Goal: Task Accomplishment & Management: Manage account settings

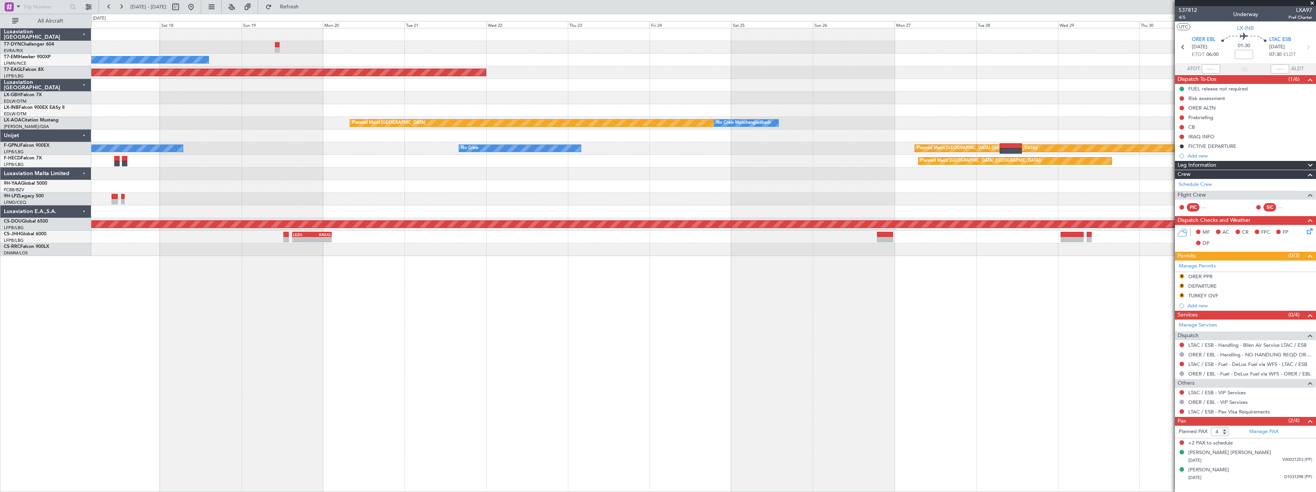
click at [389, 307] on div "No Crew Planned Maint [GEOGRAPHIC_DATA] (Al Maktoum Intl) Planned Maint Nurnber…" at bounding box center [703, 260] width 1225 height 464
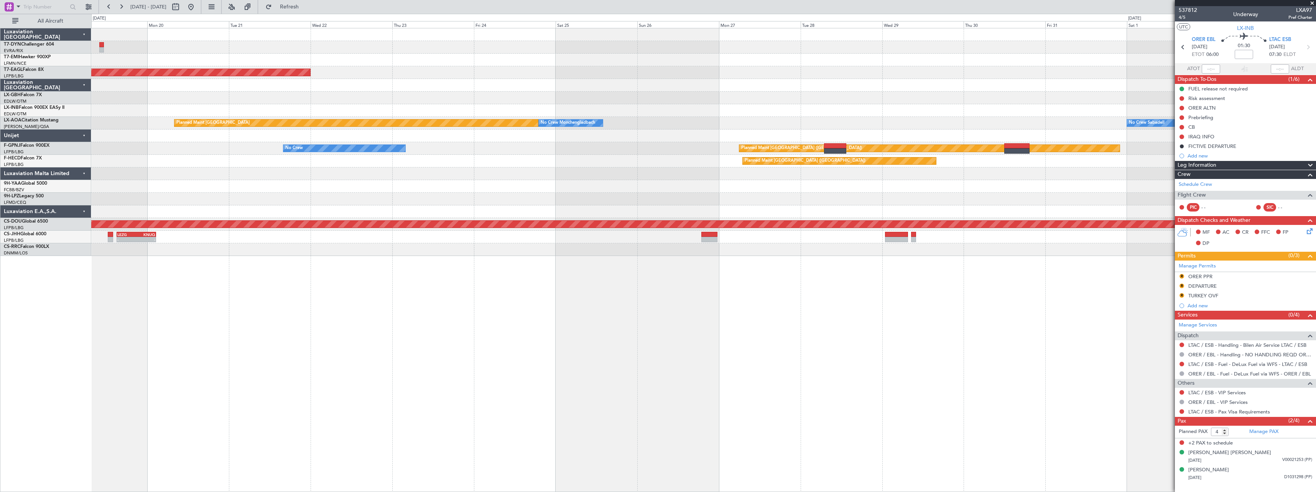
click at [653, 302] on div "No Crew Planned Maint Dubai (Al Maktoum Intl) Planned Maint Monchengladbach No …" at bounding box center [703, 260] width 1225 height 464
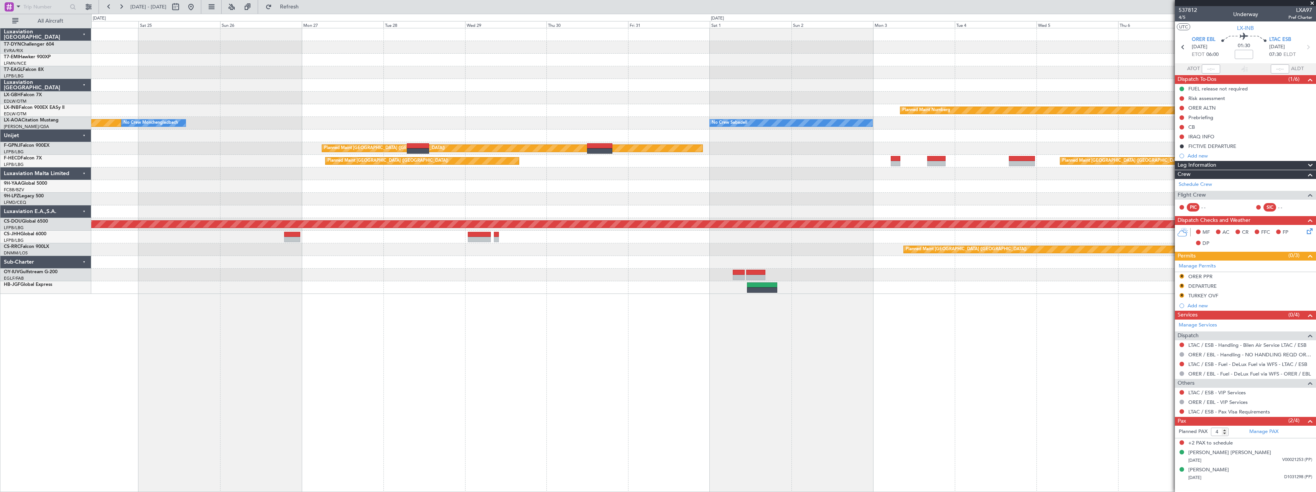
click at [383, 308] on div "Planned Maint Dubai (Al Maktoum Intl) Planned Maint Nurnberg Planned Maint Monc…" at bounding box center [703, 260] width 1225 height 464
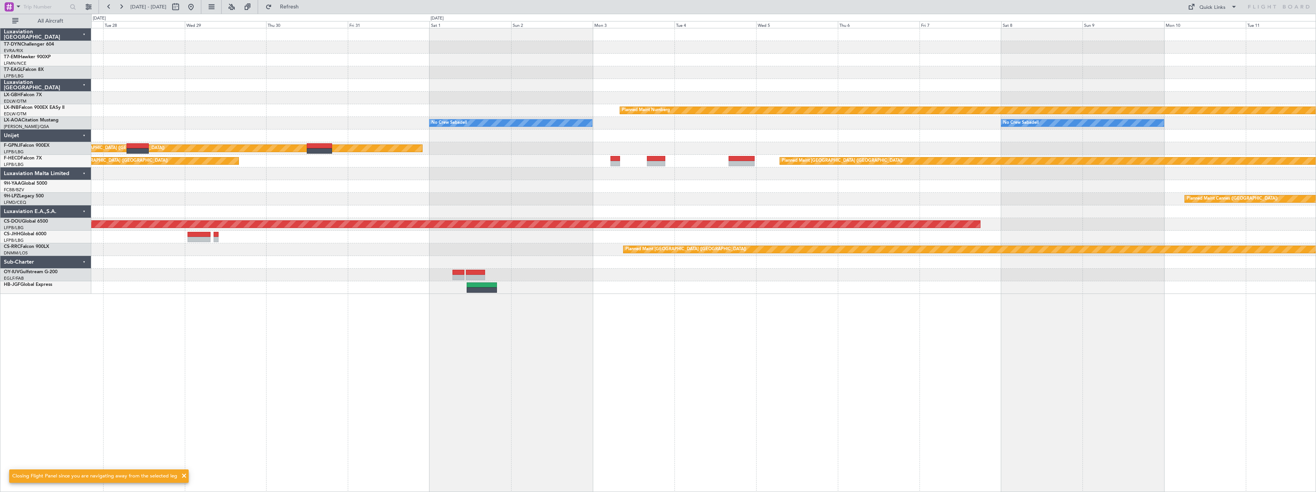
click at [490, 313] on div "Planned Maint Nurnberg No Crew Sabadell No Crew Sabadell No Crew Monchengladbac…" at bounding box center [703, 260] width 1225 height 464
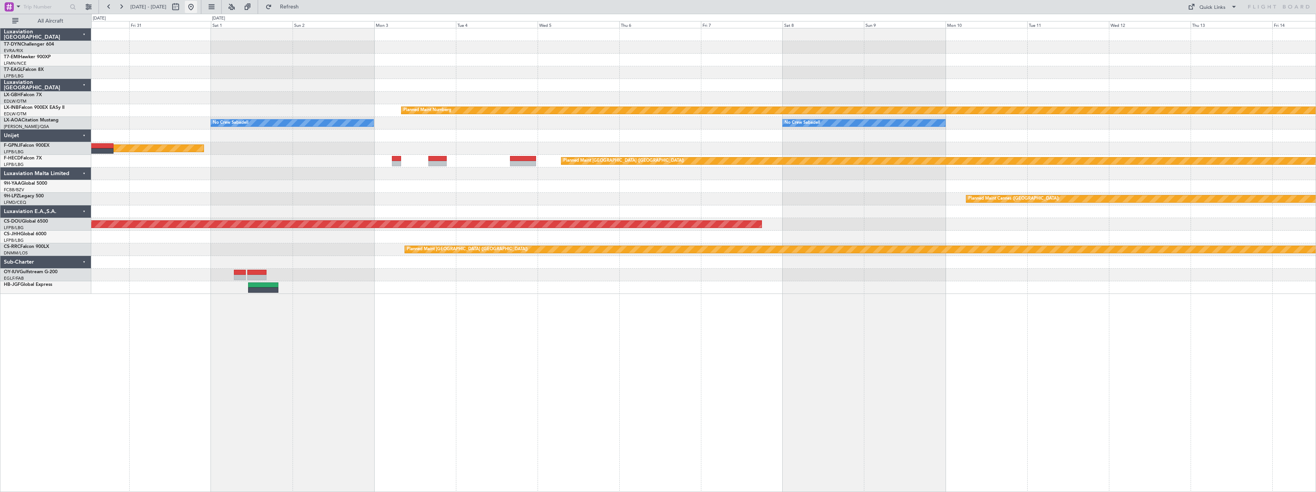
click at [197, 8] on button at bounding box center [191, 7] width 12 height 12
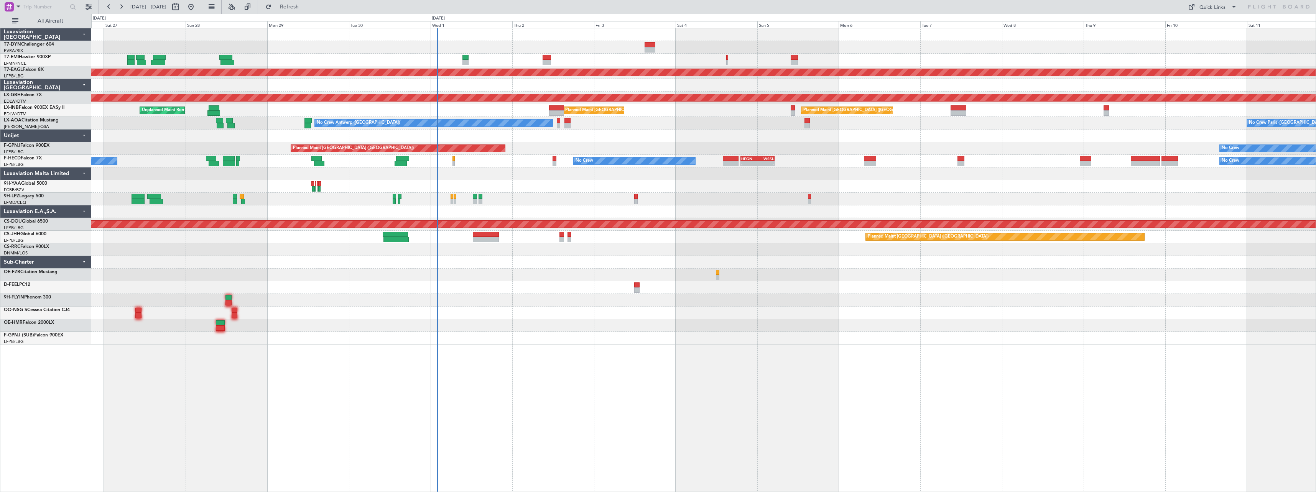
click at [525, 323] on div "No Crew Planned Maint Dubai (Al Maktoum Intl) Planned Maint Nurnberg Planned Ma…" at bounding box center [703, 186] width 1225 height 316
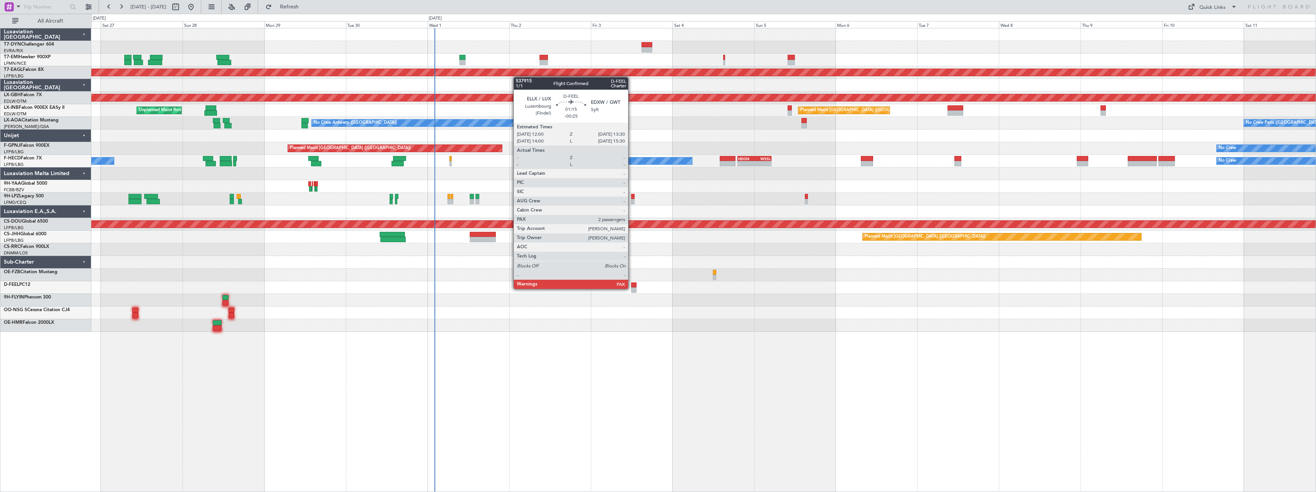
click at [632, 288] on div at bounding box center [633, 290] width 5 height 5
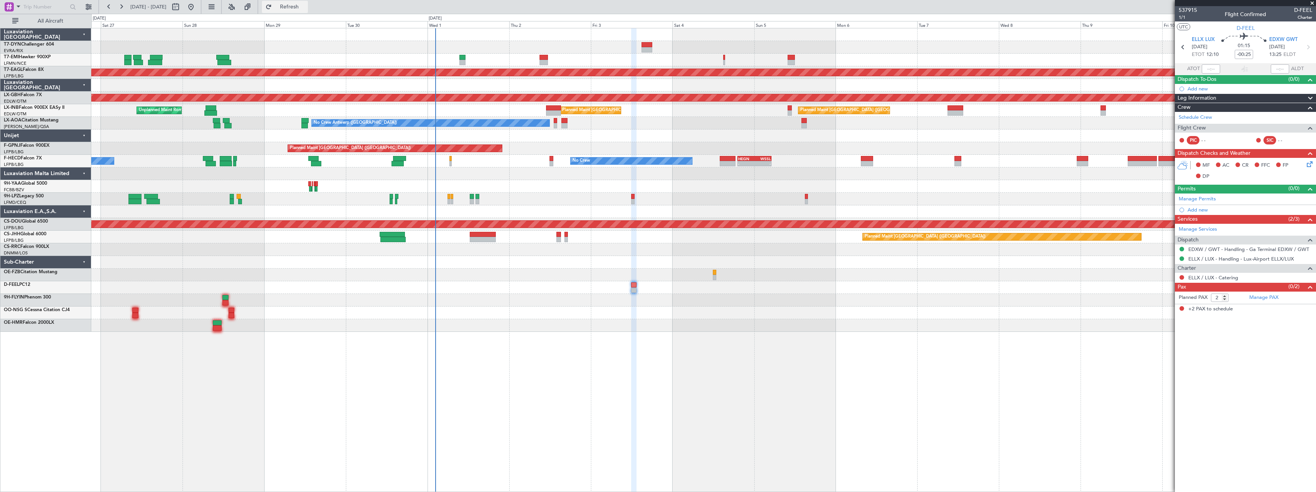
click at [306, 7] on span "Refresh" at bounding box center [289, 6] width 32 height 5
click at [745, 193] on div "No Crew Planned Maint Dubai (Al Maktoum Intl) Planned Maint Nurnberg Unplanned …" at bounding box center [703, 180] width 1225 height 304
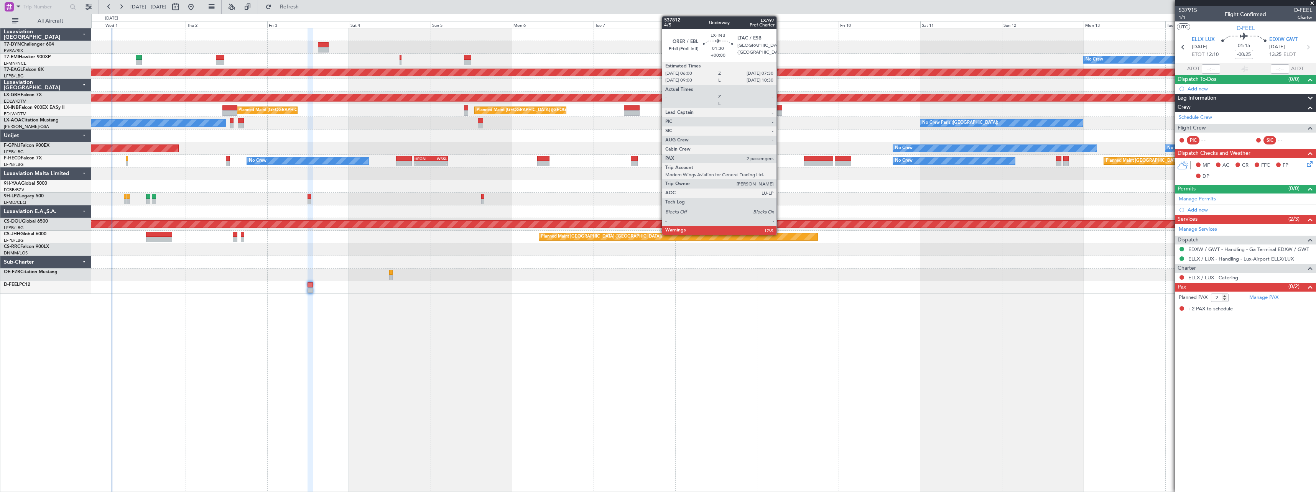
click at [780, 110] on div at bounding box center [779, 107] width 5 height 5
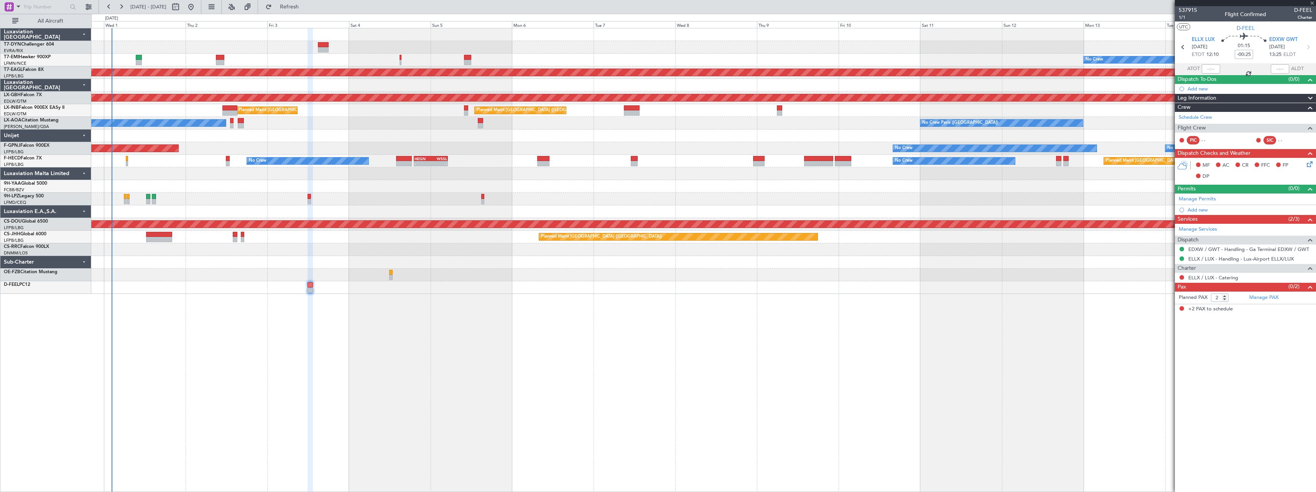
type input "4"
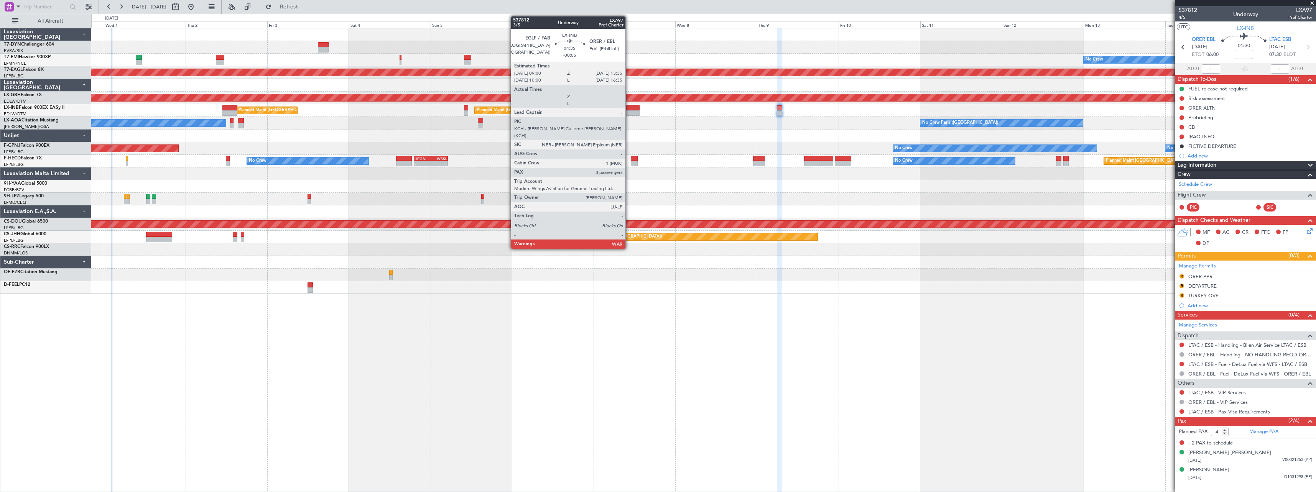
click at [629, 108] on div at bounding box center [632, 107] width 16 height 5
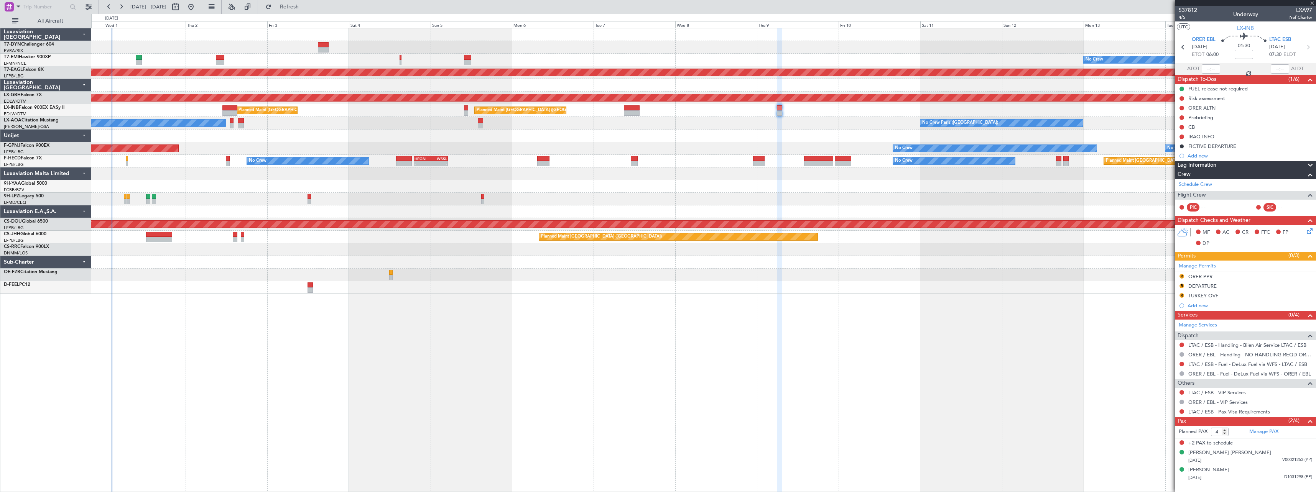
type input "-00:05"
type input "3"
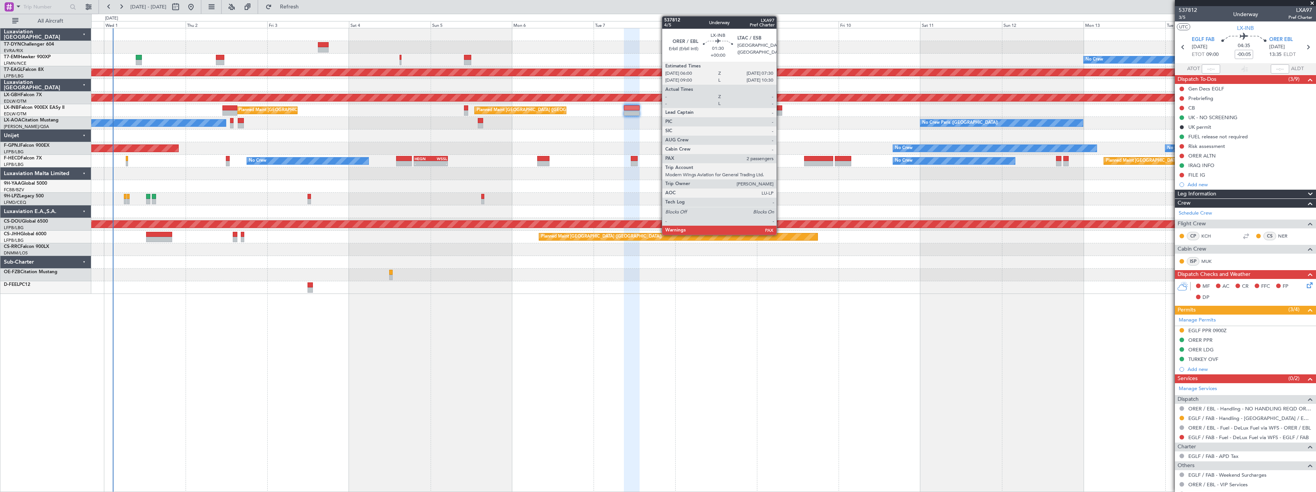
click at [780, 111] on div at bounding box center [779, 112] width 5 height 5
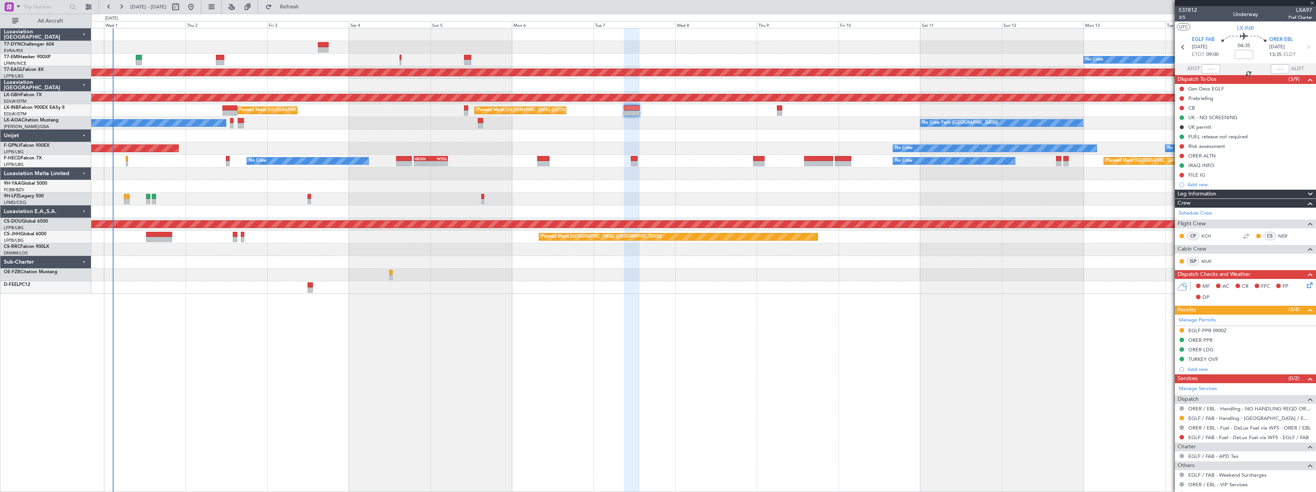
type input "4"
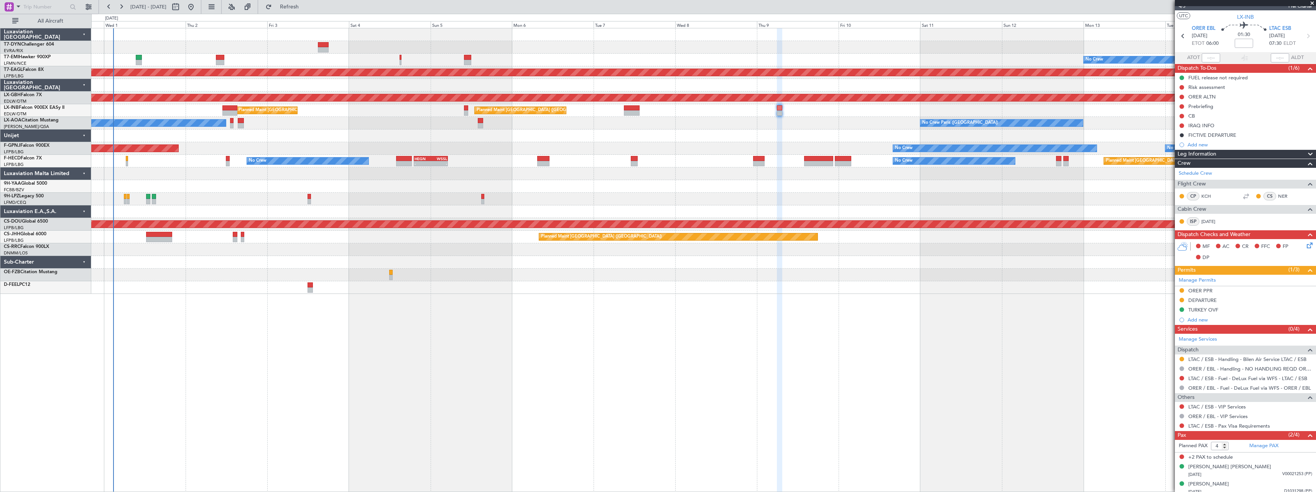
scroll to position [15, 0]
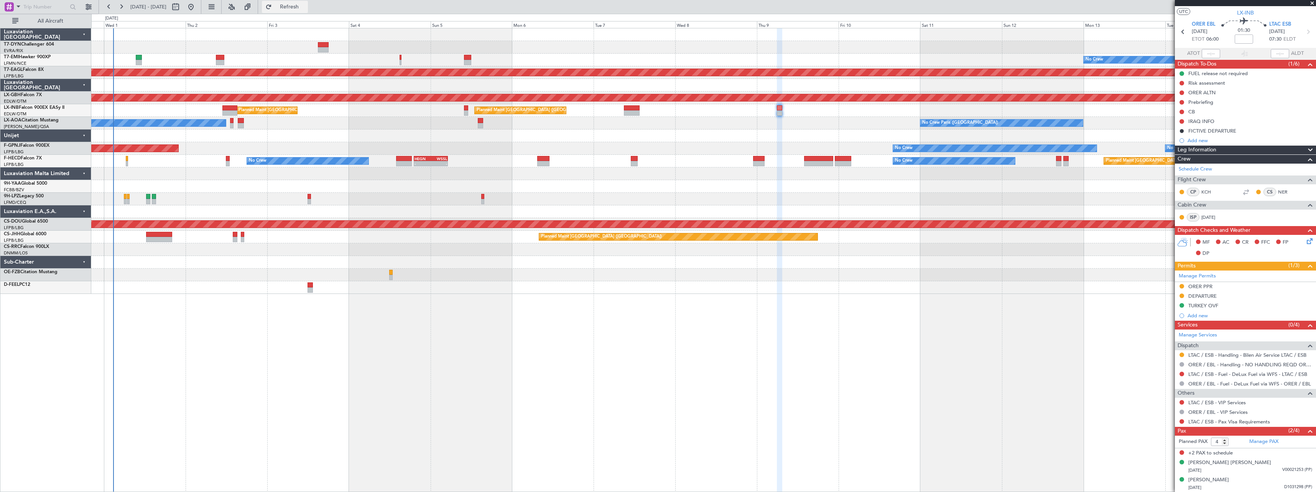
click at [308, 11] on button "Refresh" at bounding box center [285, 7] width 46 height 12
click at [308, 13] on button "Refresh" at bounding box center [285, 7] width 46 height 12
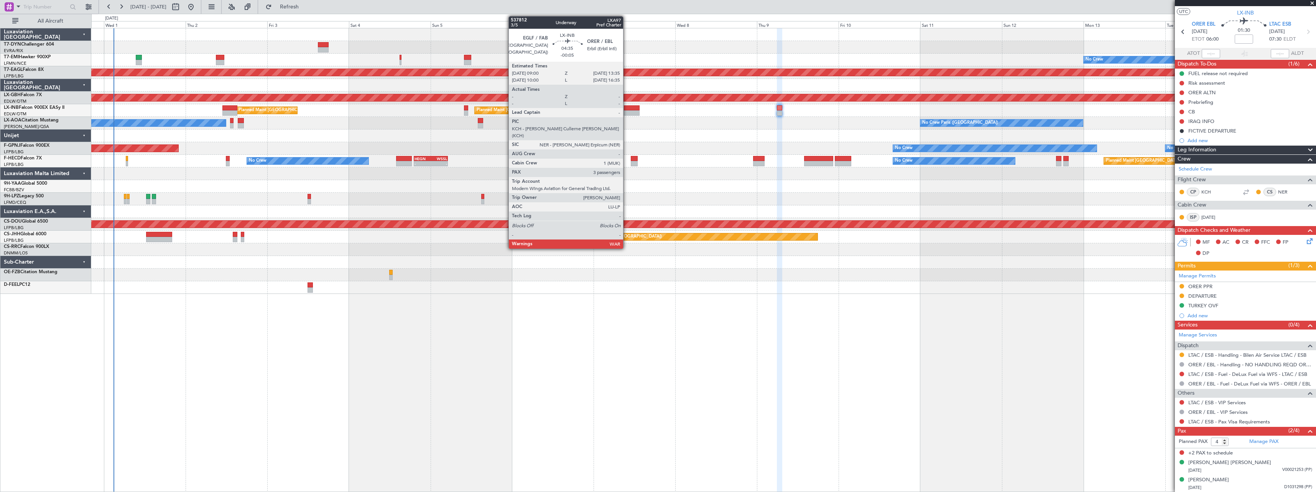
click at [629, 110] on div at bounding box center [632, 112] width 16 height 5
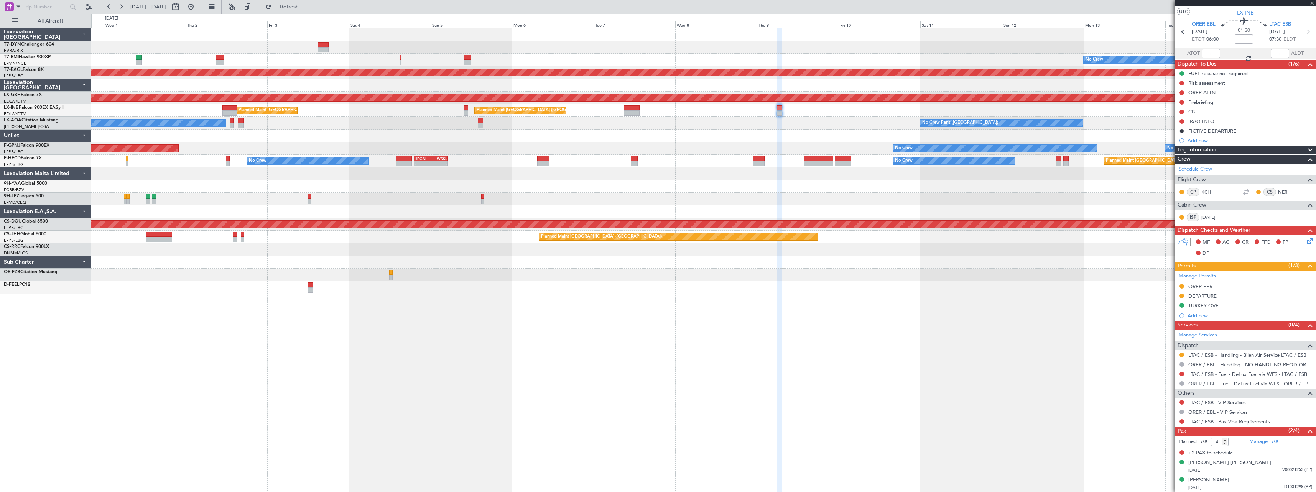
type input "-00:05"
type input "3"
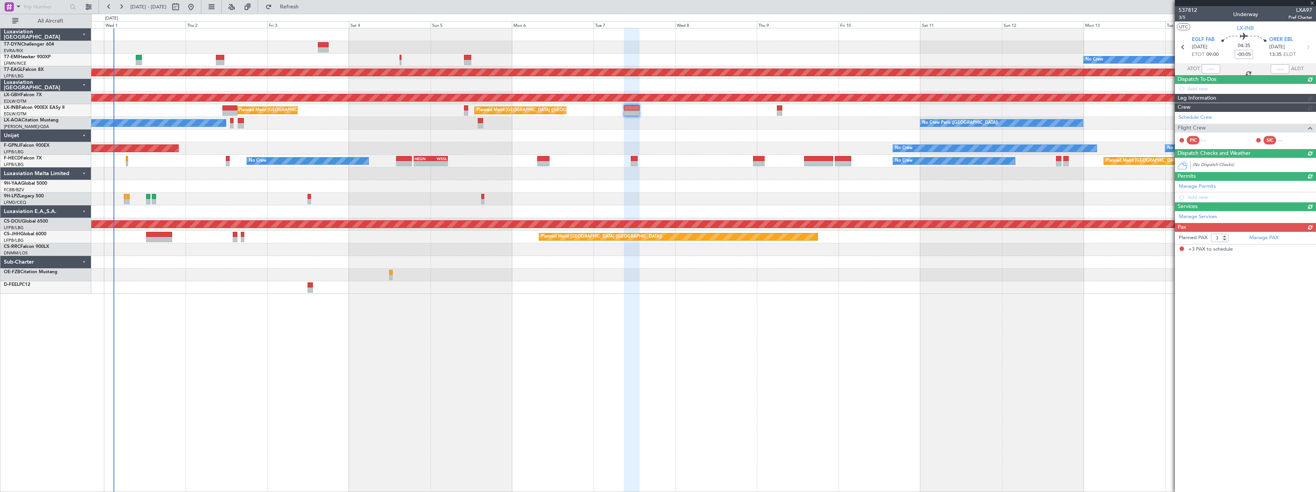
scroll to position [0, 0]
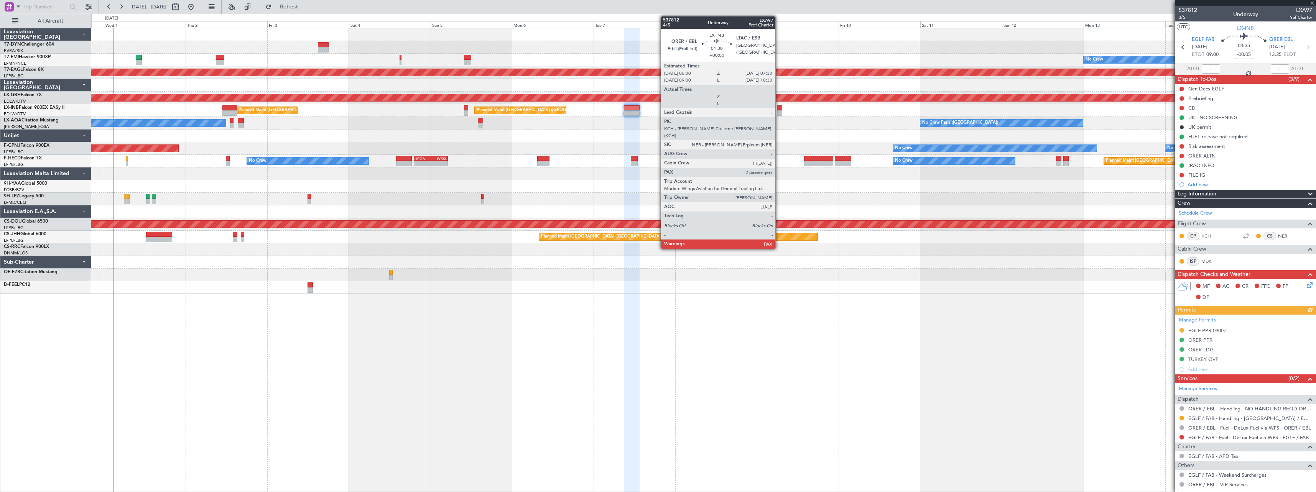
click at [779, 109] on div at bounding box center [779, 107] width 5 height 5
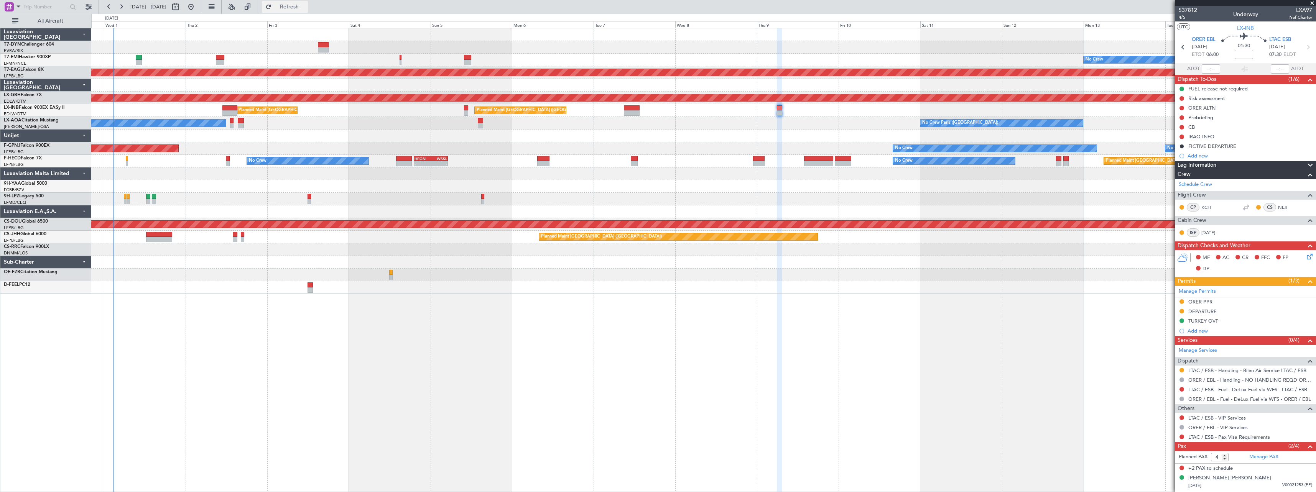
click at [306, 7] on span "Refresh" at bounding box center [289, 6] width 32 height 5
click at [308, 12] on button "Refresh" at bounding box center [285, 7] width 46 height 12
click at [1187, 10] on span "537812" at bounding box center [1188, 10] width 18 height 8
click at [1239, 371] on link "LTAC / ESB - Handling - Bilen Air Service LTAC / ESB" at bounding box center [1248, 370] width 118 height 7
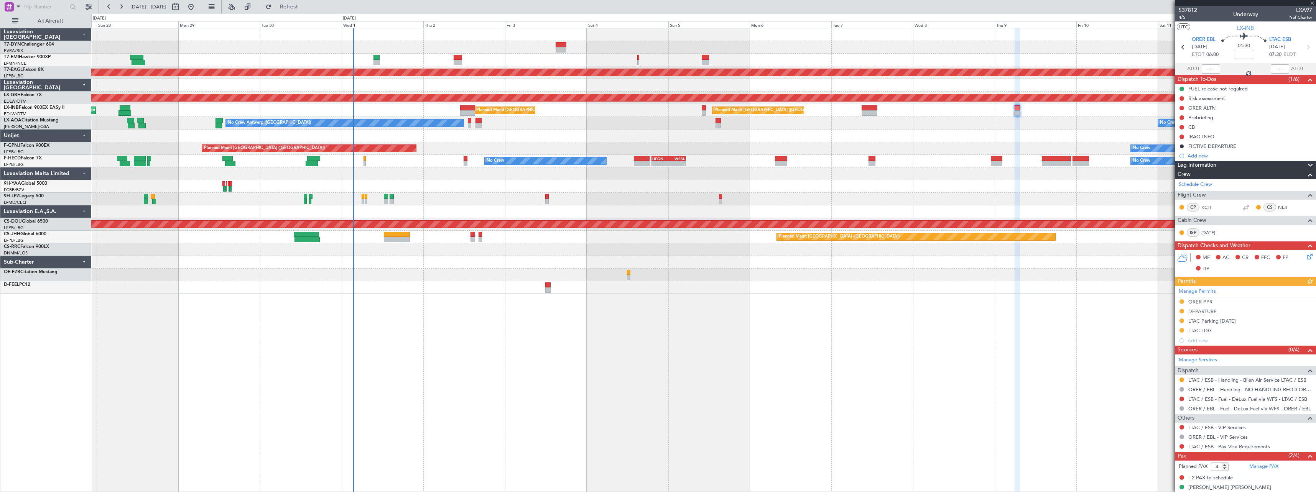
click at [473, 310] on div "No Crew Planned Maint Dubai (Al Maktoum Intl) Planned Maint Nurnberg Planned Ma…" at bounding box center [703, 260] width 1225 height 464
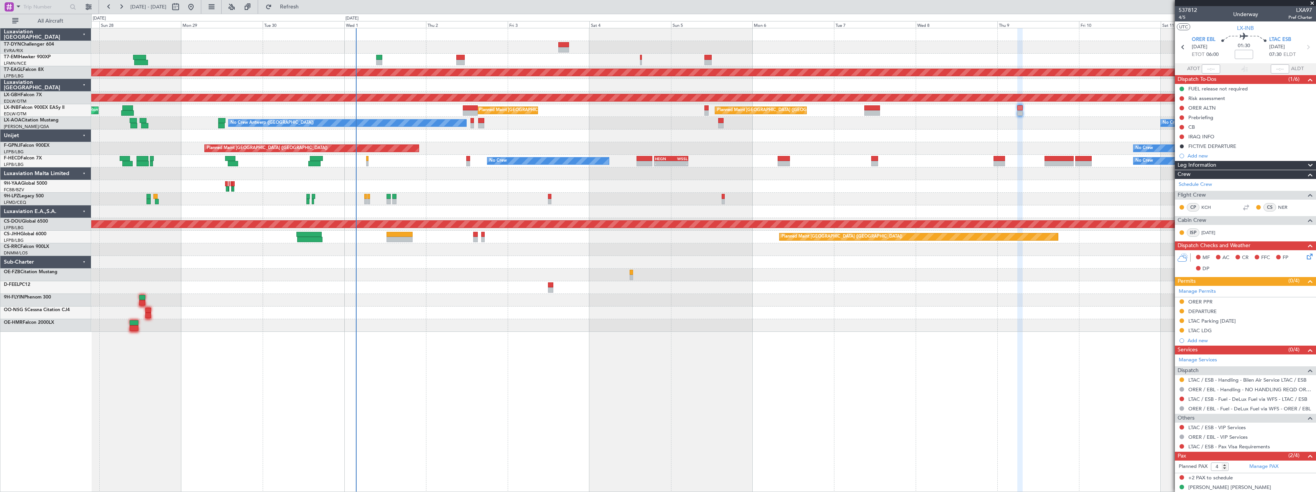
click at [1314, 2] on span at bounding box center [1313, 3] width 8 height 7
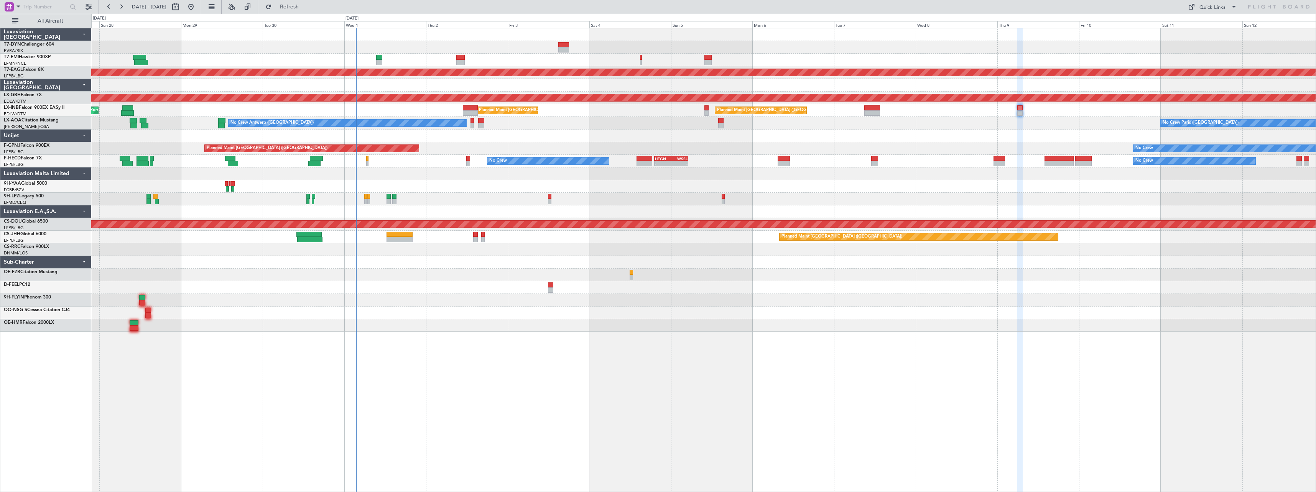
type input "0"
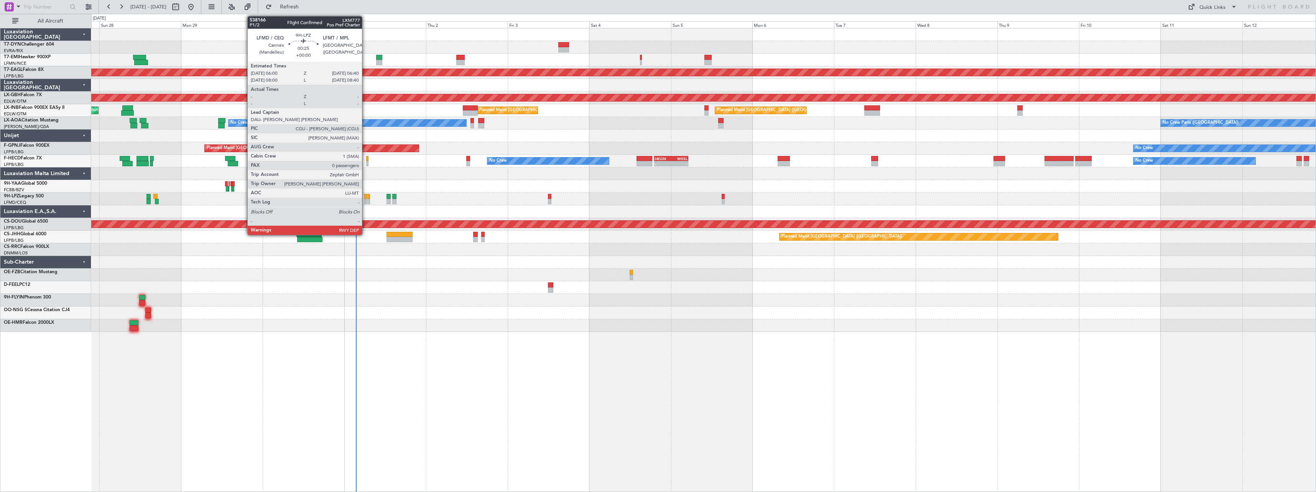
click at [368, 197] on div "No Crew" at bounding box center [703, 199] width 1225 height 13
click at [368, 197] on div at bounding box center [368, 196] width 2 height 5
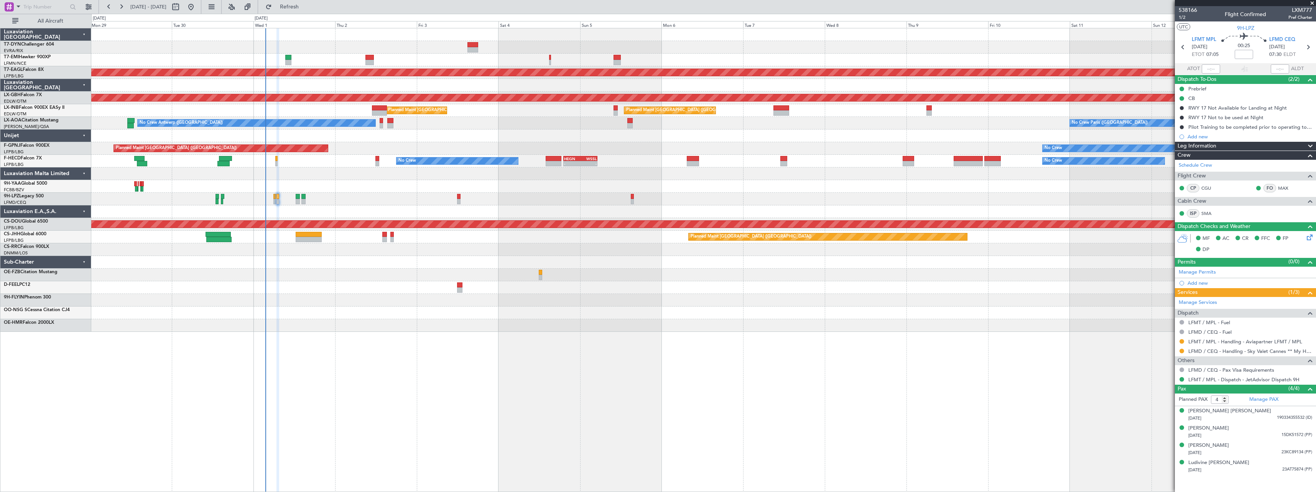
click at [767, 305] on div at bounding box center [703, 300] width 1225 height 13
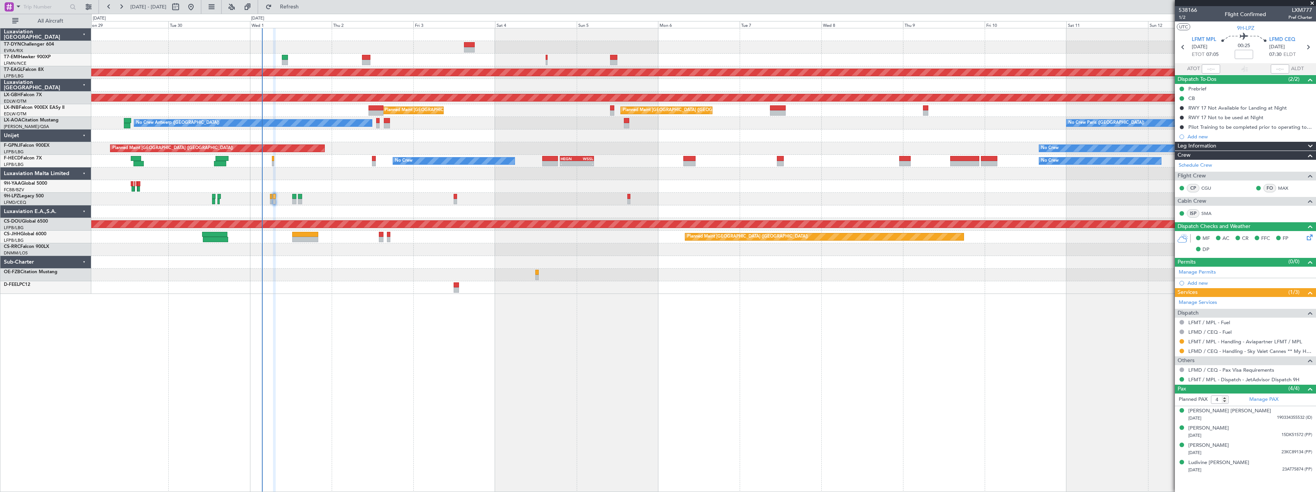
click at [1313, 3] on span at bounding box center [1313, 3] width 8 height 7
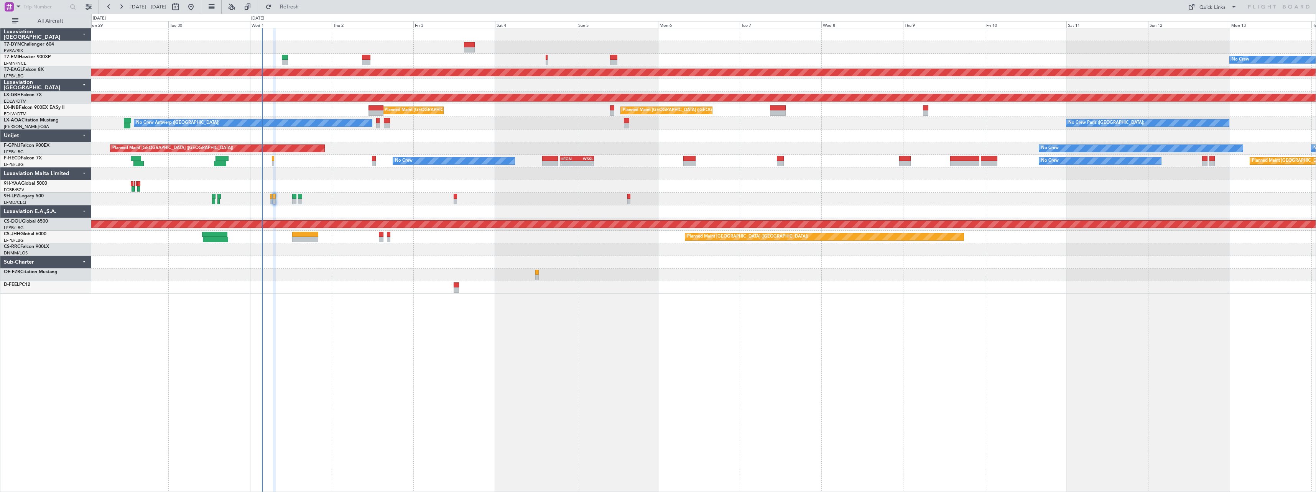
type input "0"
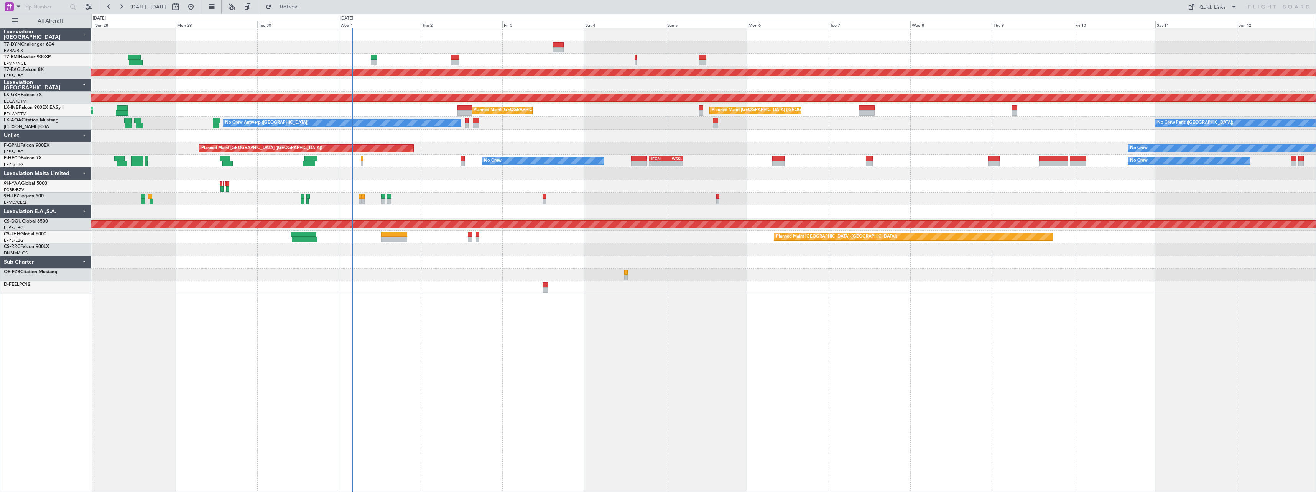
click at [642, 192] on div at bounding box center [703, 186] width 1225 height 13
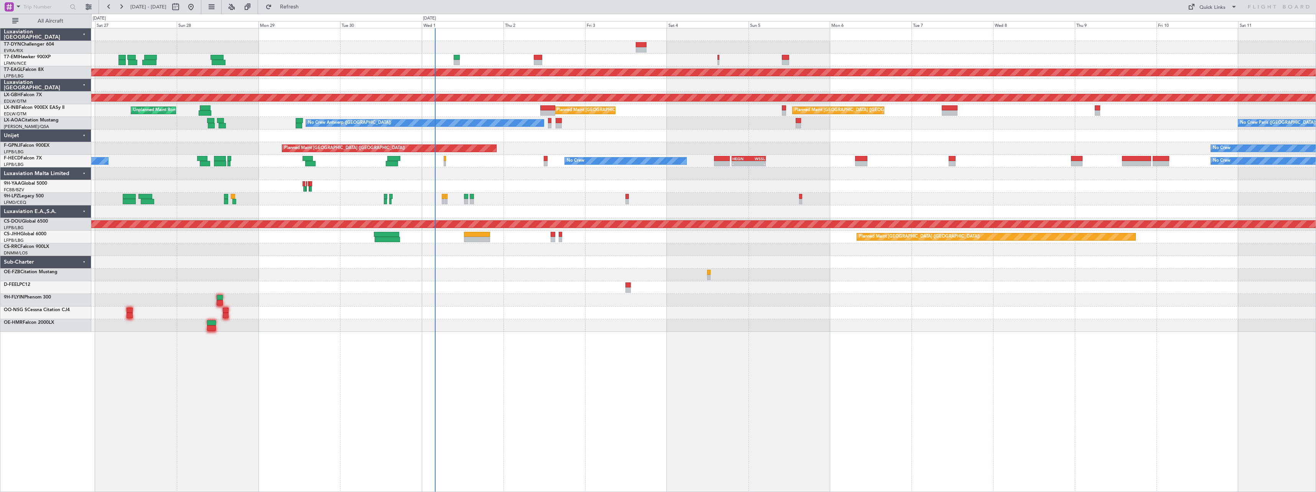
click at [482, 314] on div at bounding box center [703, 313] width 1225 height 13
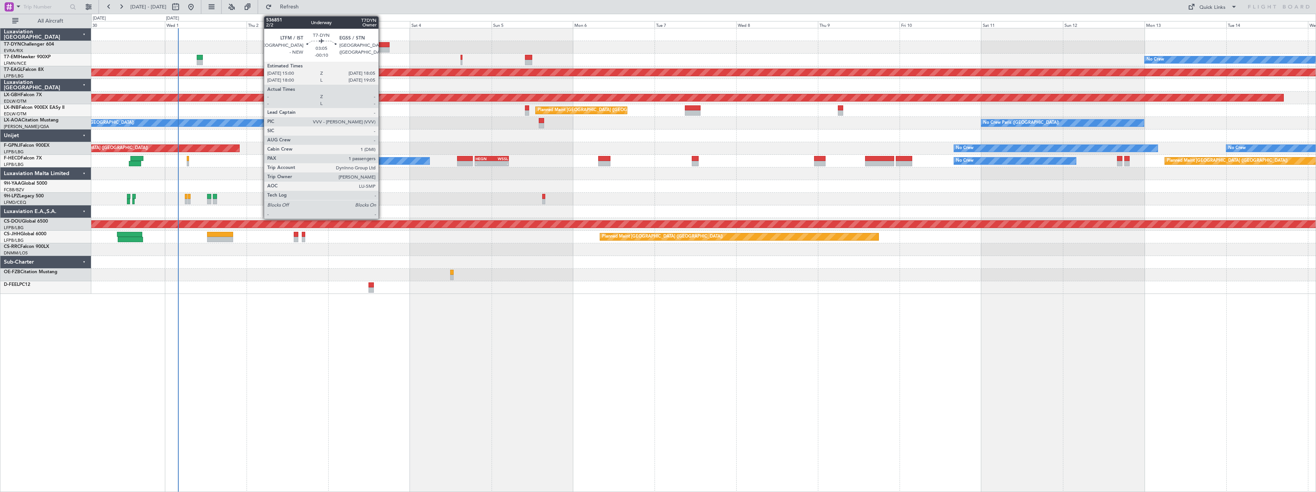
click at [382, 46] on div at bounding box center [384, 44] width 11 height 5
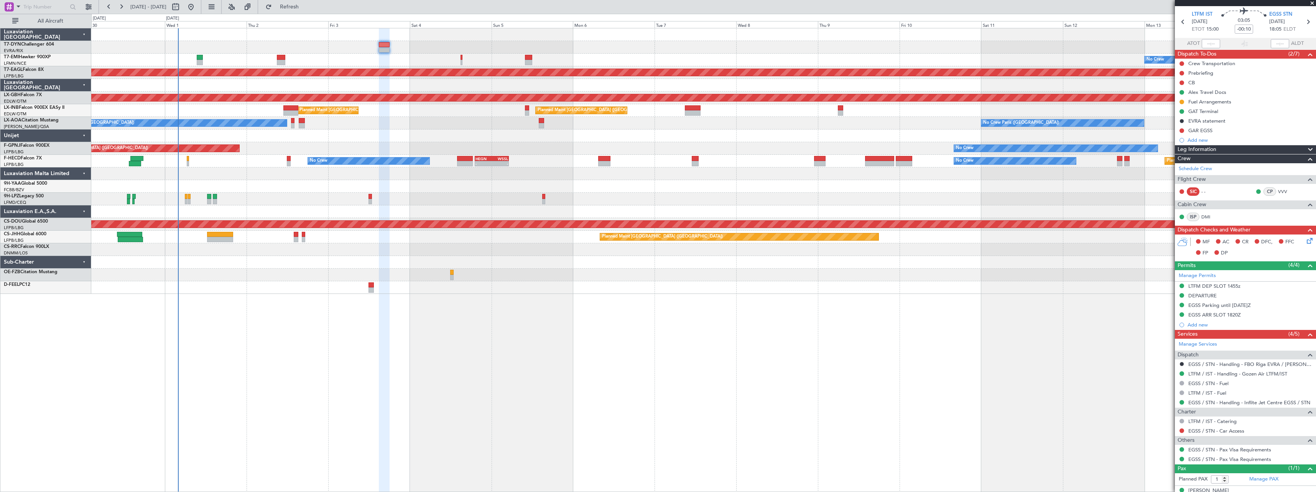
scroll to position [36, 0]
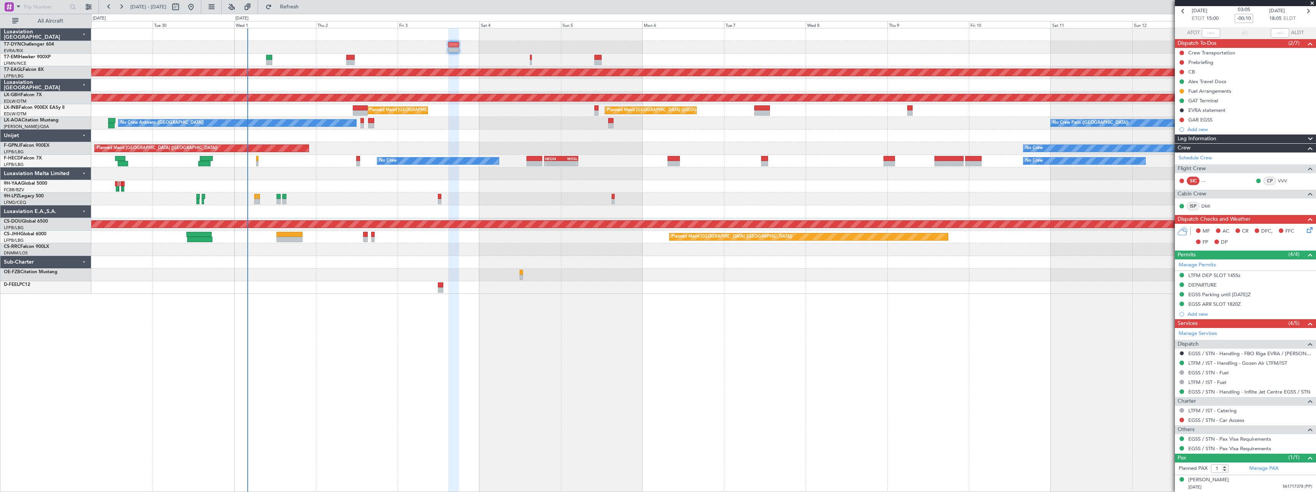
click at [584, 270] on div "No Crew Planned Maint Dubai (Al Maktoum Intl) Planned Maint Nurnberg Planned Ma…" at bounding box center [703, 161] width 1225 height 266
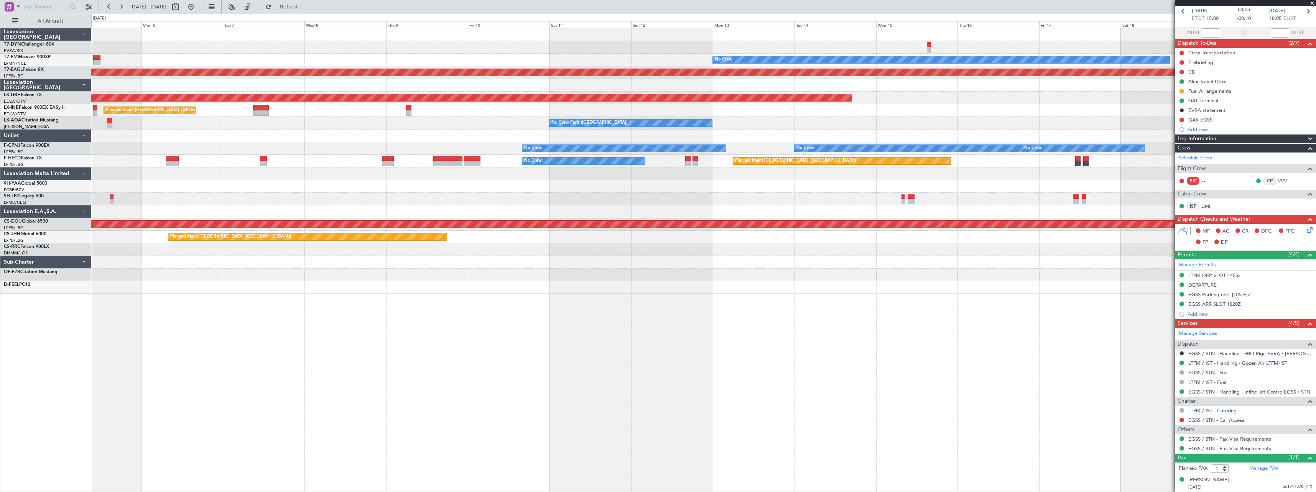
click at [217, 278] on div at bounding box center [703, 275] width 1225 height 13
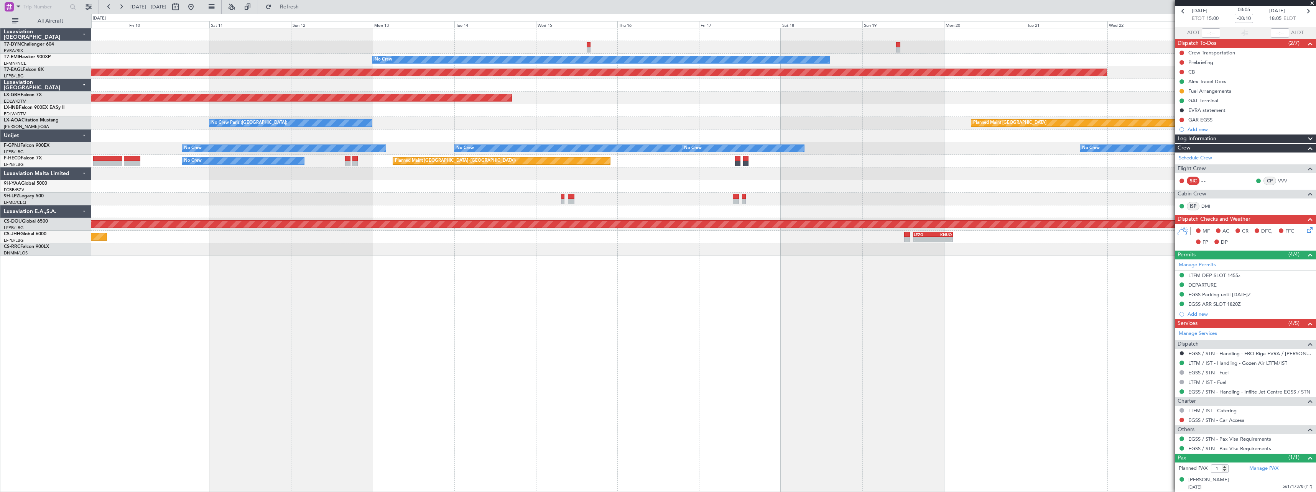
click at [617, 138] on div "No Crew Planned Maint Dubai (Al Maktoum Intl) Planned Maint Nurnberg Planned Ma…" at bounding box center [703, 142] width 1225 height 228
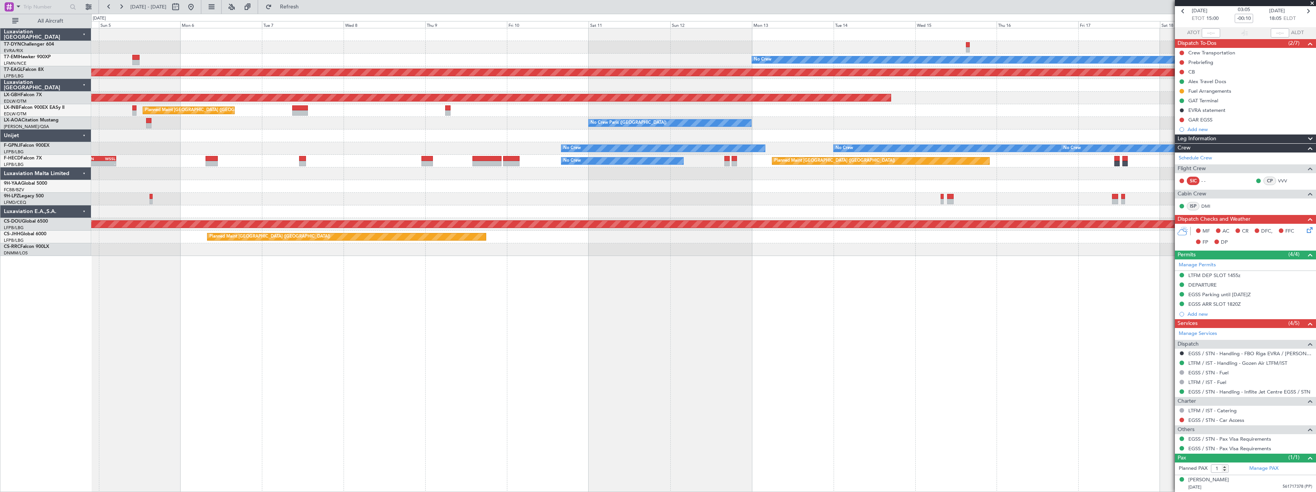
click at [890, 107] on div "No Crew Planned Maint Dubai (Al Maktoum Intl) Planned Maint Nurnberg Planned Ma…" at bounding box center [703, 142] width 1225 height 228
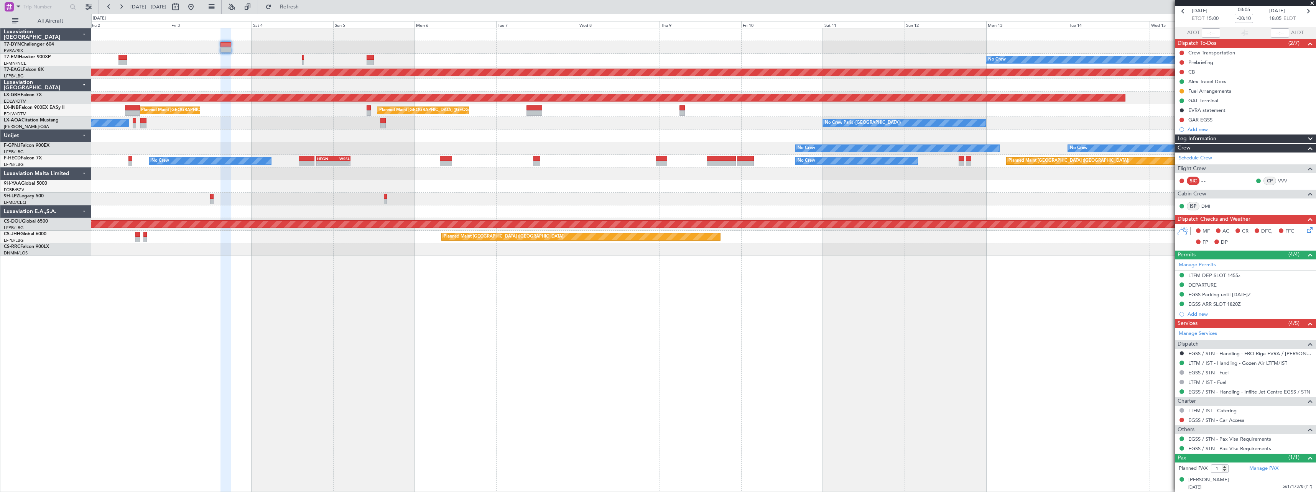
click at [637, 187] on div "No Crew Planned Maint Dubai (Al Maktoum Intl) Planned Maint Nurnberg Planned Ma…" at bounding box center [703, 142] width 1225 height 228
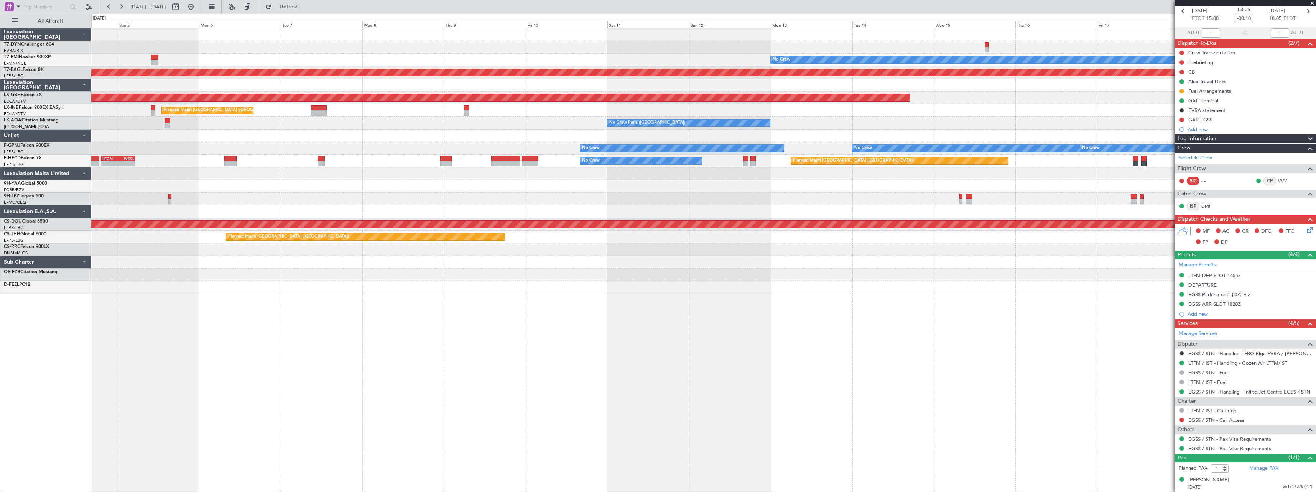
click at [871, 54] on div "No Crew Planned Maint Dubai (Al Maktoum Intl) Planned Maint Nurnberg Planned Ma…" at bounding box center [703, 161] width 1225 height 266
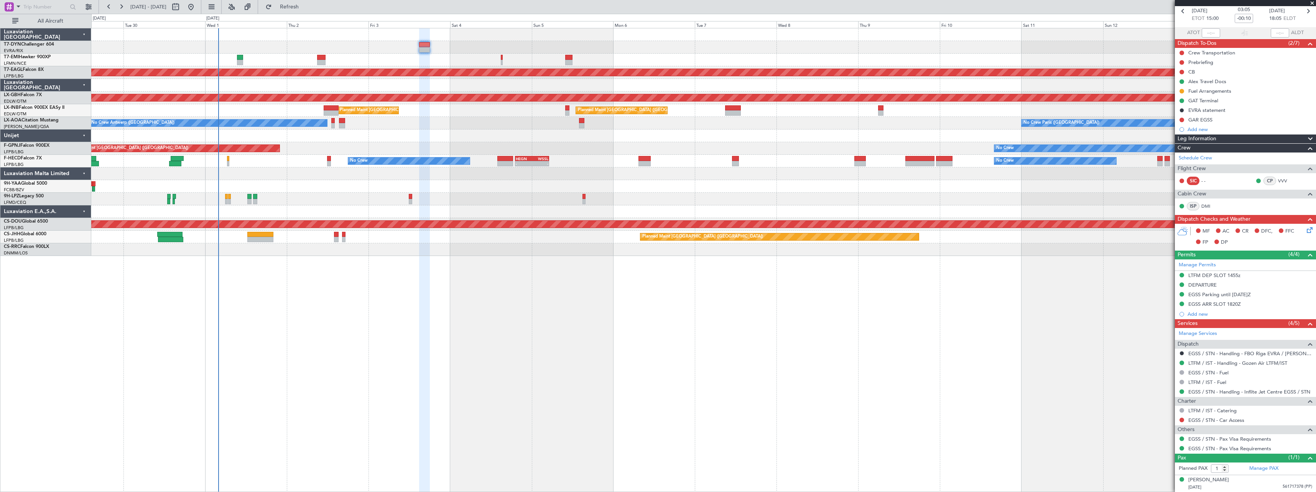
click at [732, 287] on div "No Crew Planned Maint Dubai (Al Maktoum Intl) Planned Maint Nurnberg Planned Ma…" at bounding box center [703, 260] width 1225 height 464
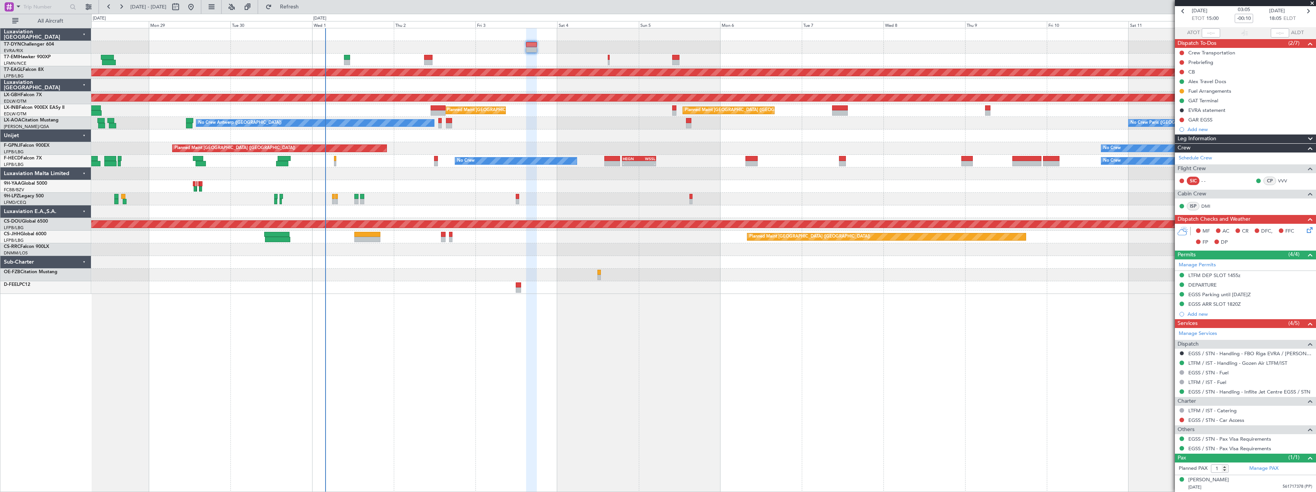
click at [541, 119] on div "No Crew Paris (Le Bourget) No Crew Antwerp (Deurne)" at bounding box center [703, 123] width 1225 height 13
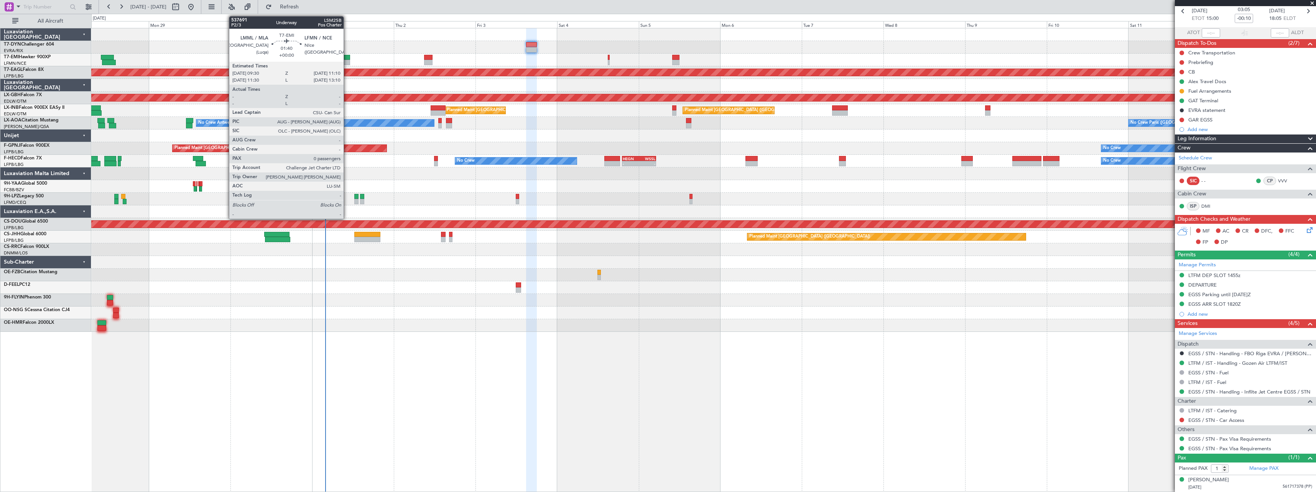
click at [347, 56] on div at bounding box center [347, 57] width 6 height 5
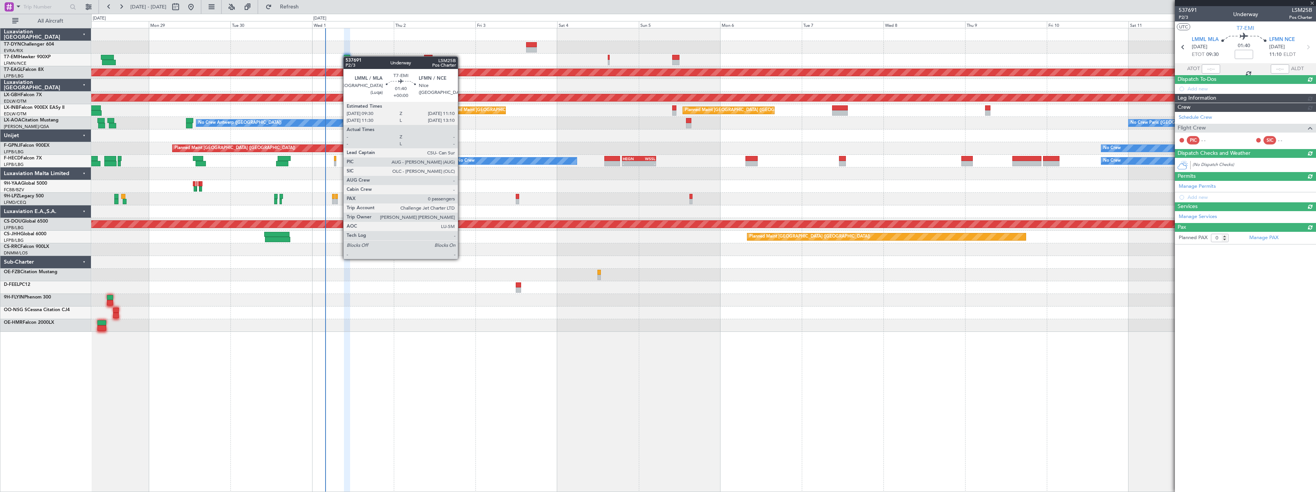
scroll to position [0, 0]
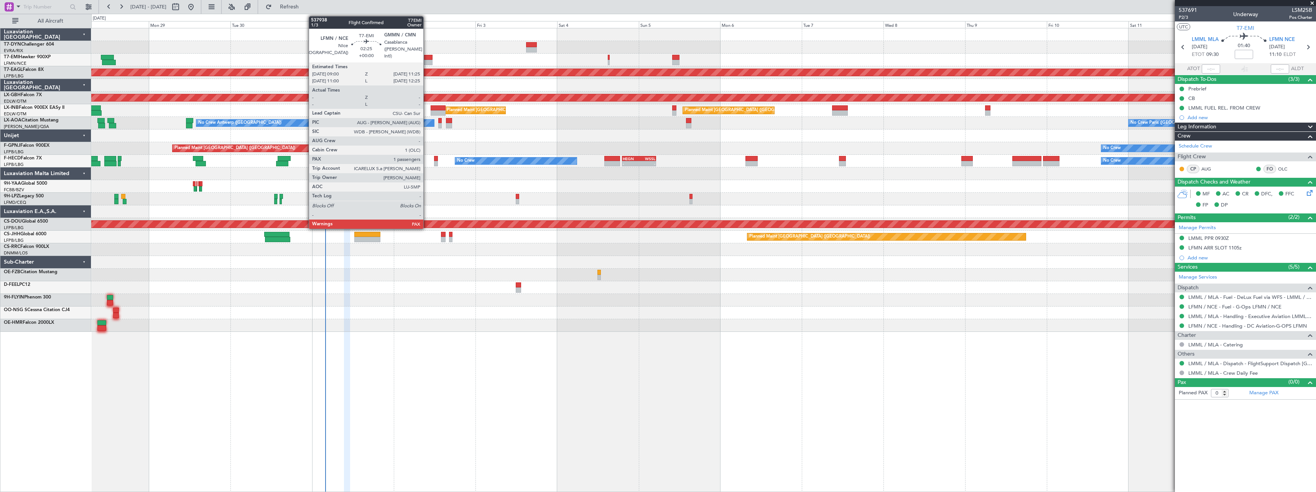
click at [427, 57] on div at bounding box center [428, 57] width 8 height 5
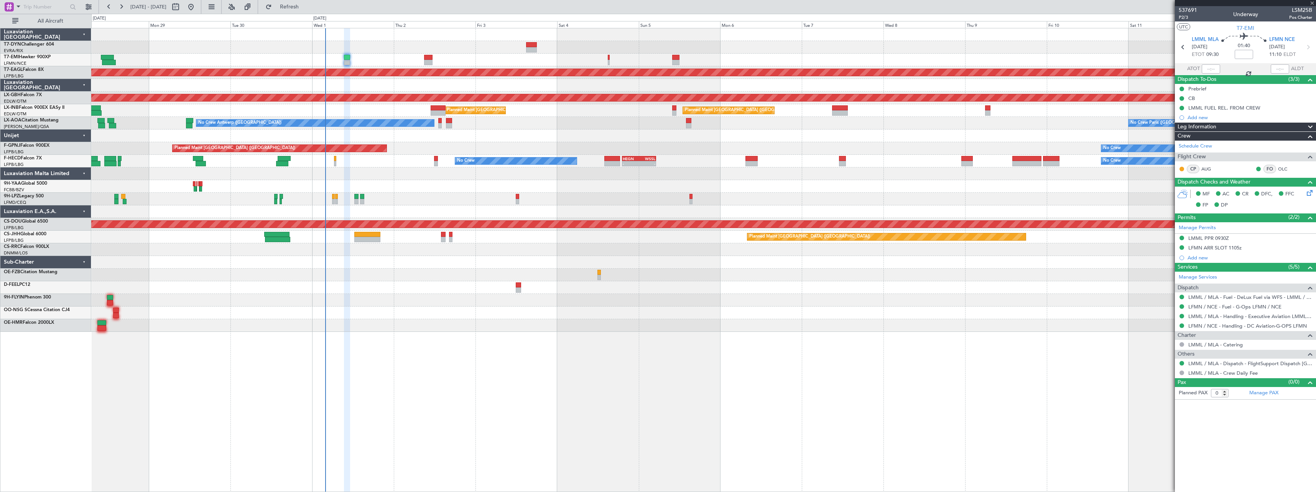
type input "1"
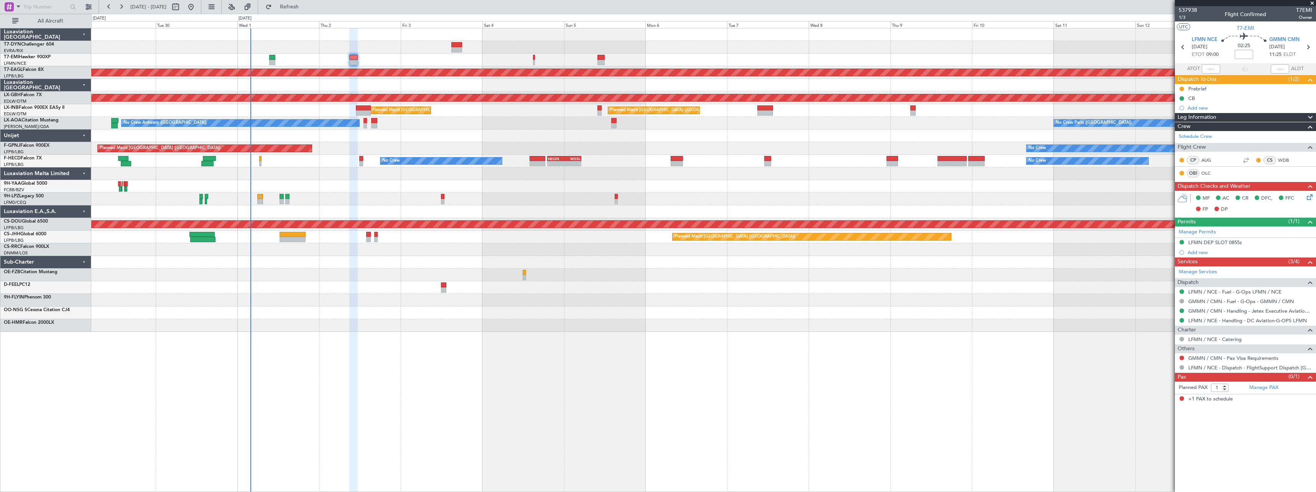
click at [560, 119] on div "No Crew Antwerp ([GEOGRAPHIC_DATA]) No Crew [GEOGRAPHIC_DATA] ([GEOGRAPHIC_DATA…" at bounding box center [703, 123] width 1225 height 13
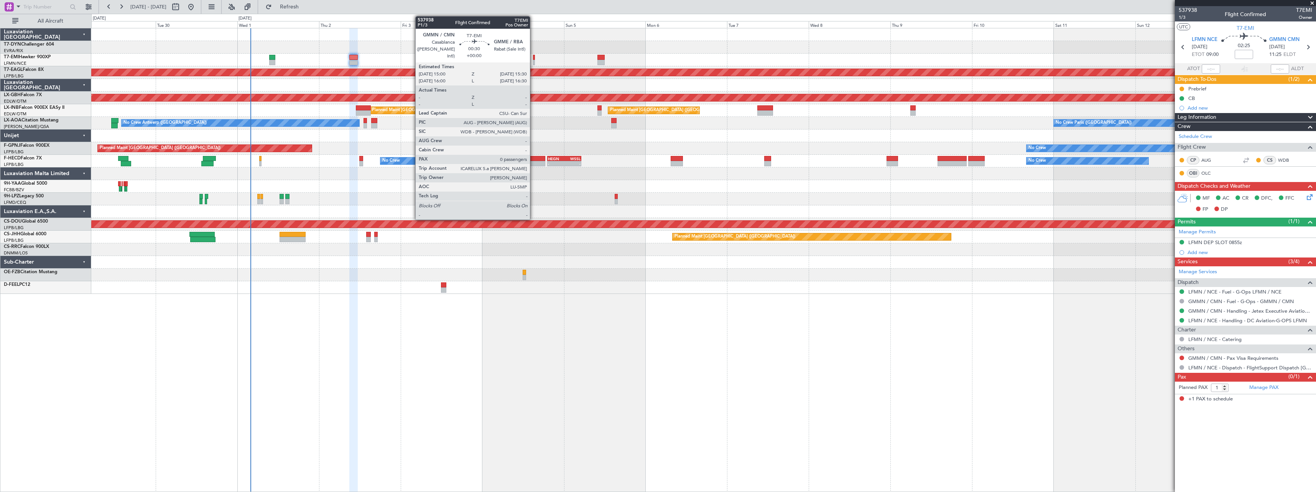
click at [533, 59] on div at bounding box center [534, 57] width 2 height 5
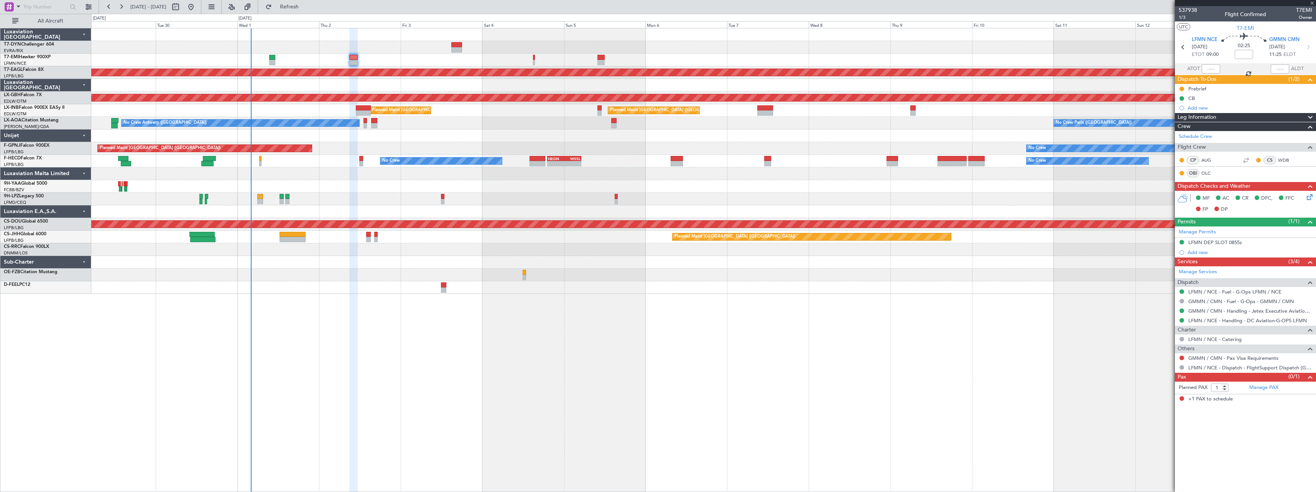
type input "0"
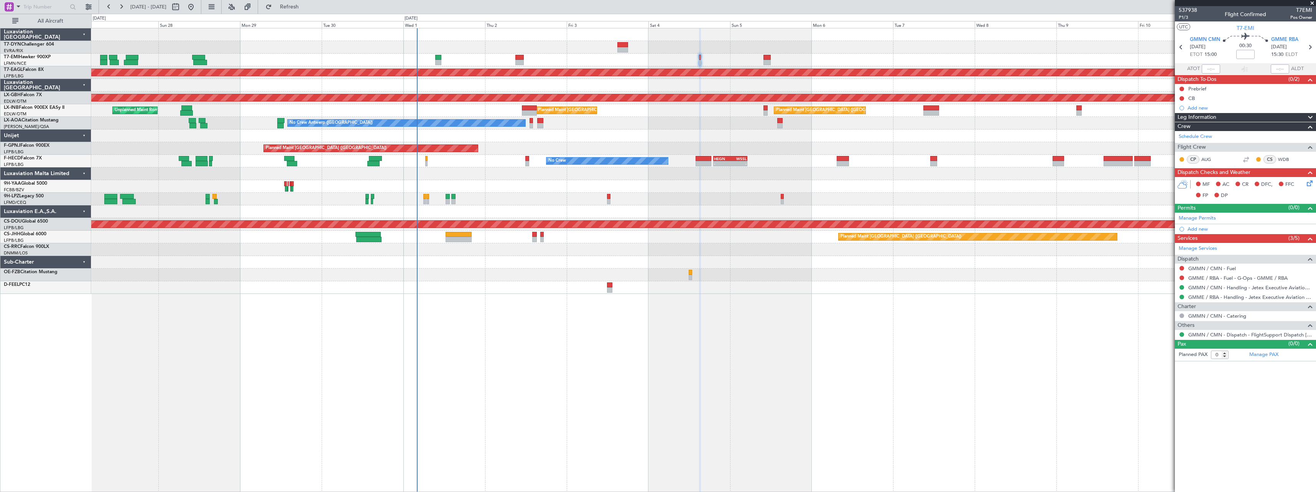
click at [629, 133] on div at bounding box center [703, 136] width 1225 height 13
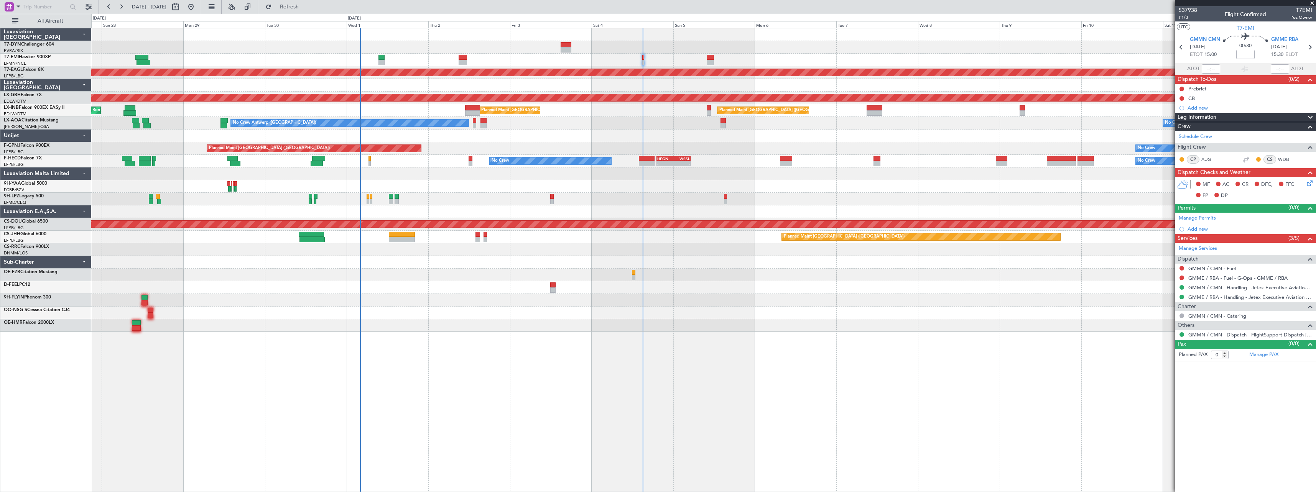
click at [440, 109] on div "Planned Maint [GEOGRAPHIC_DATA] ([GEOGRAPHIC_DATA]) Planned Maint [GEOGRAPHIC_D…" at bounding box center [703, 110] width 1225 height 13
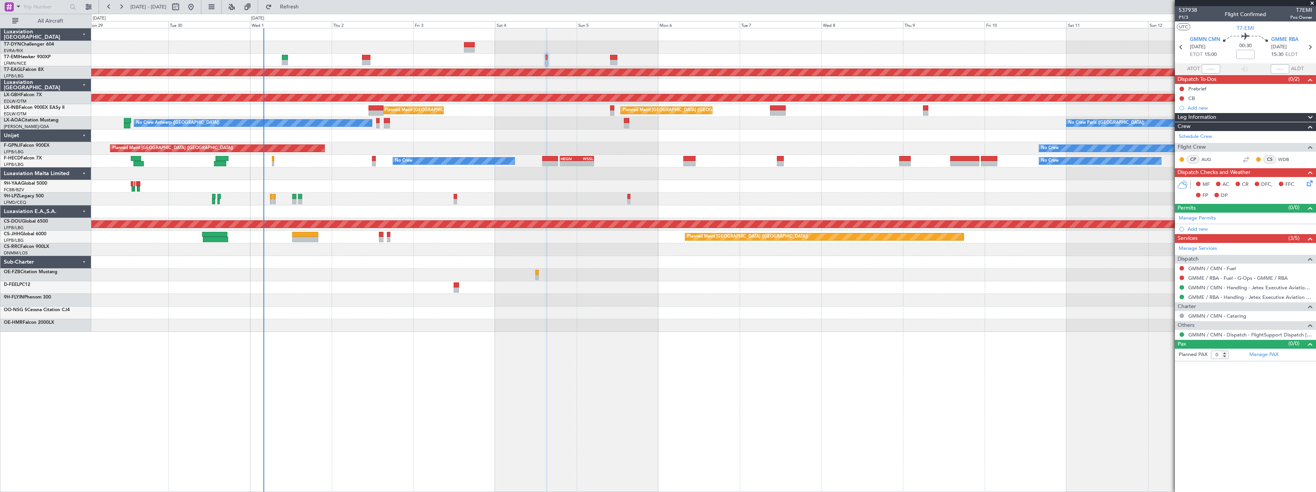
click at [497, 143] on div "Planned Maint [GEOGRAPHIC_DATA] ([GEOGRAPHIC_DATA]) No Crew No Crew No Crew" at bounding box center [703, 148] width 1225 height 13
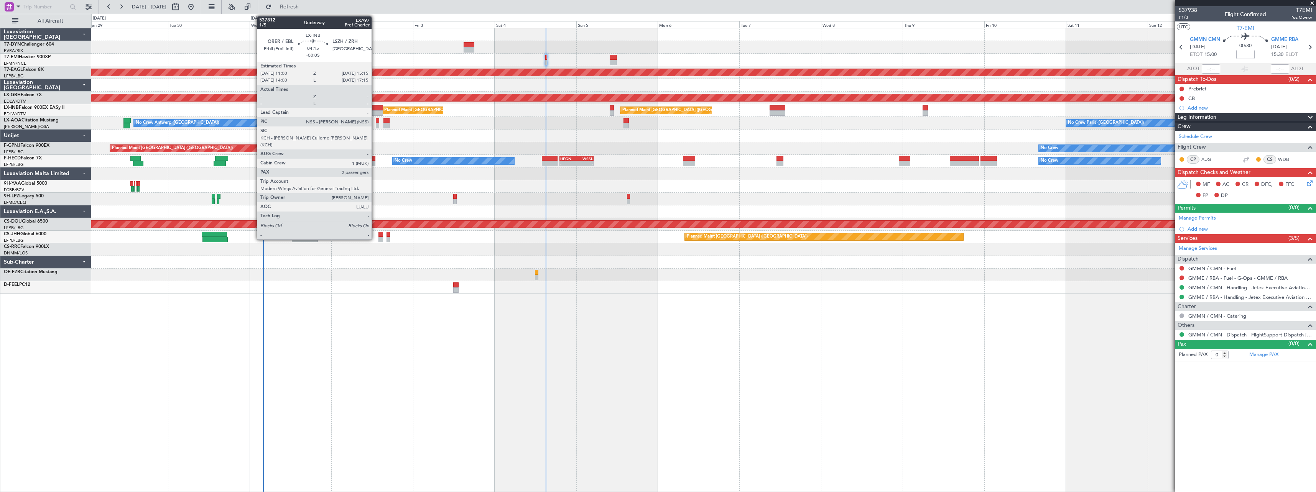
click at [375, 108] on div at bounding box center [375, 107] width 15 height 5
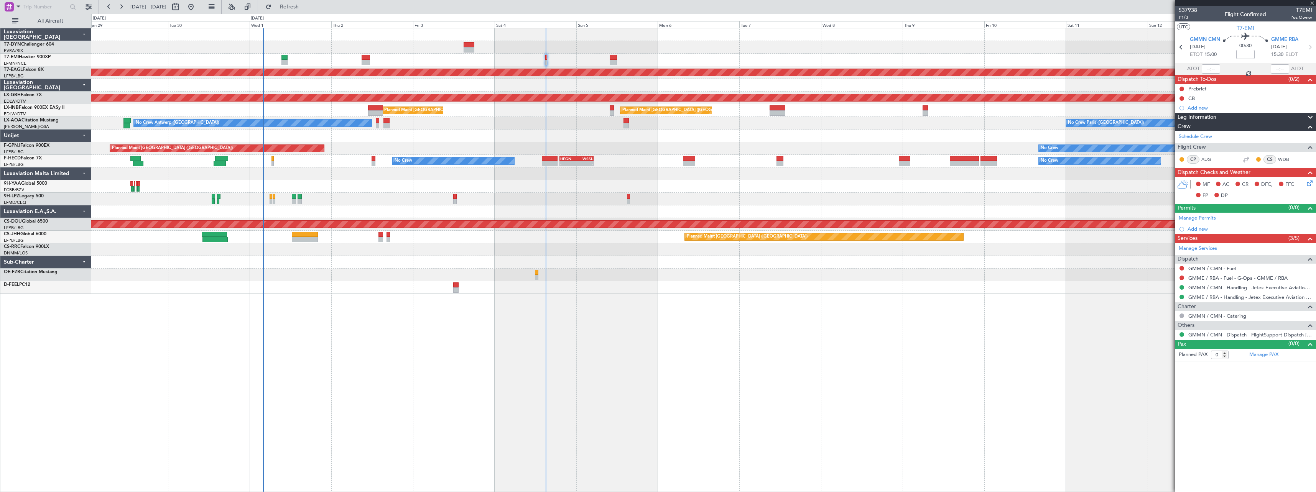
type input "-00:05"
type input "2"
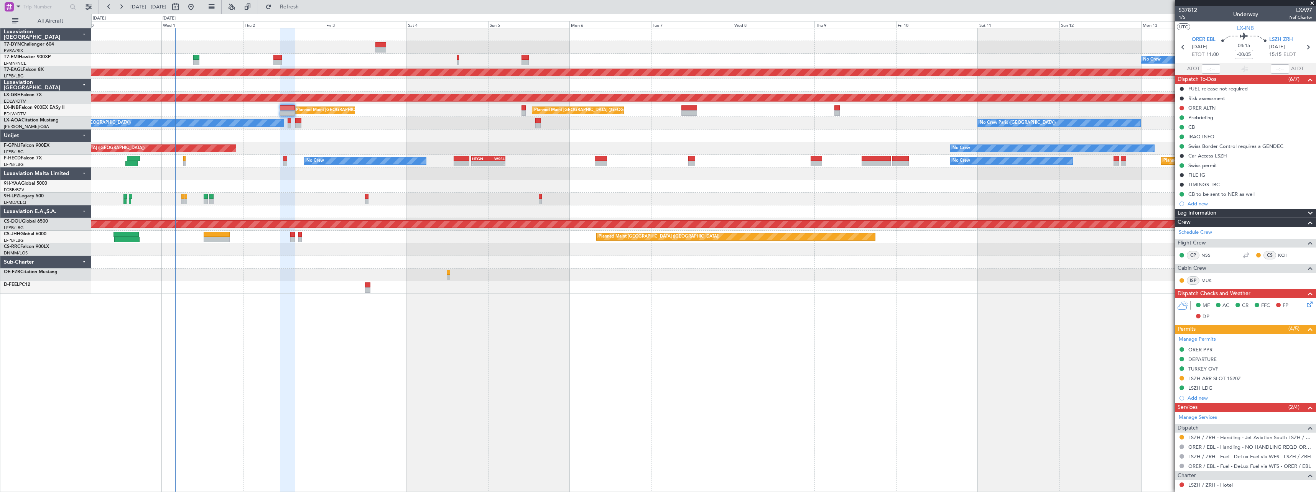
click at [519, 133] on div at bounding box center [703, 136] width 1225 height 13
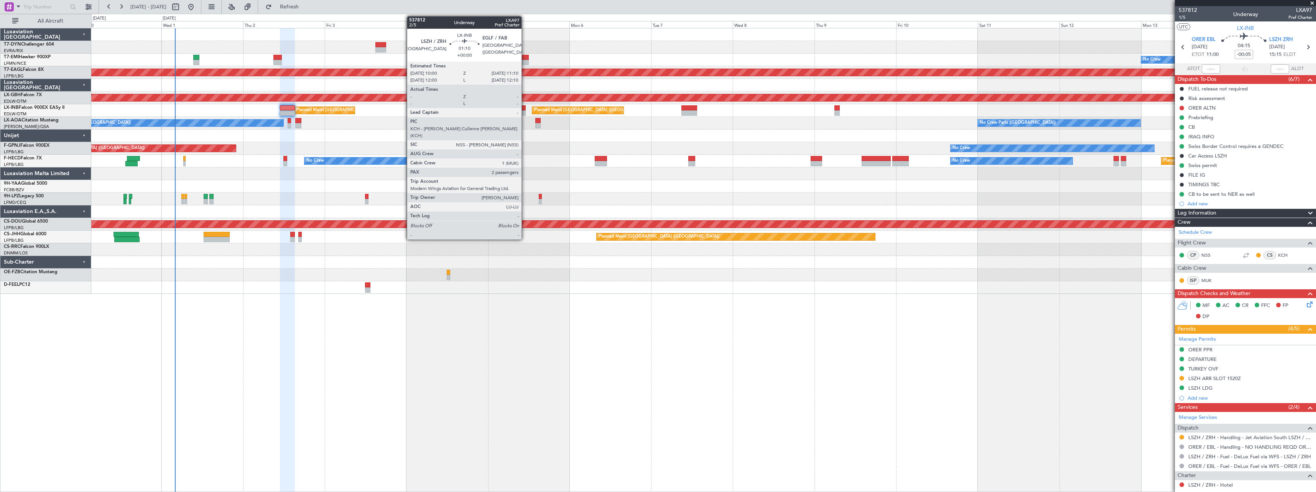
click at [525, 108] on div at bounding box center [524, 107] width 4 height 5
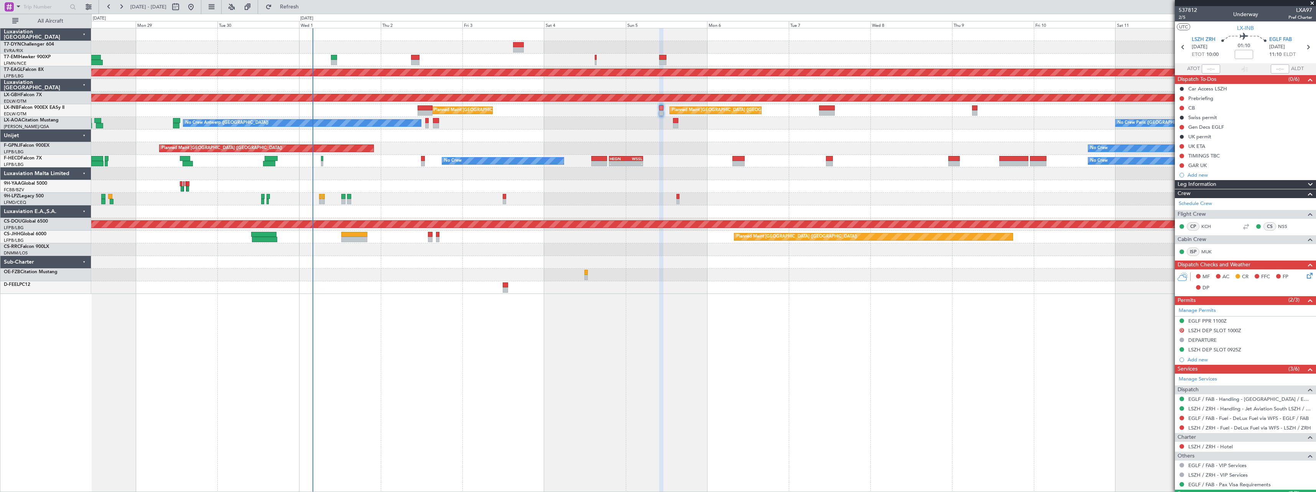
click at [491, 129] on div "No Crew Planned Maint [GEOGRAPHIC_DATA] (Al Maktoum Intl) Planned Maint Nurnber…" at bounding box center [703, 161] width 1225 height 266
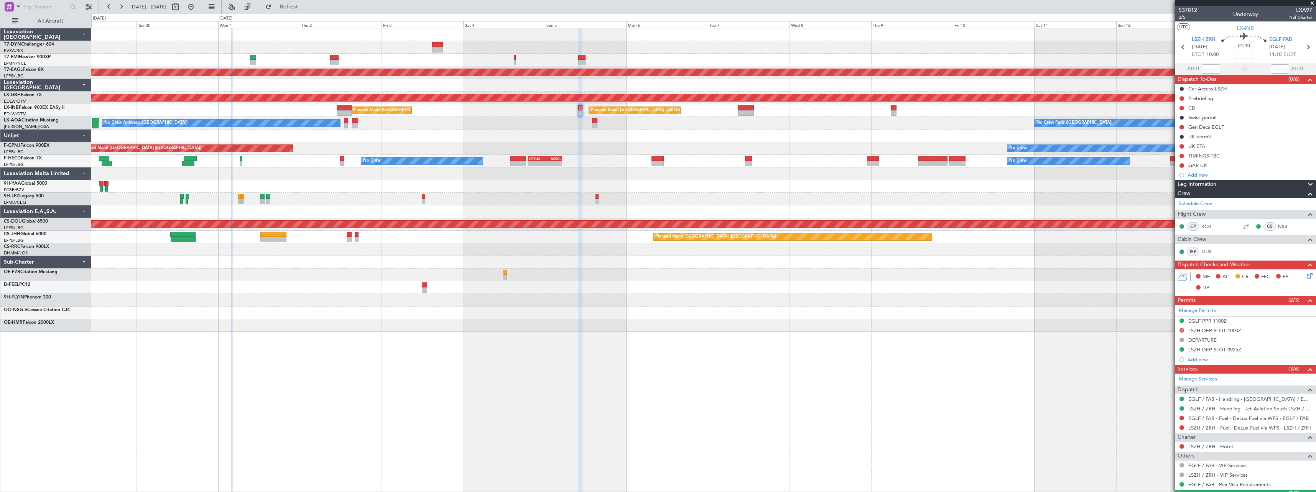
click at [540, 133] on div "No Crew Planned Maint [GEOGRAPHIC_DATA] (Al Maktoum Intl) Planned Maint Nurnber…" at bounding box center [703, 180] width 1225 height 304
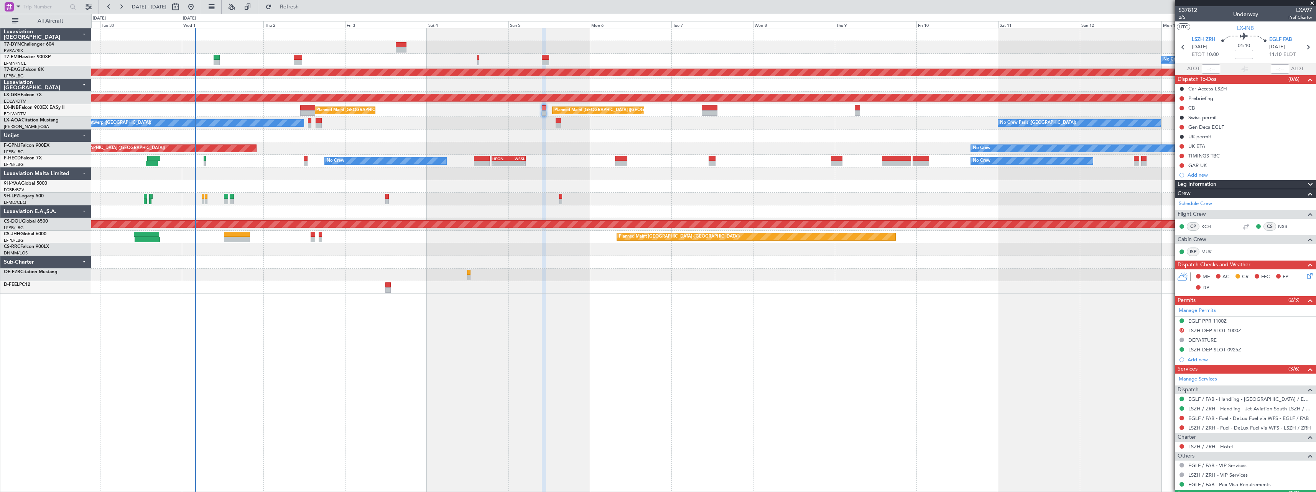
click at [510, 132] on div at bounding box center [703, 136] width 1225 height 13
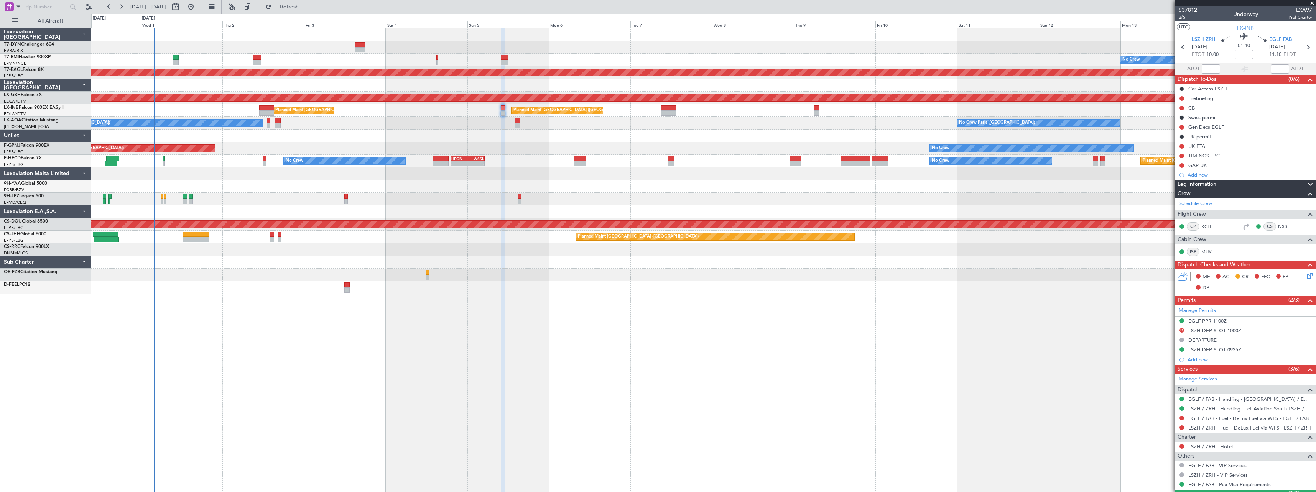
click at [491, 127] on div "No Crew Antwerp ([GEOGRAPHIC_DATA]) No Crew [GEOGRAPHIC_DATA] ([GEOGRAPHIC_DATA…" at bounding box center [703, 123] width 1225 height 13
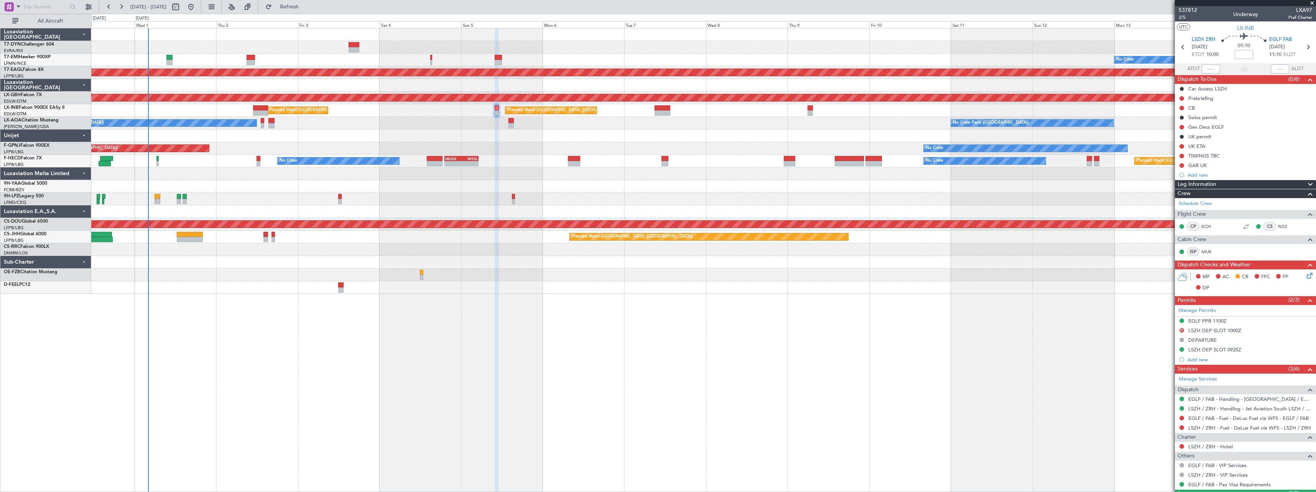
click at [657, 134] on div at bounding box center [703, 136] width 1225 height 13
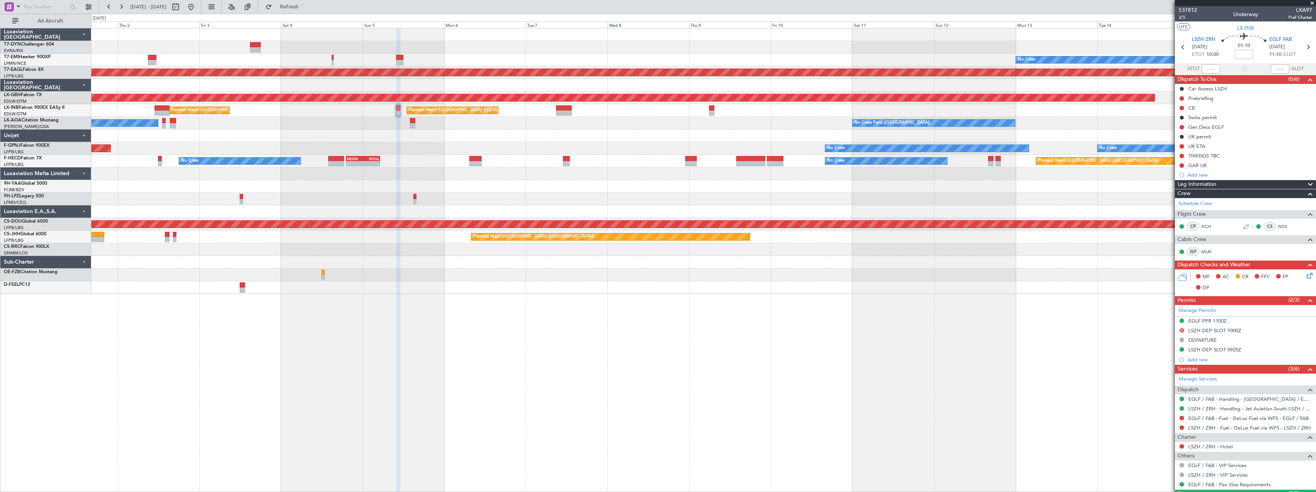
click at [536, 133] on div at bounding box center [703, 136] width 1225 height 13
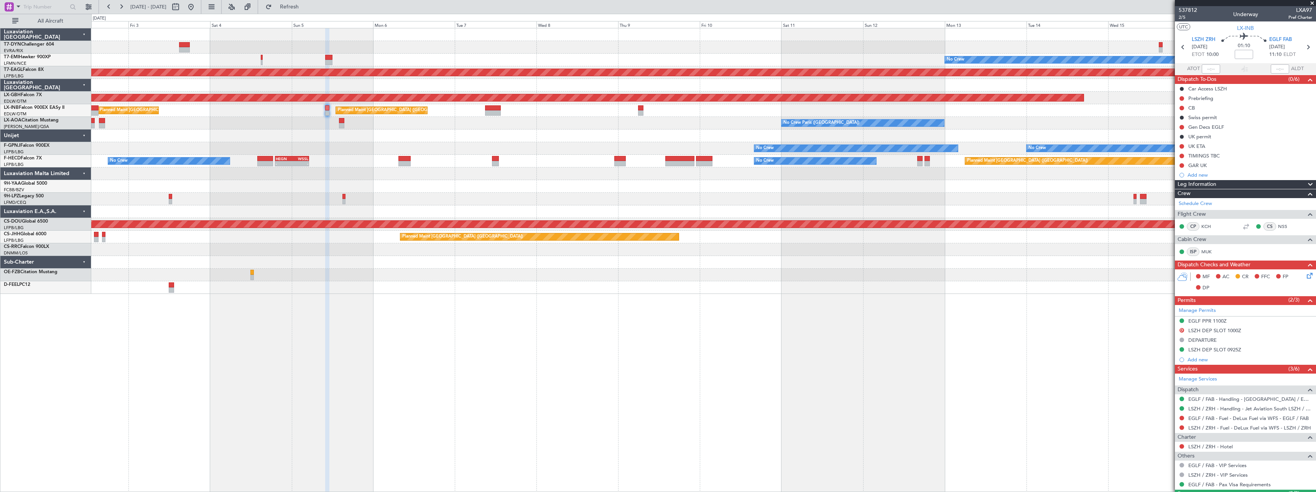
click at [571, 135] on div at bounding box center [703, 136] width 1225 height 13
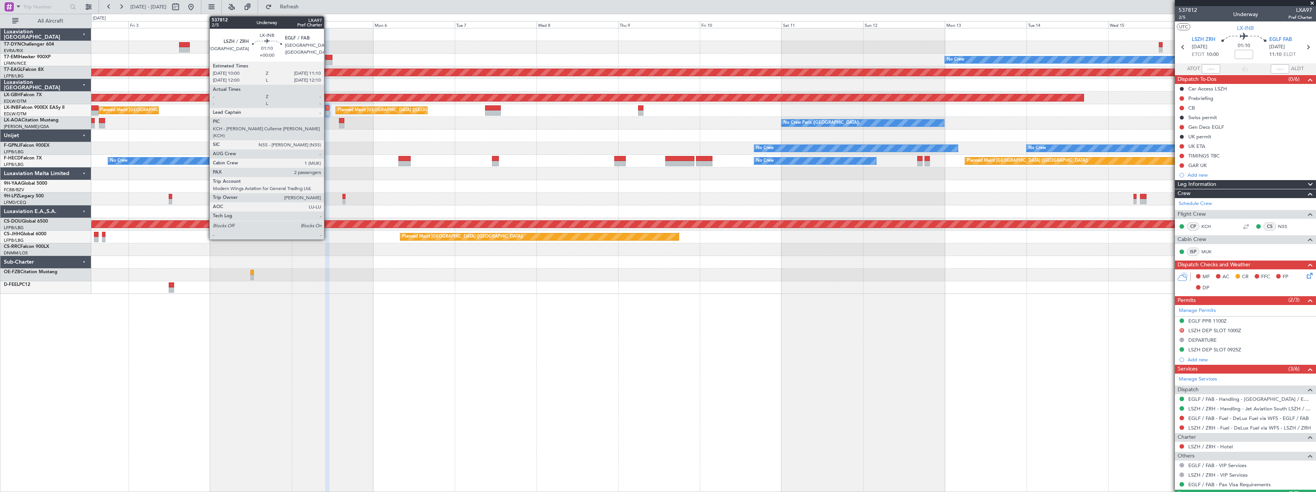
click at [328, 109] on div at bounding box center [327, 107] width 4 height 5
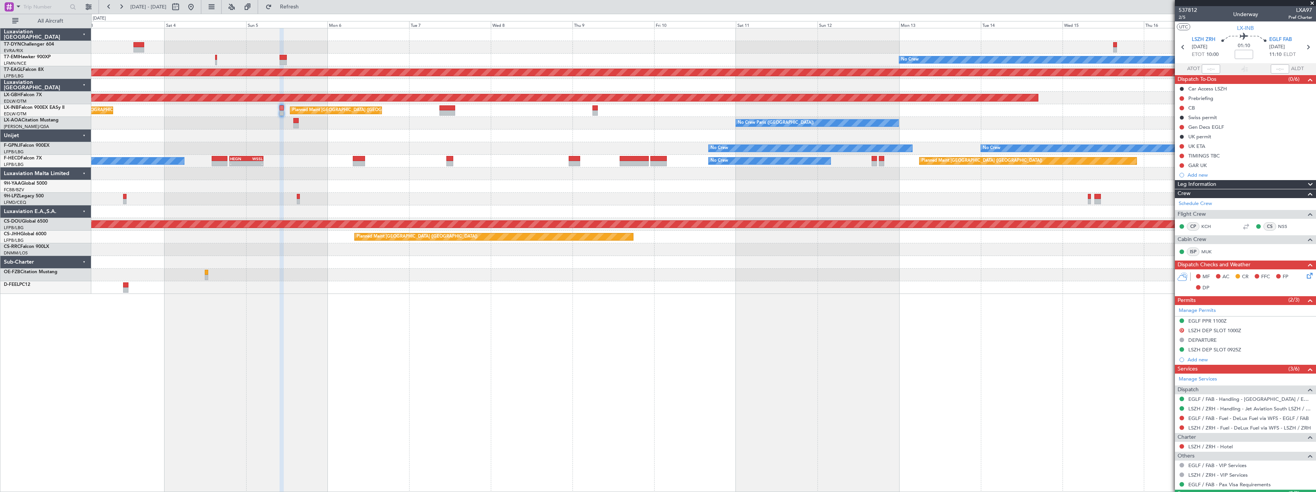
click at [486, 124] on div "No Crew Paris ([GEOGRAPHIC_DATA]) No Crew [GEOGRAPHIC_DATA] ([GEOGRAPHIC_DATA])…" at bounding box center [703, 123] width 1225 height 13
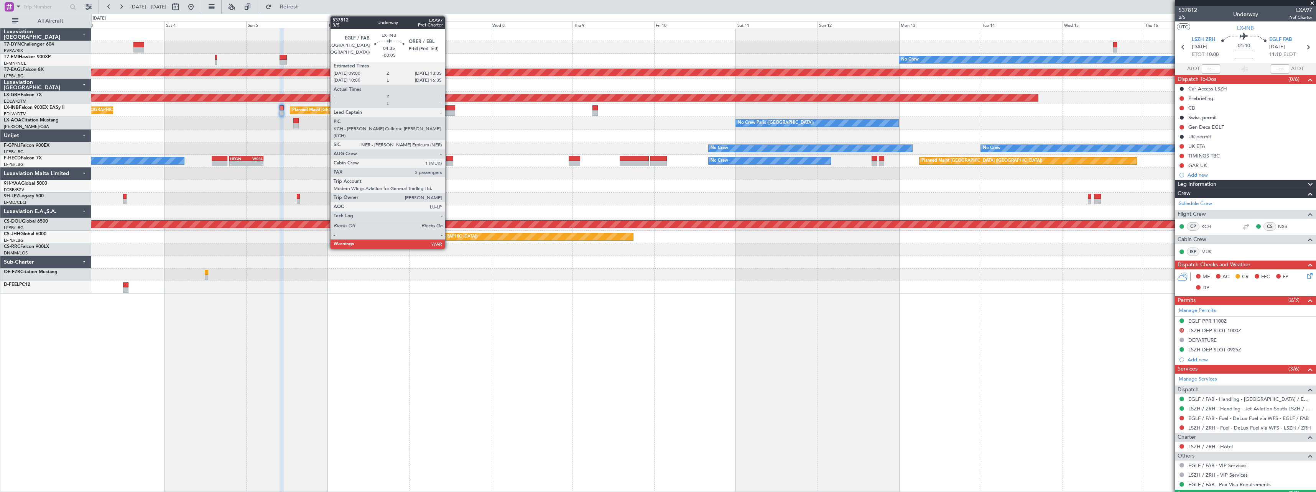
click at [448, 107] on div at bounding box center [448, 107] width 16 height 5
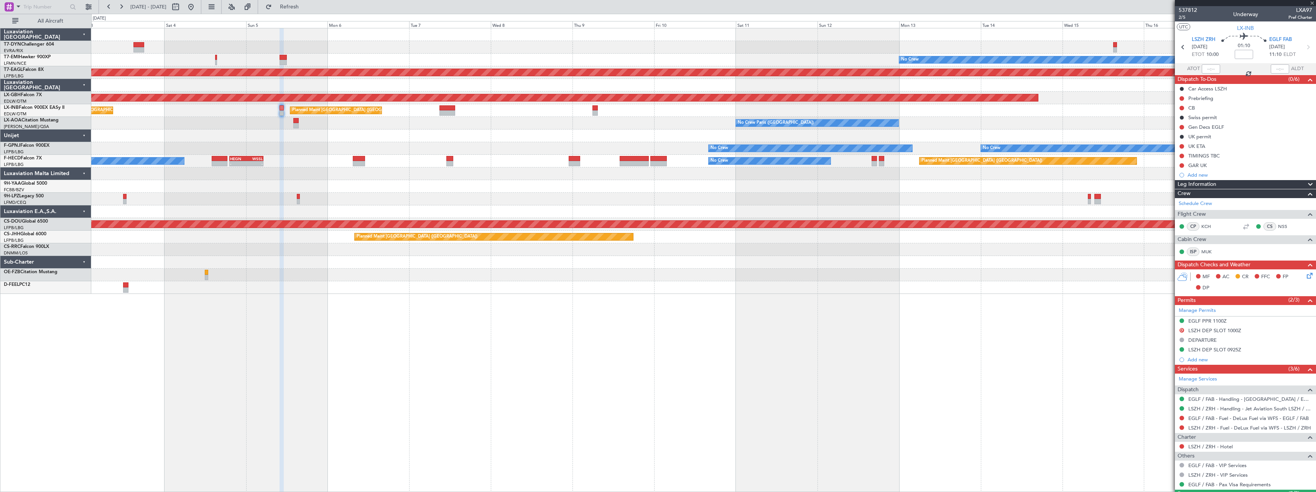
type input "-00:05"
type input "3"
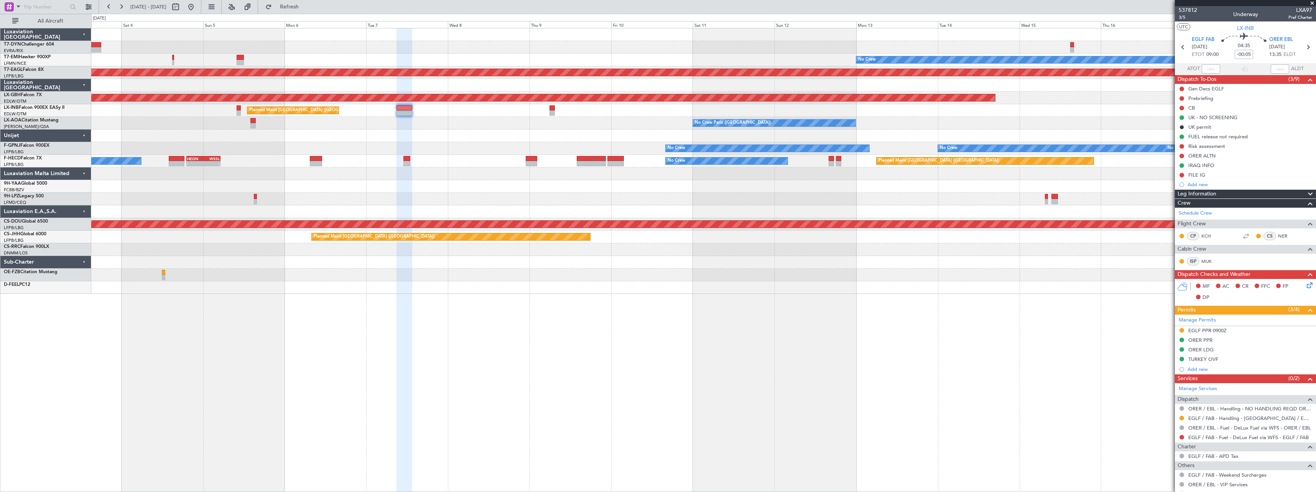
click at [571, 201] on div at bounding box center [703, 199] width 1225 height 13
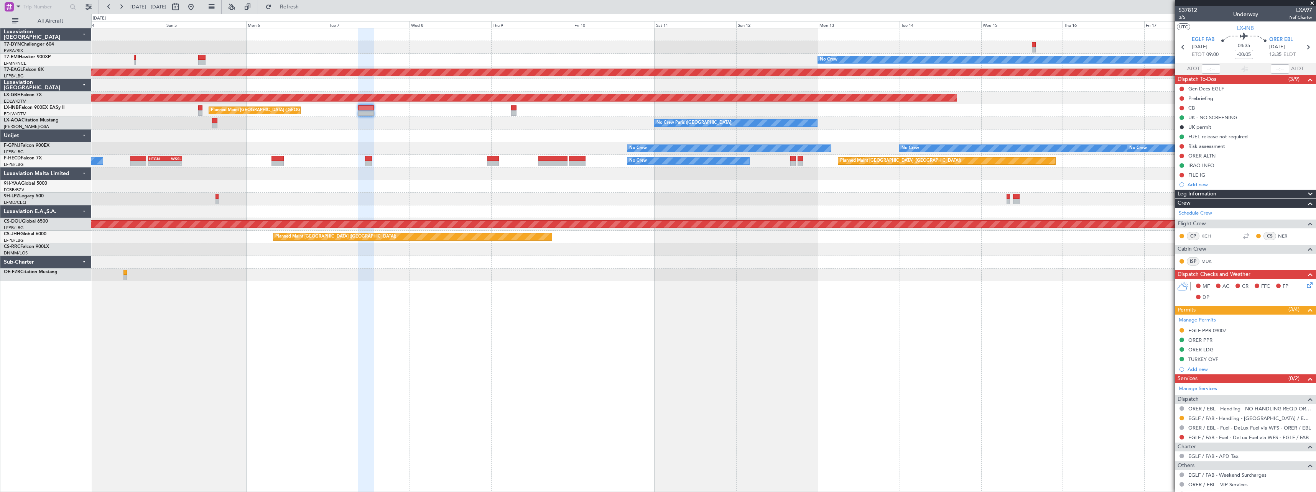
click at [492, 133] on div at bounding box center [703, 136] width 1225 height 13
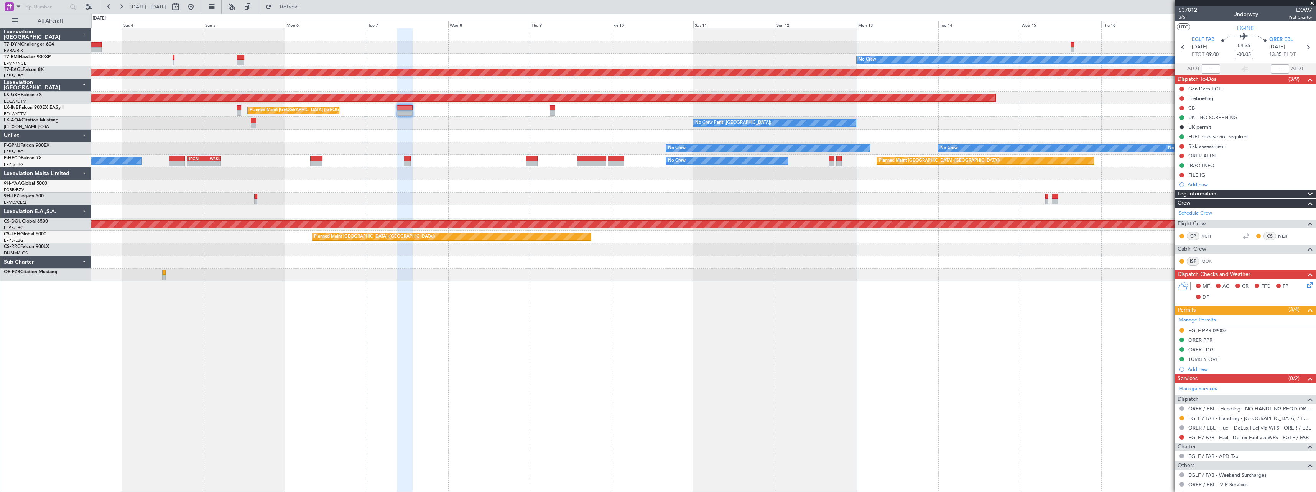
click at [420, 132] on div at bounding box center [703, 136] width 1225 height 13
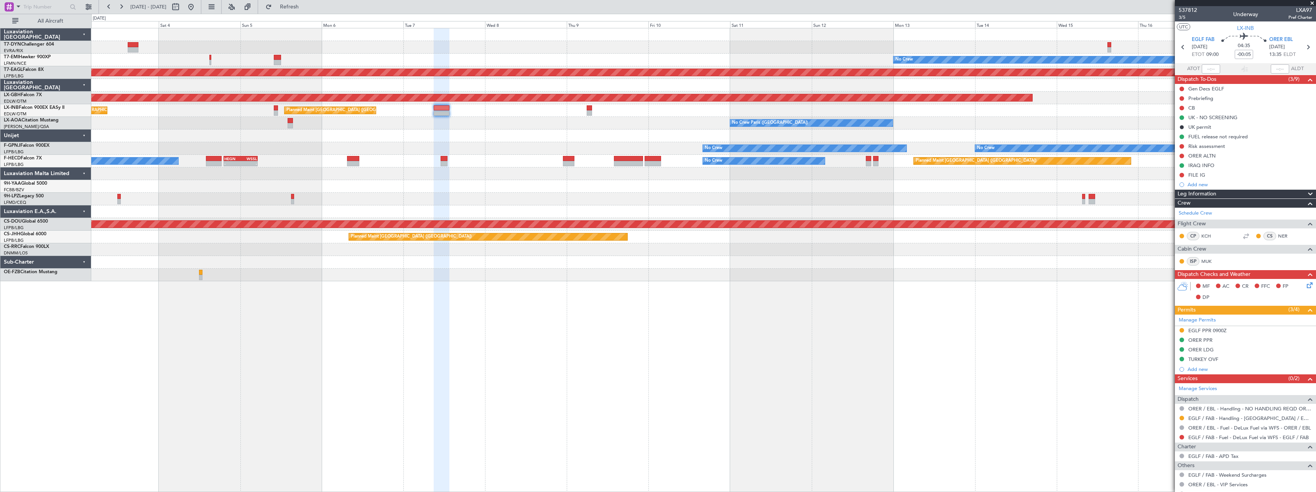
click at [464, 135] on div at bounding box center [703, 136] width 1225 height 13
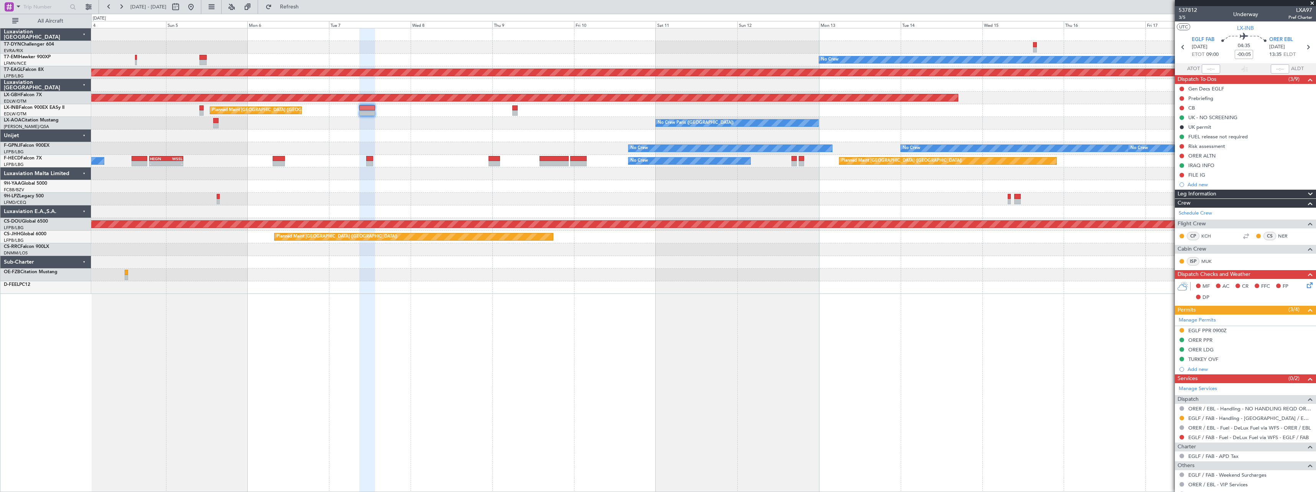
click at [485, 123] on div "No Crew Paris ([GEOGRAPHIC_DATA]) Planned Maint [GEOGRAPHIC_DATA] No Crew [GEOG…" at bounding box center [703, 123] width 1225 height 13
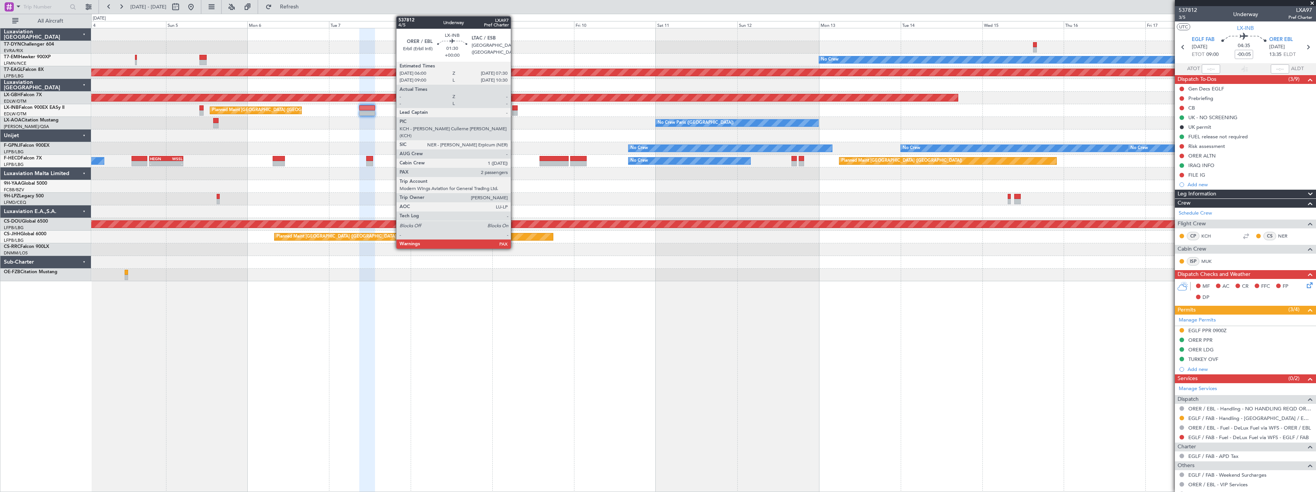
click at [514, 108] on div at bounding box center [514, 107] width 5 height 5
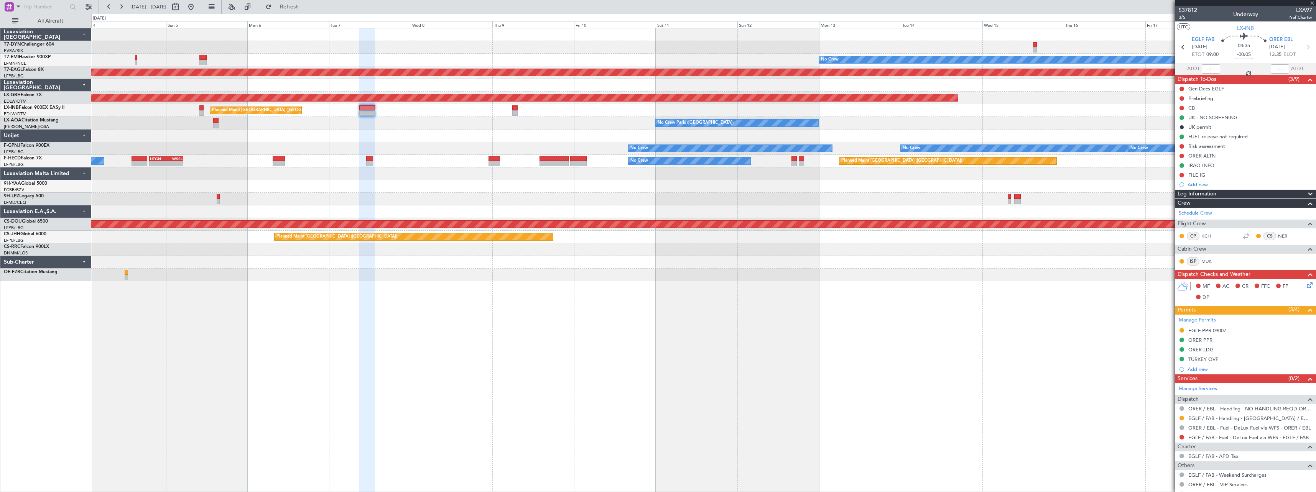
type input "4"
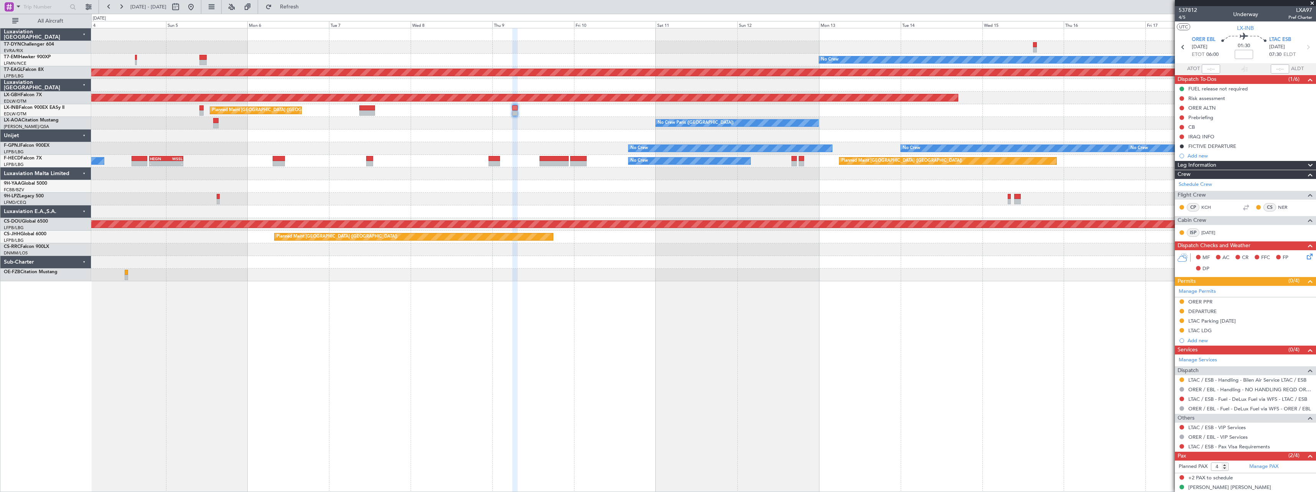
scroll to position [25, 0]
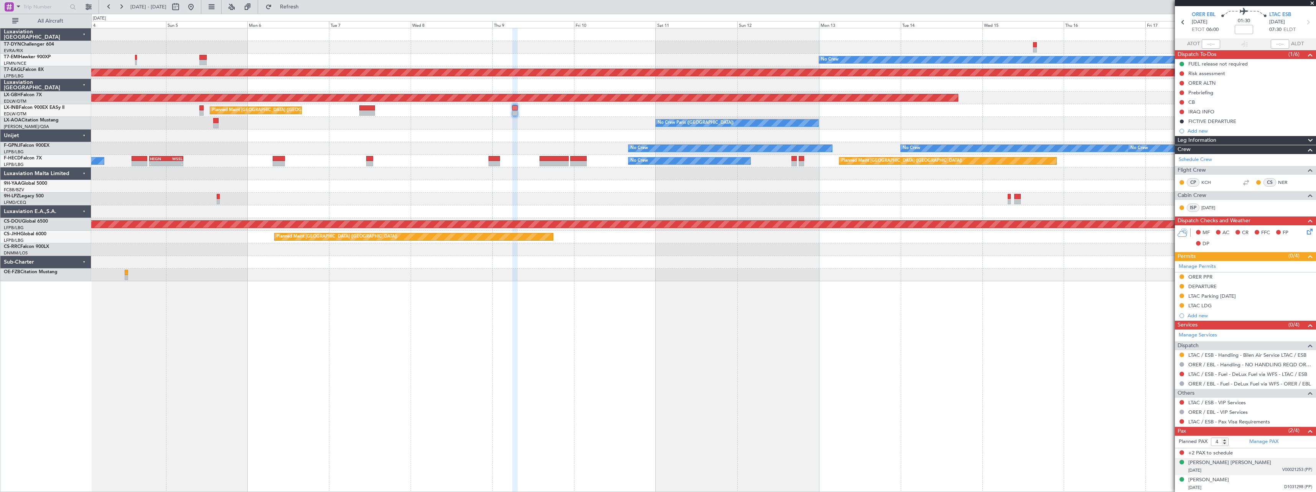
click at [1230, 471] on div "[DATE] V00021253 (PP)" at bounding box center [1251, 471] width 124 height 8
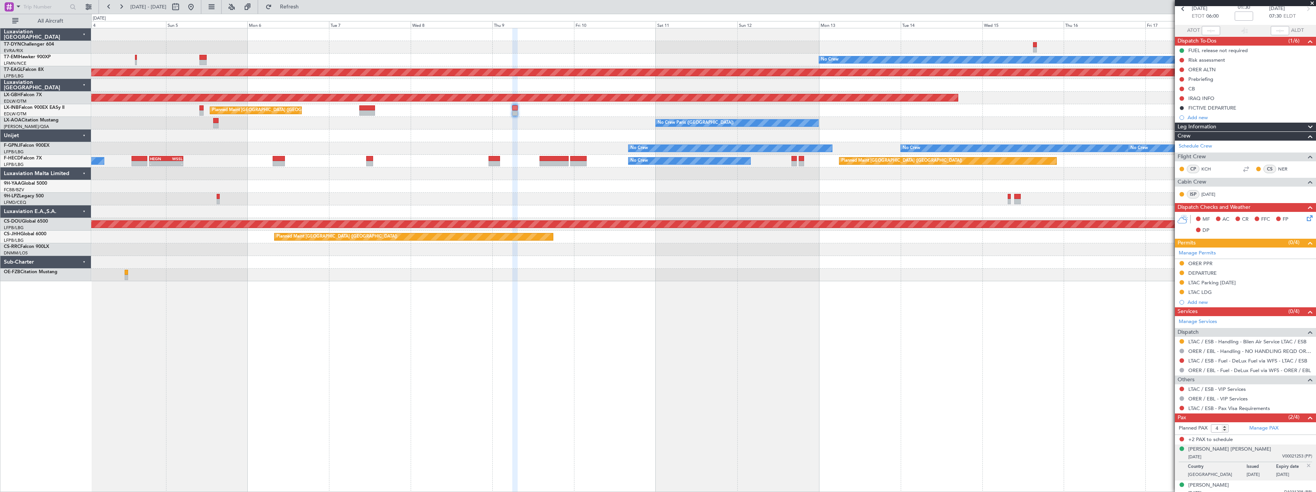
scroll to position [44, 0]
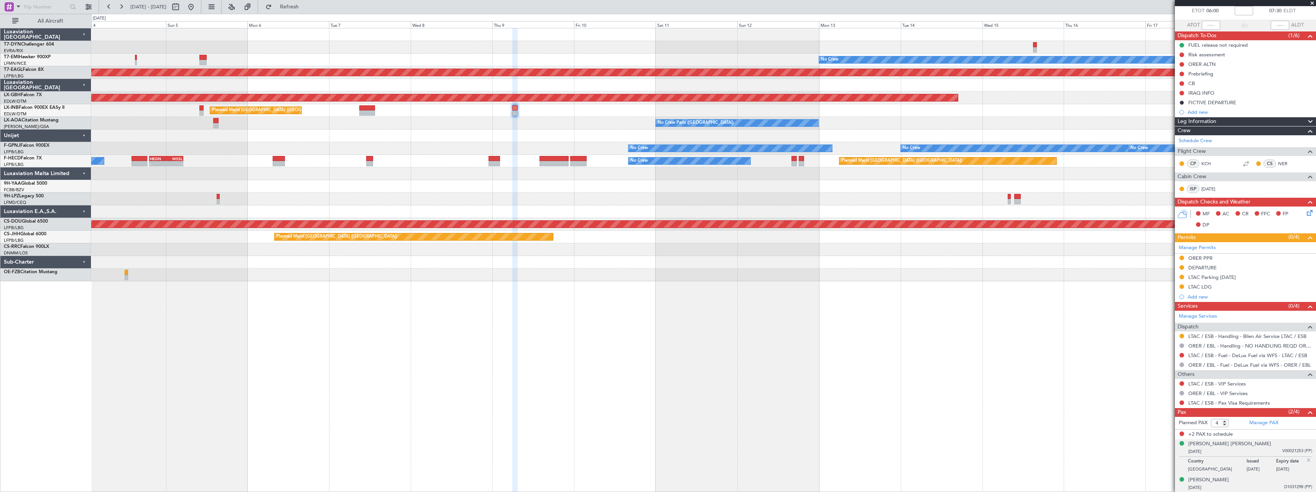
click at [1230, 492] on html "[DATE] - [DATE] Refresh Quick Links All Aircraft No Crew Planned Maint [GEOGRAP…" at bounding box center [658, 246] width 1316 height 492
click at [1230, 491] on li "[PERSON_NAME] [DATE] D1031298 (PP)" at bounding box center [1245, 484] width 141 height 17
click at [1229, 489] on div "[DATE] D1031298 (PP)" at bounding box center [1251, 488] width 124 height 8
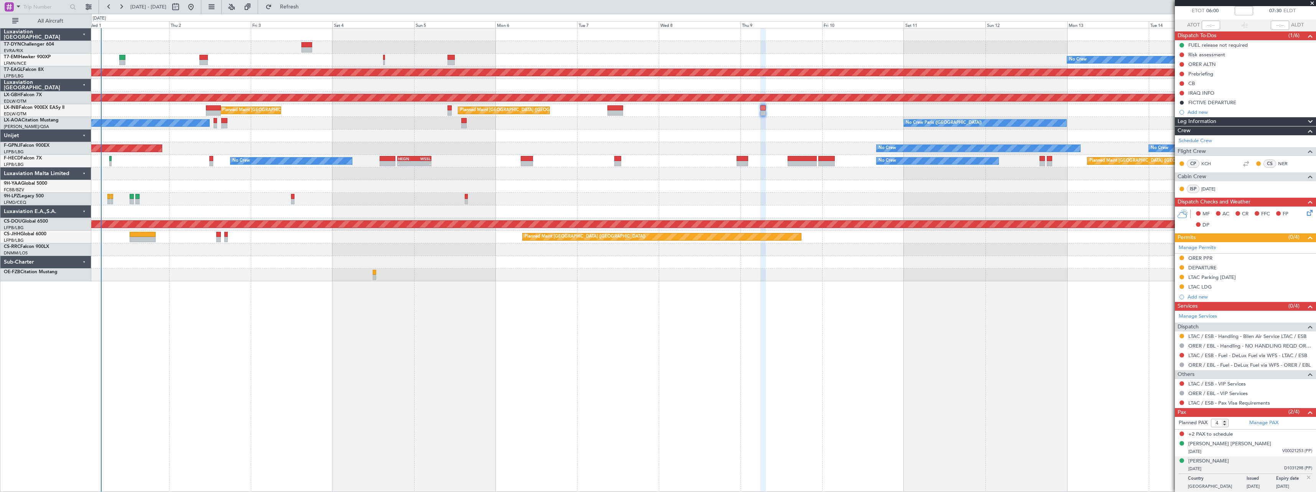
click at [604, 293] on div "No Crew Planned Maint [GEOGRAPHIC_DATA] (Al Maktoum Intl) Planned Maint Nurnber…" at bounding box center [703, 260] width 1225 height 464
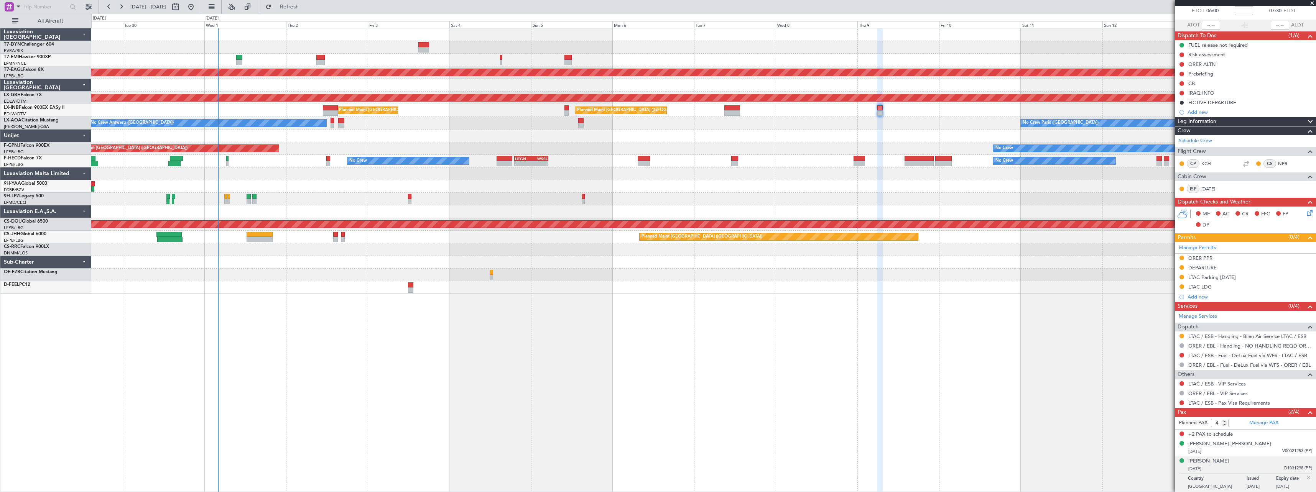
click at [523, 298] on div "No Crew Planned Maint [GEOGRAPHIC_DATA] (Al Maktoum Intl) Planned Maint Nurnber…" at bounding box center [703, 260] width 1225 height 464
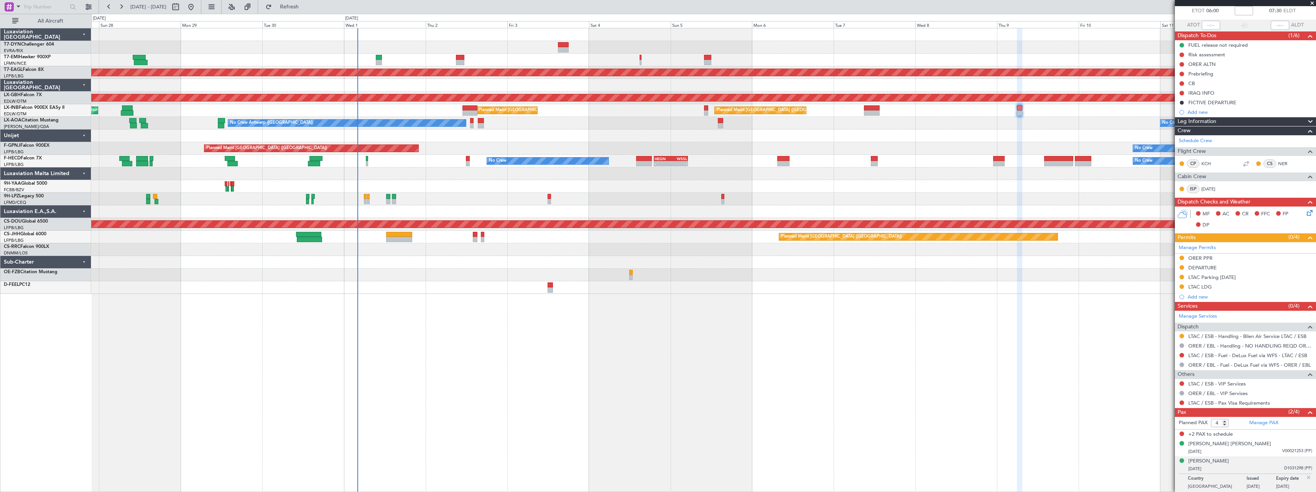
click at [744, 290] on div "No Crew Planned Maint [GEOGRAPHIC_DATA] (Al Maktoum Intl) Planned Maint Nurnber…" at bounding box center [703, 260] width 1225 height 464
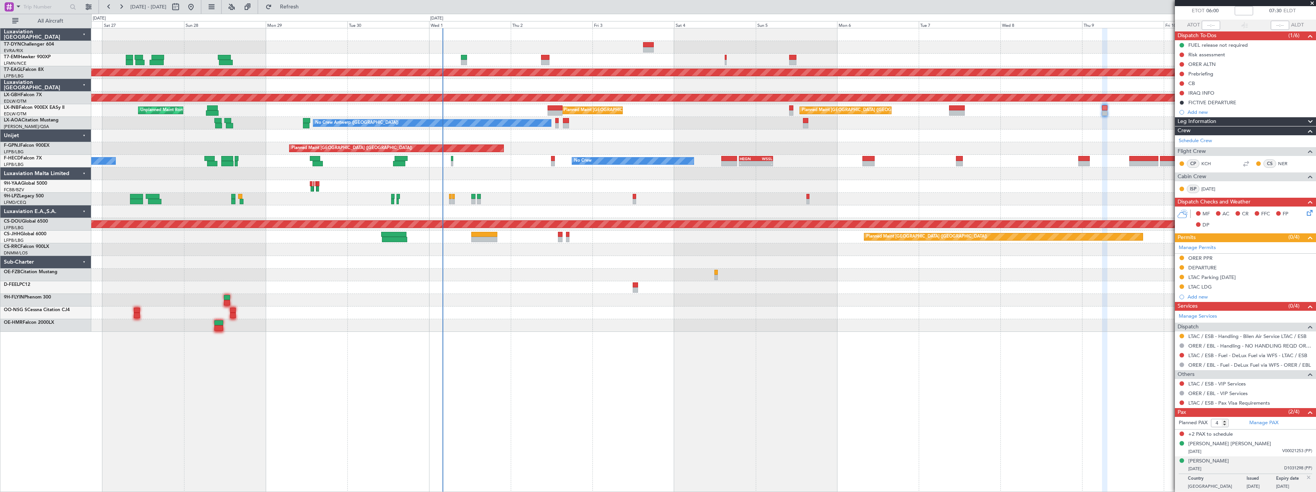
click at [535, 268] on div at bounding box center [703, 262] width 1225 height 13
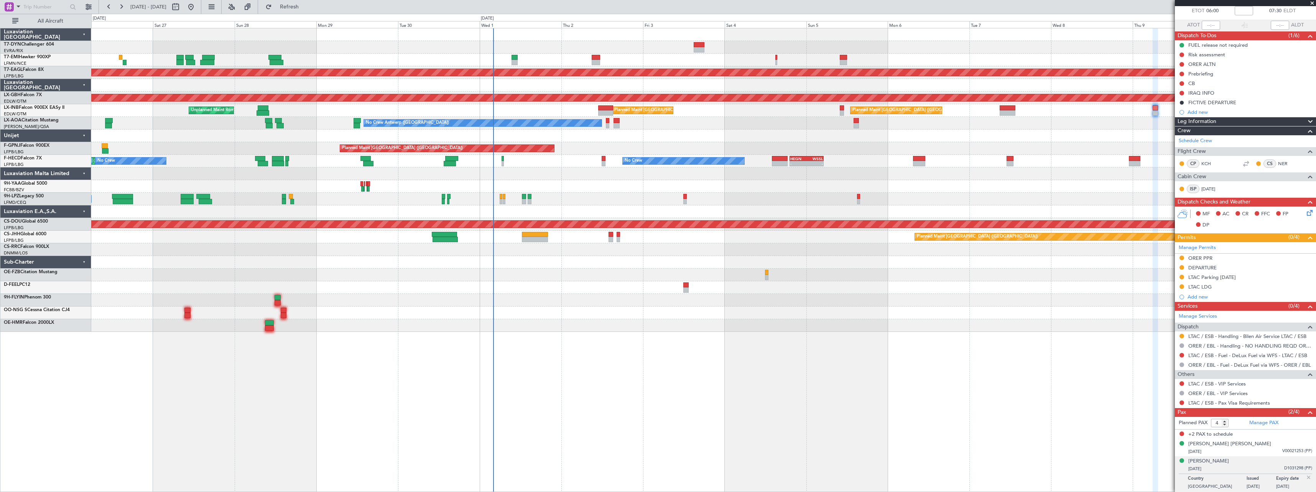
click at [596, 180] on div "No Crew Planned Maint [GEOGRAPHIC_DATA] Planned Maint [GEOGRAPHIC_DATA] (Al Mak…" at bounding box center [703, 180] width 1225 height 304
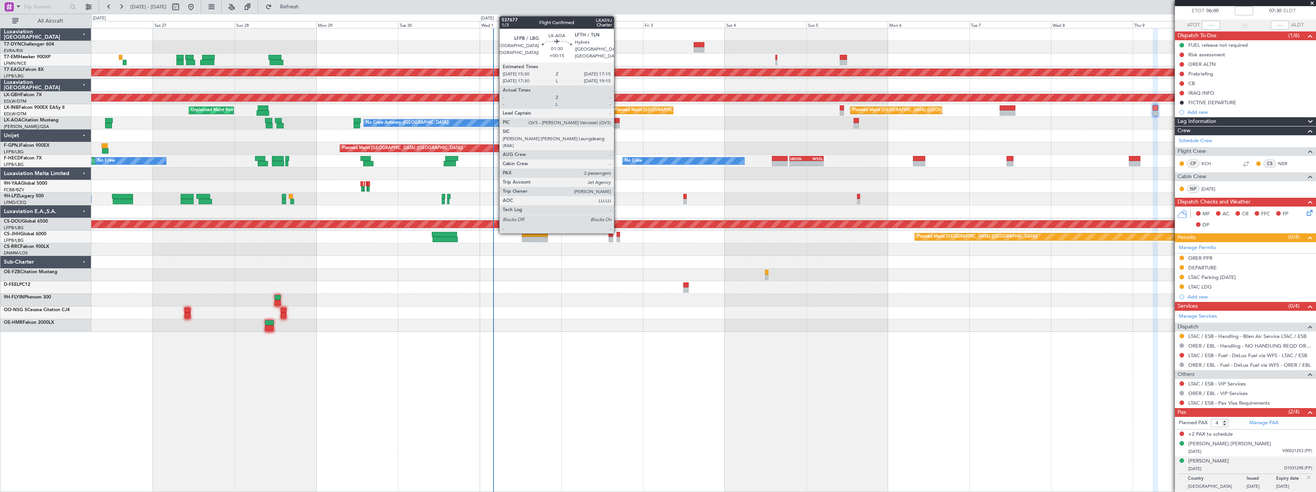
click at [617, 124] on div at bounding box center [617, 125] width 6 height 5
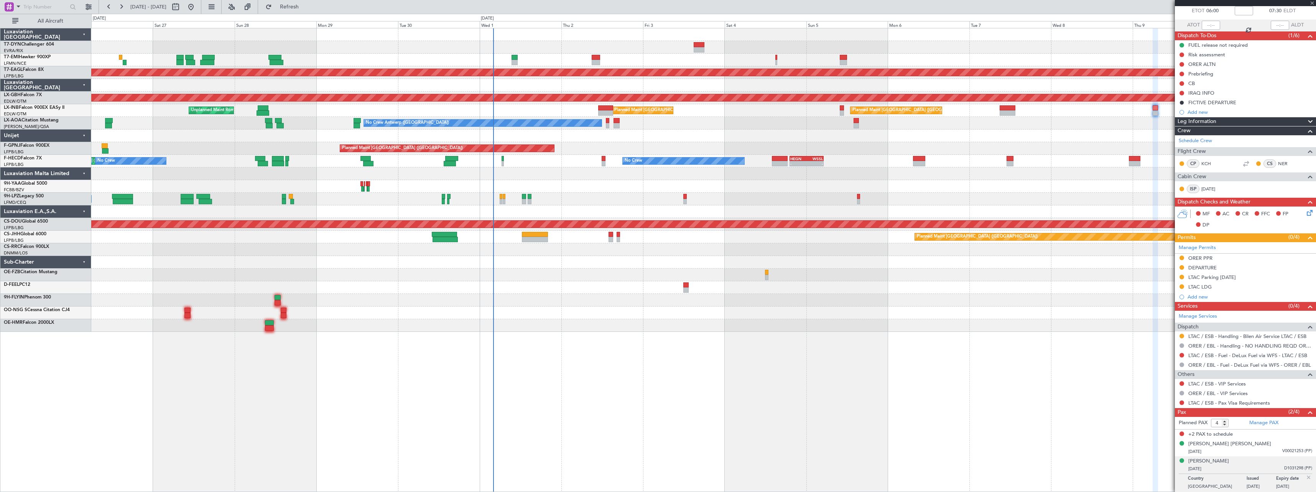
type input "+00:15"
type input "2"
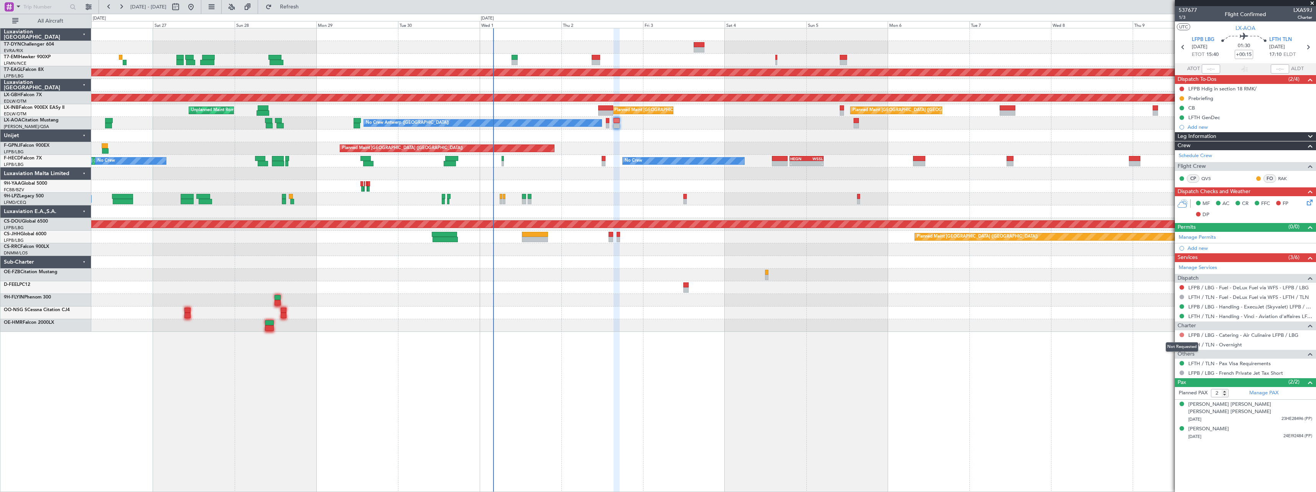
click at [1184, 333] on button at bounding box center [1182, 335] width 5 height 5
click at [1154, 345] on span "Not Required" at bounding box center [1163, 346] width 31 height 8
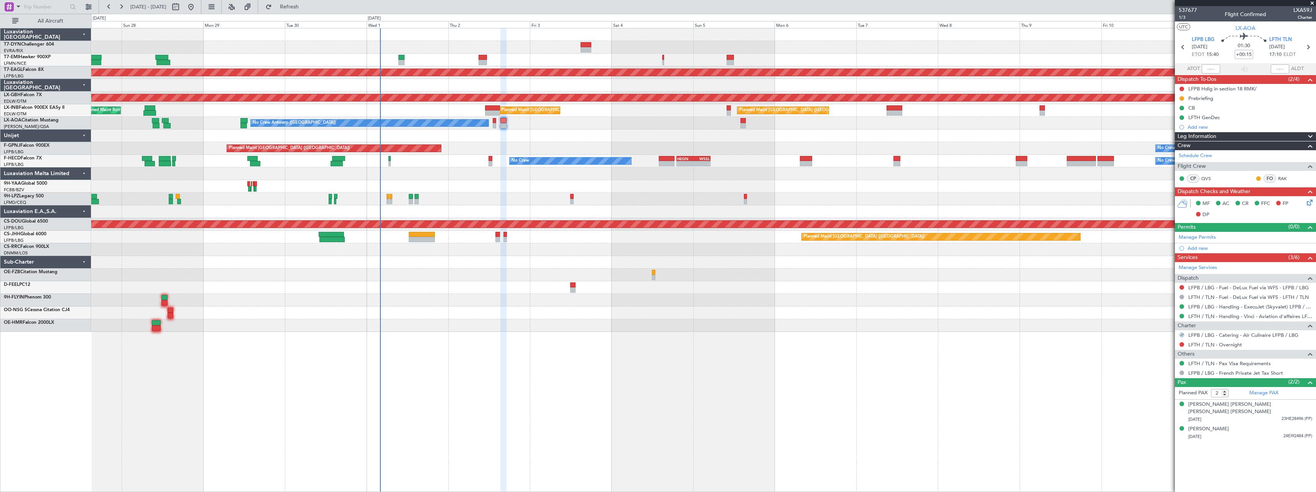
click at [677, 192] on div at bounding box center [703, 186] width 1225 height 13
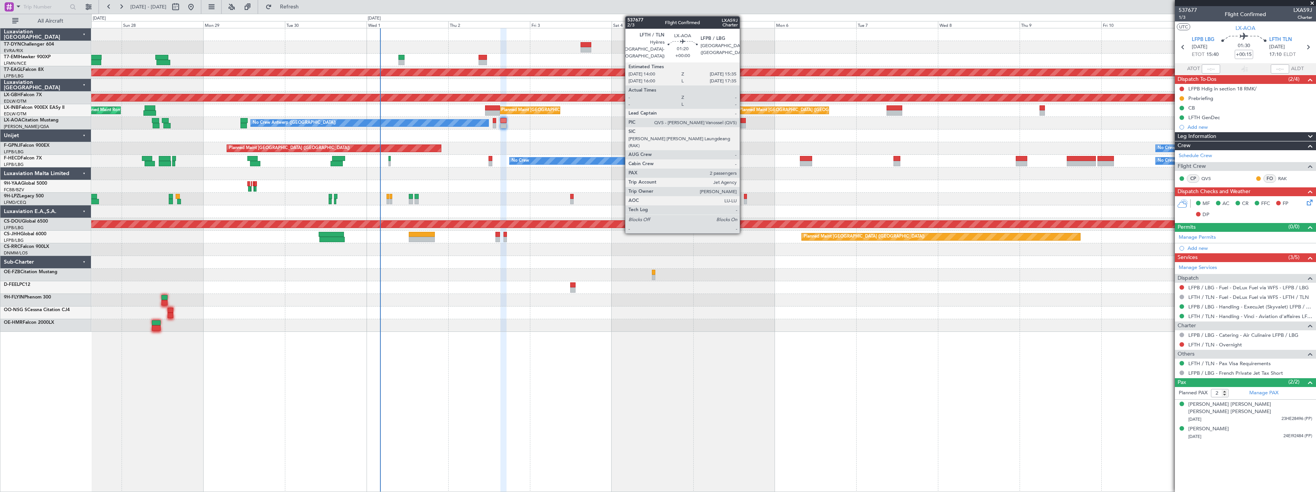
click at [743, 124] on div at bounding box center [744, 125] width 6 height 5
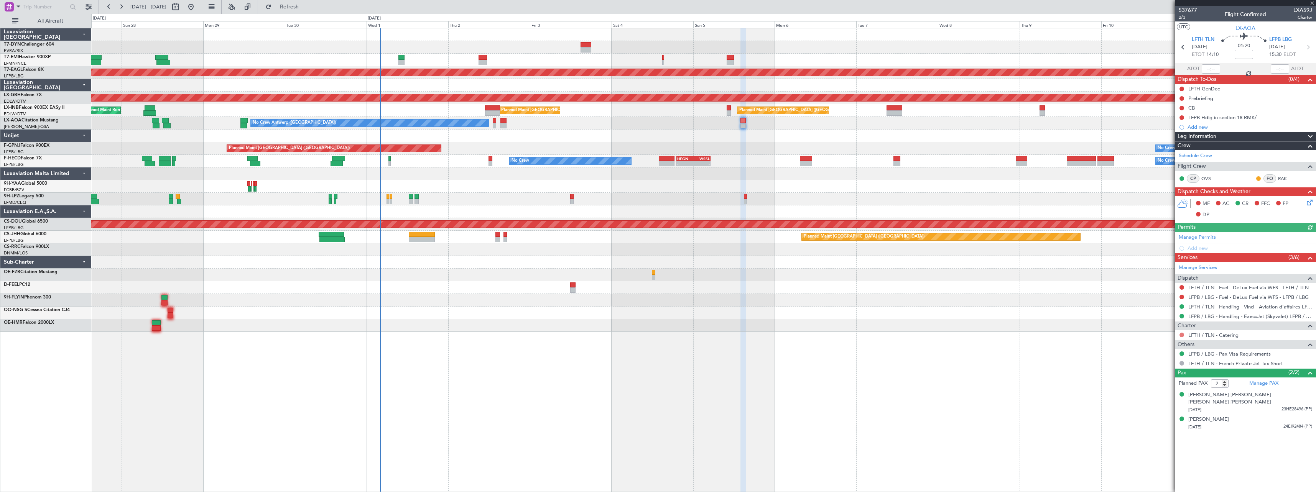
click at [1182, 335] on button at bounding box center [1182, 335] width 5 height 5
click at [1162, 344] on mat-tooltip-component "Not Requested" at bounding box center [1182, 347] width 43 height 20
click at [1183, 334] on button at bounding box center [1182, 335] width 5 height 5
drag, startPoint x: 1161, startPoint y: 346, endPoint x: 1156, endPoint y: 346, distance: 4.6
click at [1160, 346] on span "Not Required" at bounding box center [1163, 346] width 31 height 8
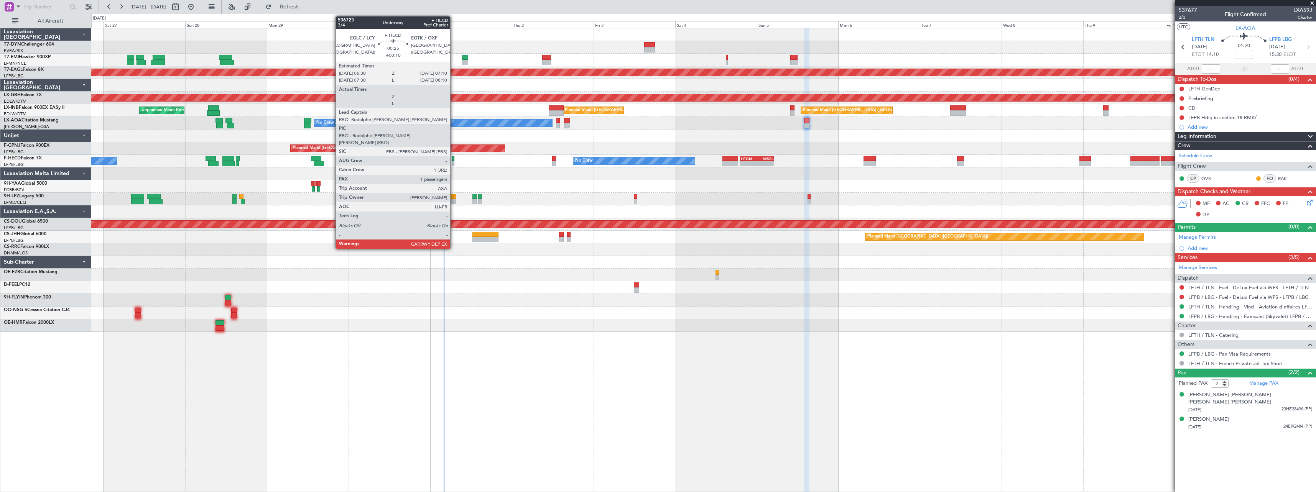
click at [454, 158] on div at bounding box center [453, 158] width 2 height 5
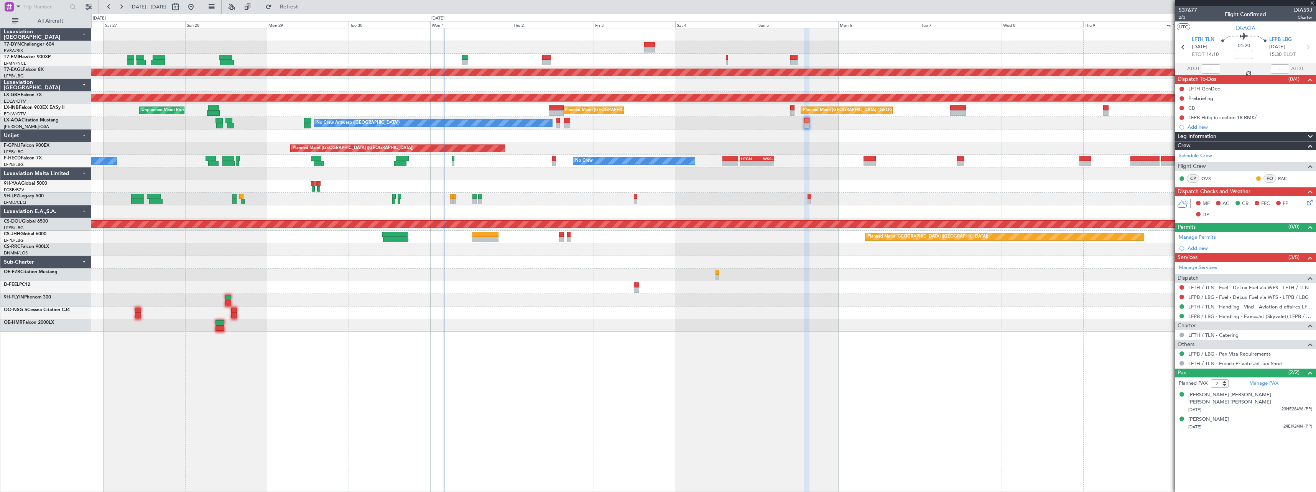
type input "+00:10"
type input "1"
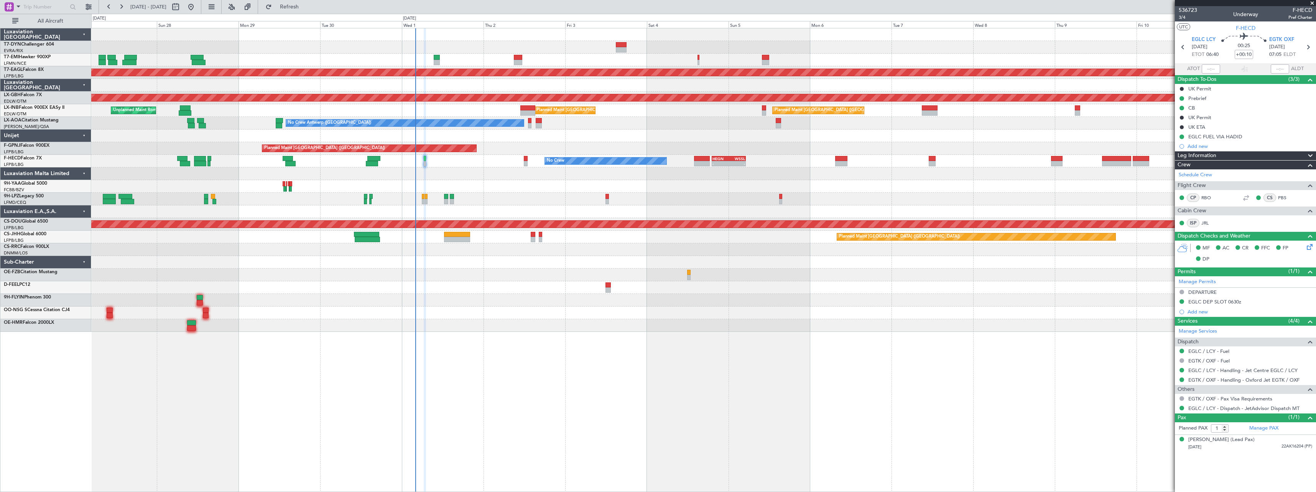
click at [533, 175] on div at bounding box center [703, 174] width 1225 height 13
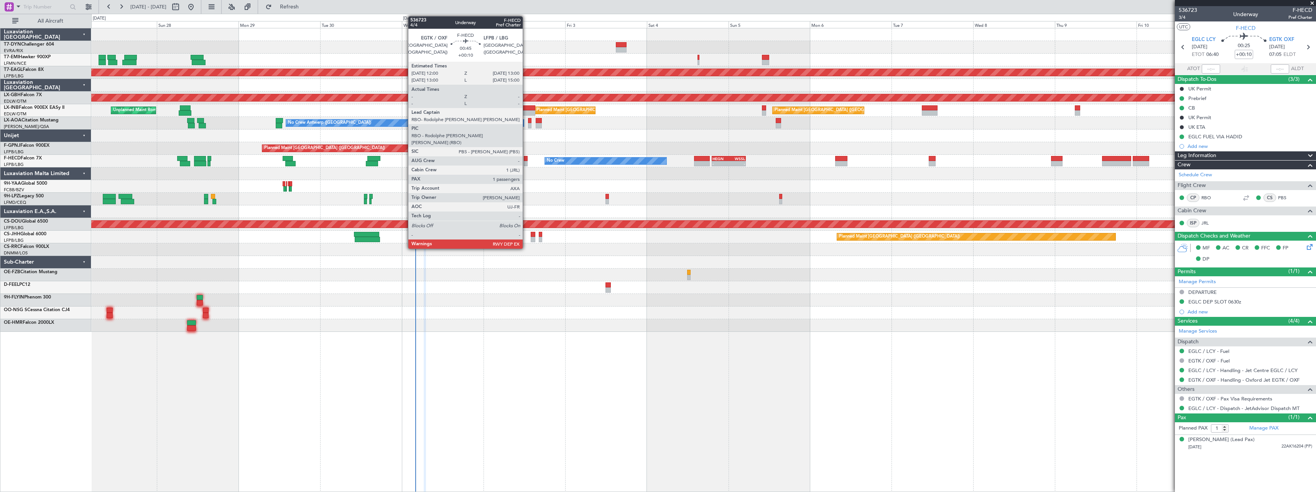
click at [526, 158] on div at bounding box center [525, 158] width 3 height 5
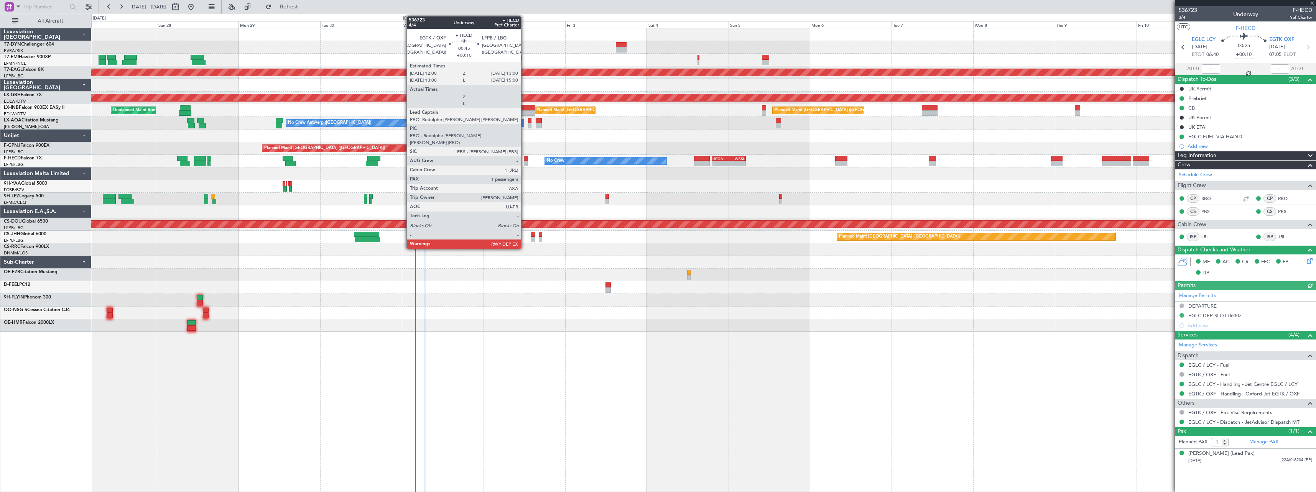
click at [525, 160] on div at bounding box center [525, 158] width 3 height 5
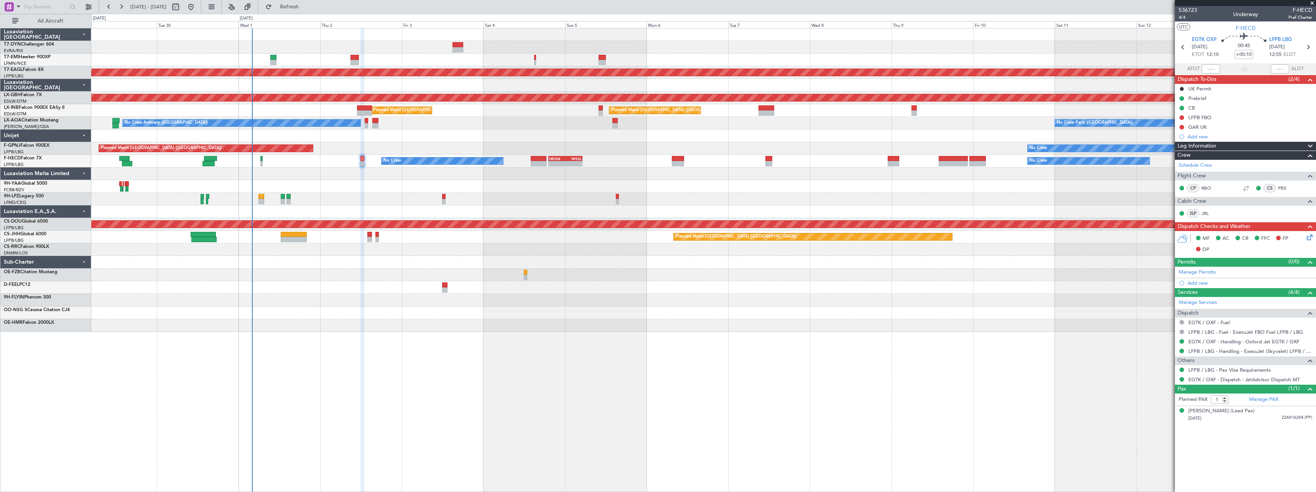
click at [556, 198] on div "No Crew" at bounding box center [703, 199] width 1225 height 13
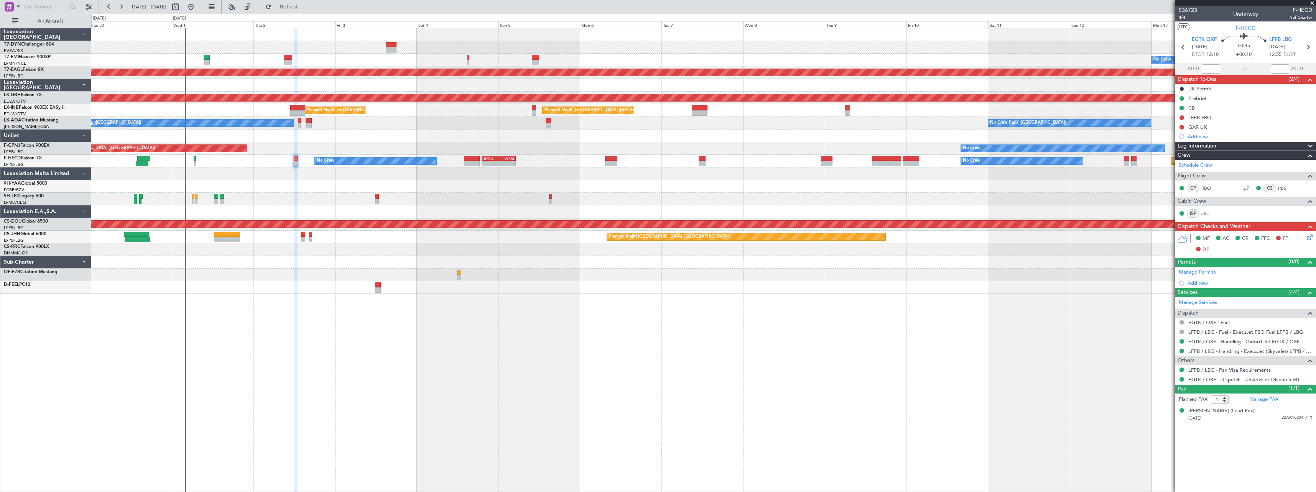
click at [512, 180] on div "No Crew Planned Maint [GEOGRAPHIC_DATA] (Al Maktoum Intl) Planned Maint Nurnber…" at bounding box center [703, 161] width 1225 height 266
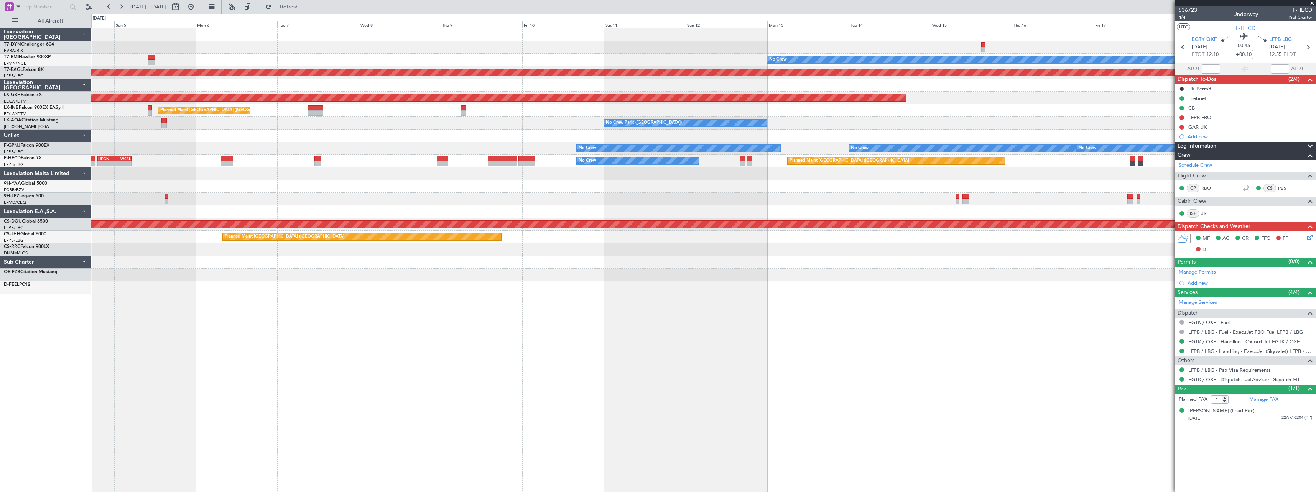
click at [551, 187] on div "No Crew Planned Maint [GEOGRAPHIC_DATA] (Al Maktoum Intl) Planned Maint Nurnber…" at bounding box center [703, 161] width 1225 height 266
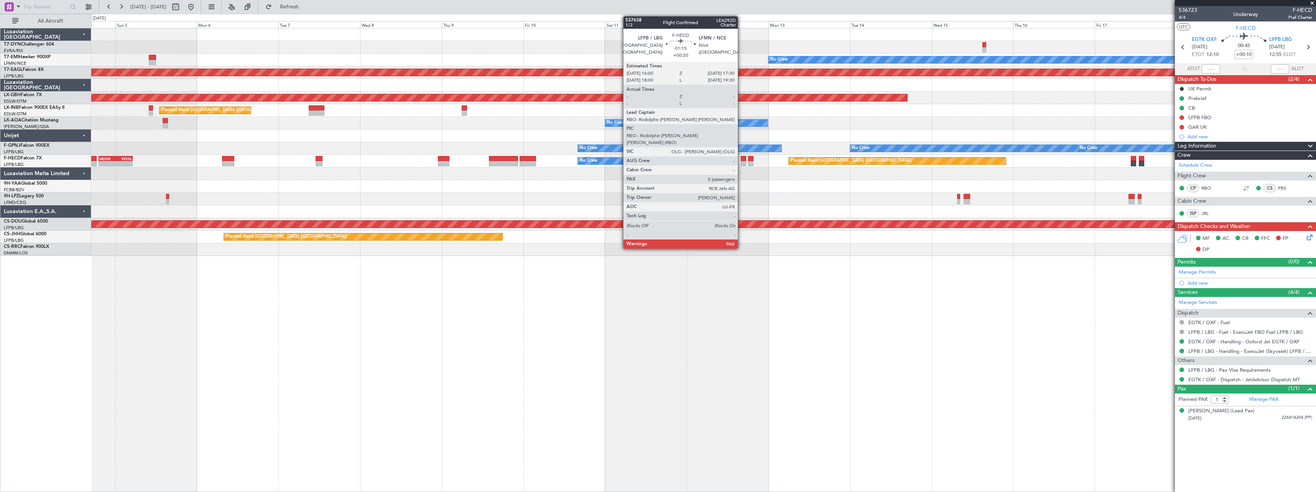
click at [741, 162] on div at bounding box center [743, 163] width 5 height 5
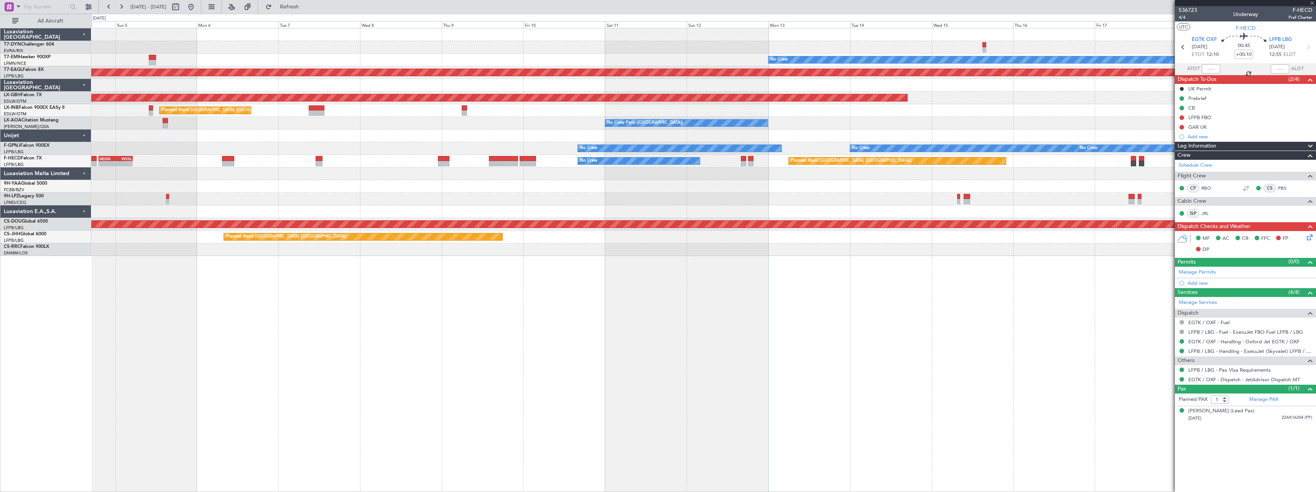
type input "+00:20"
type input "5"
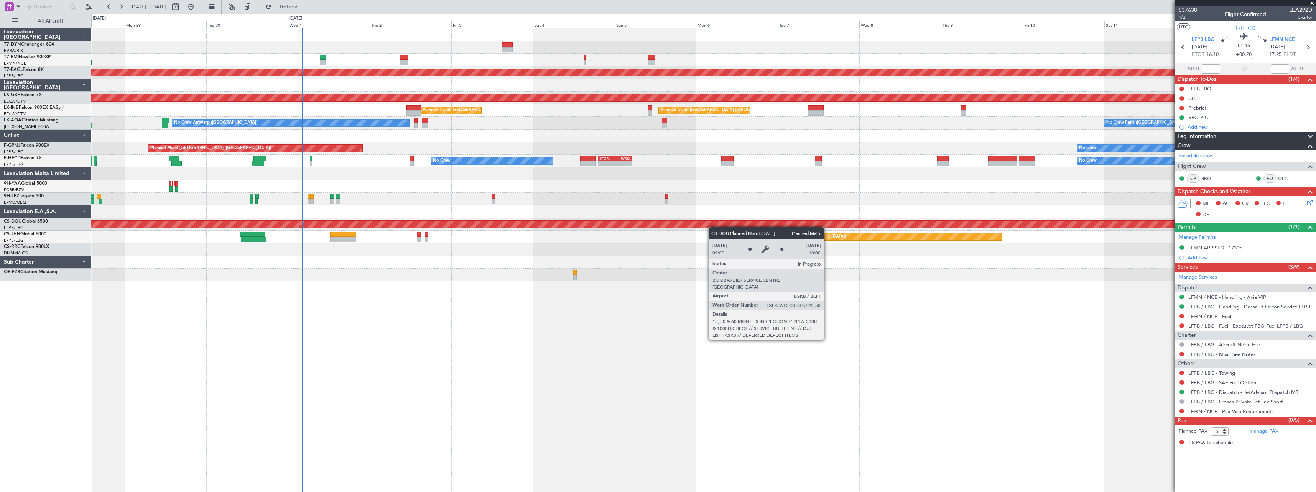
click at [762, 222] on div "No Crew Planned Maint [GEOGRAPHIC_DATA] (Al Maktoum Intl) Planned Maint Nurnber…" at bounding box center [703, 260] width 1225 height 464
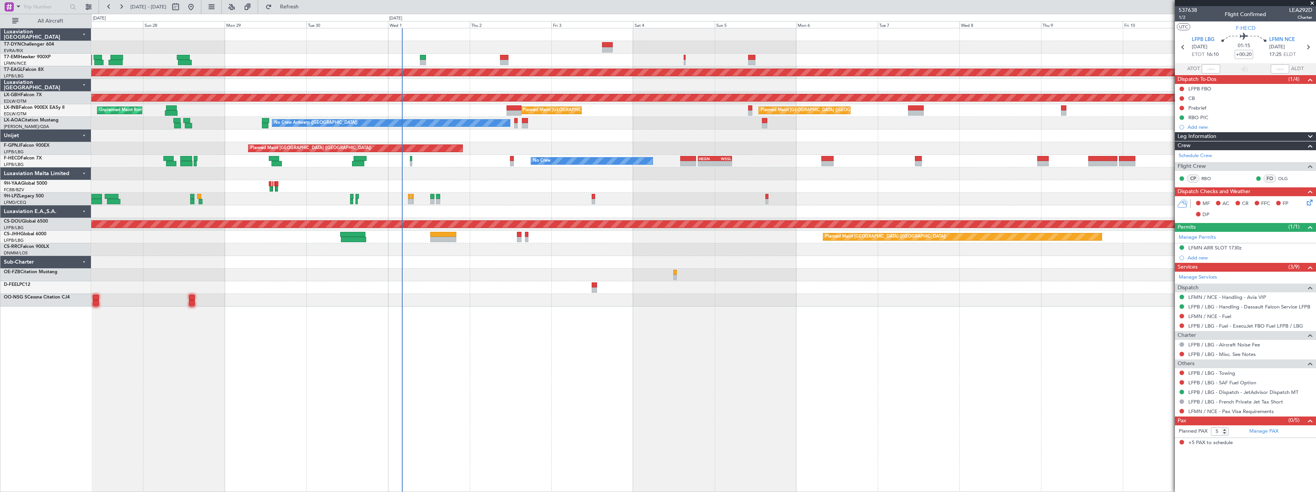
click at [487, 193] on div "No Crew" at bounding box center [703, 199] width 1225 height 13
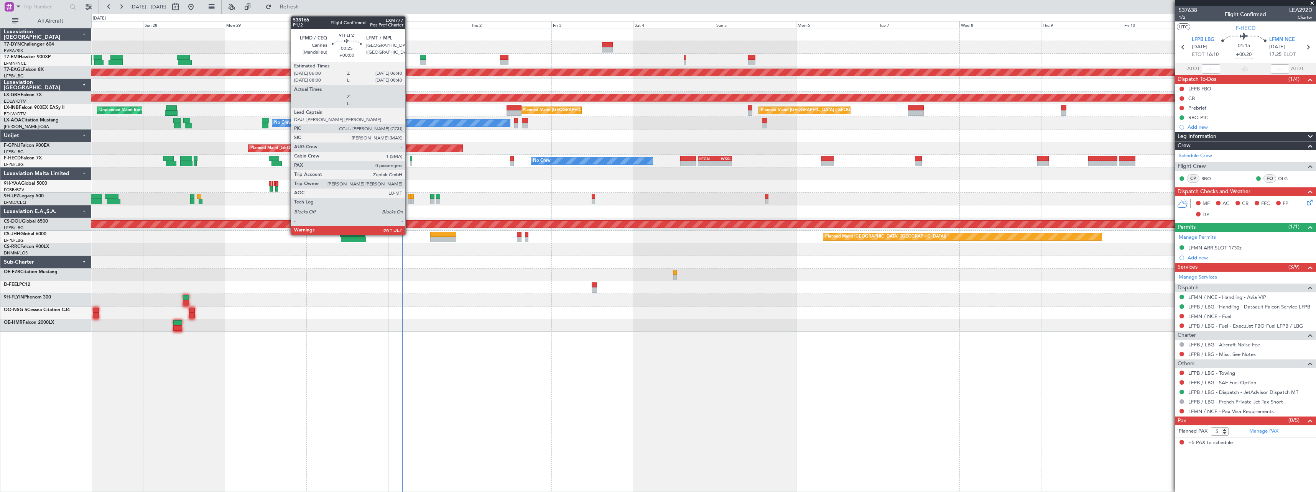
click at [409, 198] on div at bounding box center [409, 196] width 2 height 5
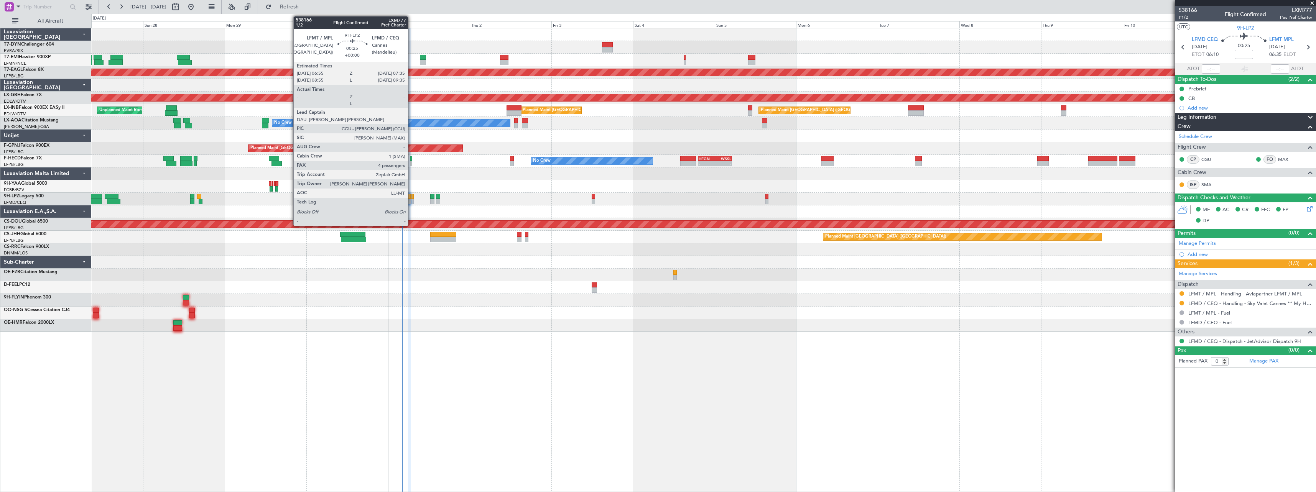
click at [412, 197] on div at bounding box center [412, 196] width 2 height 5
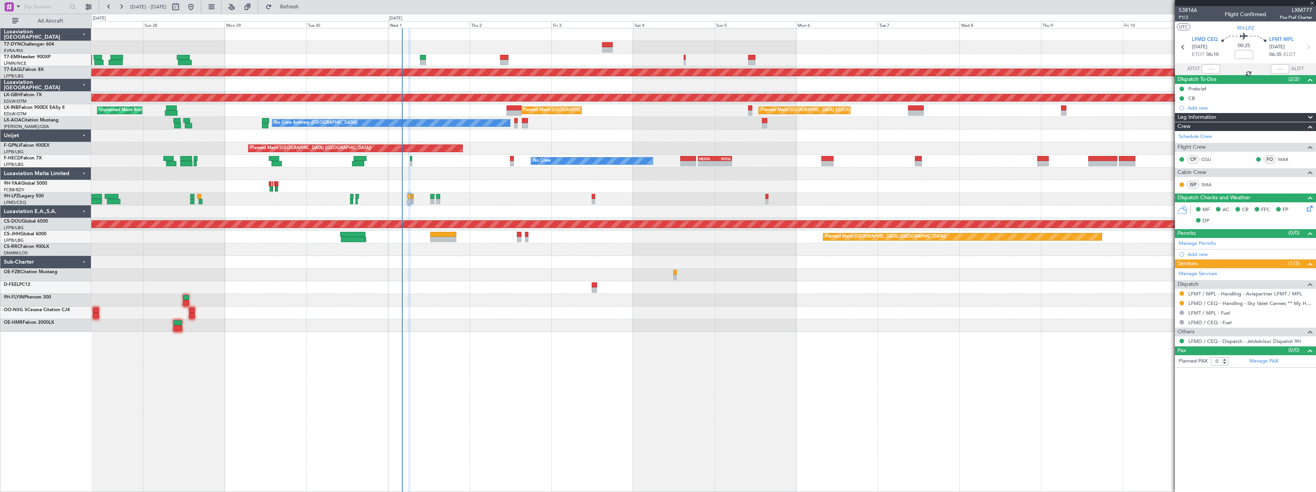
type input "4"
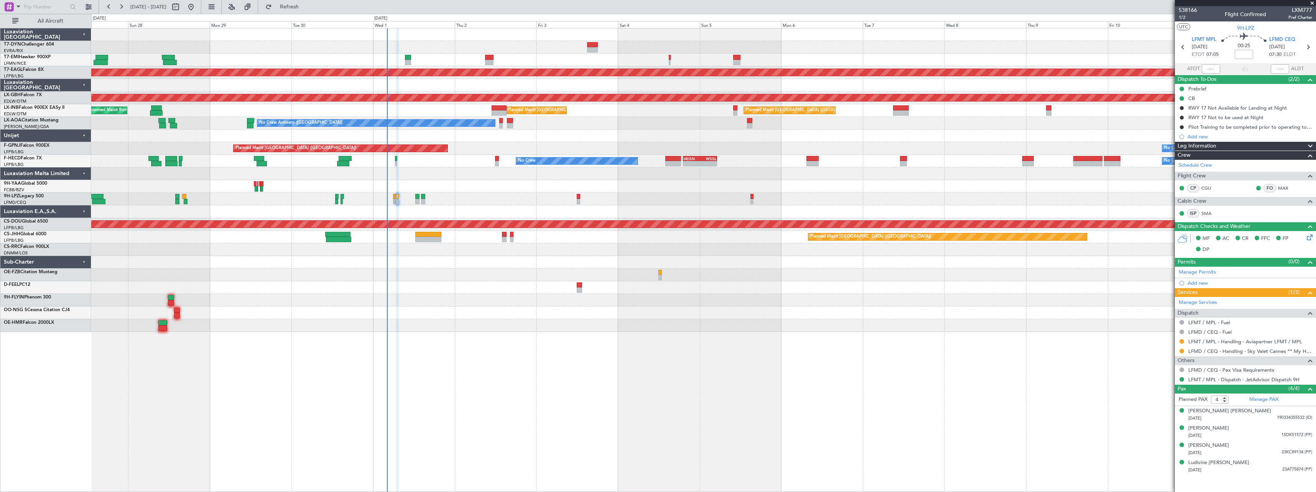
click at [408, 201] on div "No Crew" at bounding box center [703, 199] width 1225 height 13
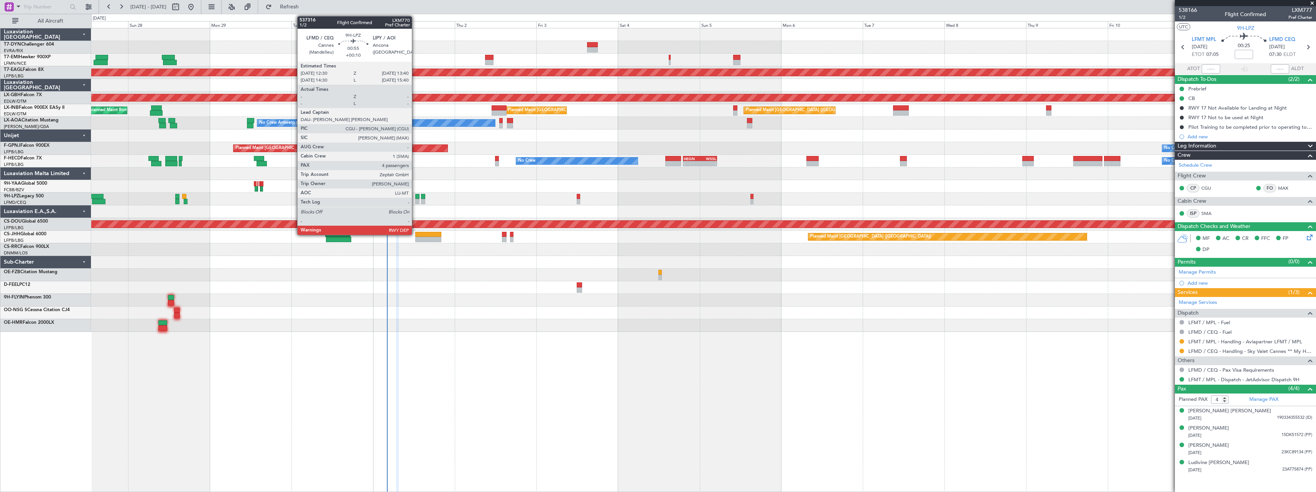
click at [415, 198] on div at bounding box center [417, 196] width 4 height 5
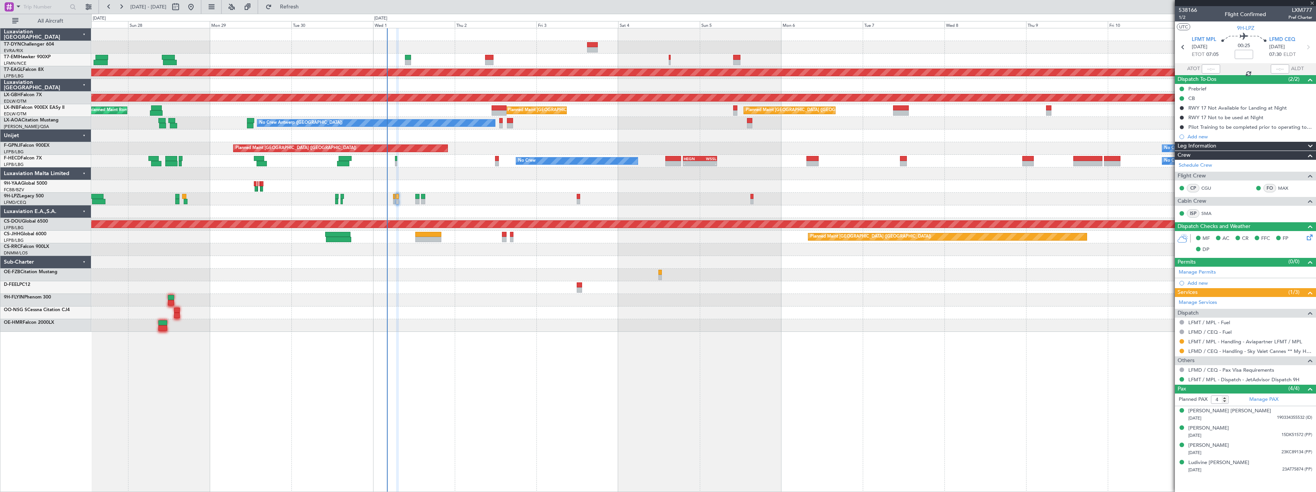
type input "+00:10"
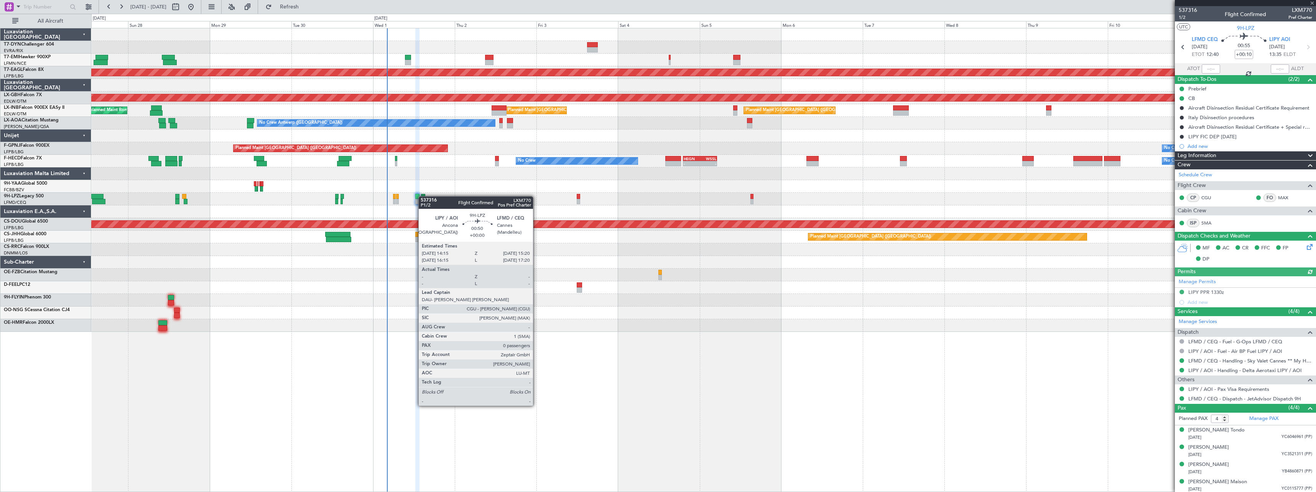
click at [422, 196] on div at bounding box center [423, 196] width 4 height 5
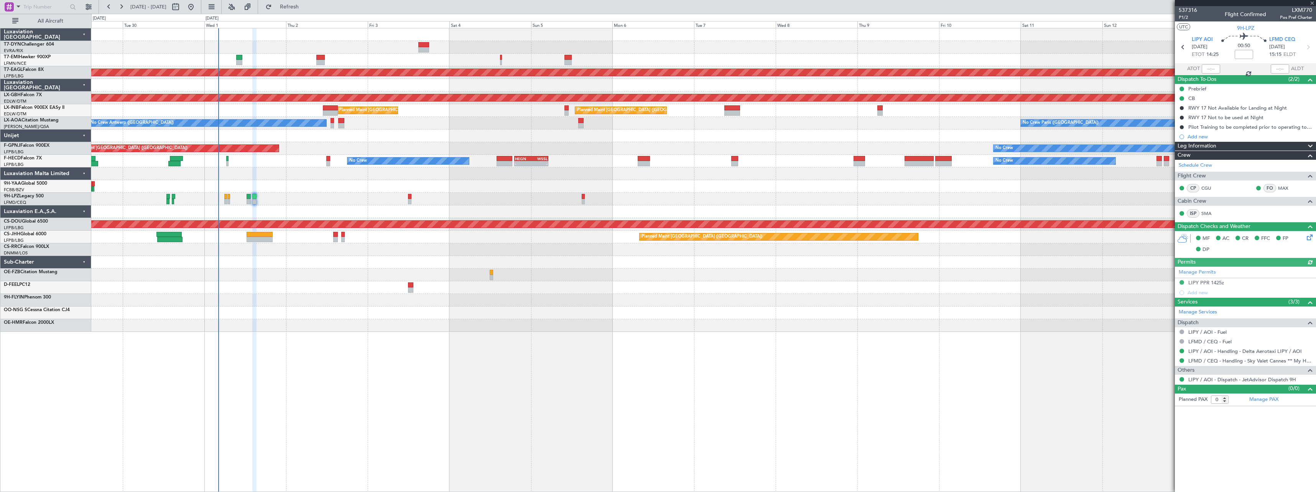
click at [382, 200] on div "No Crew" at bounding box center [703, 199] width 1225 height 13
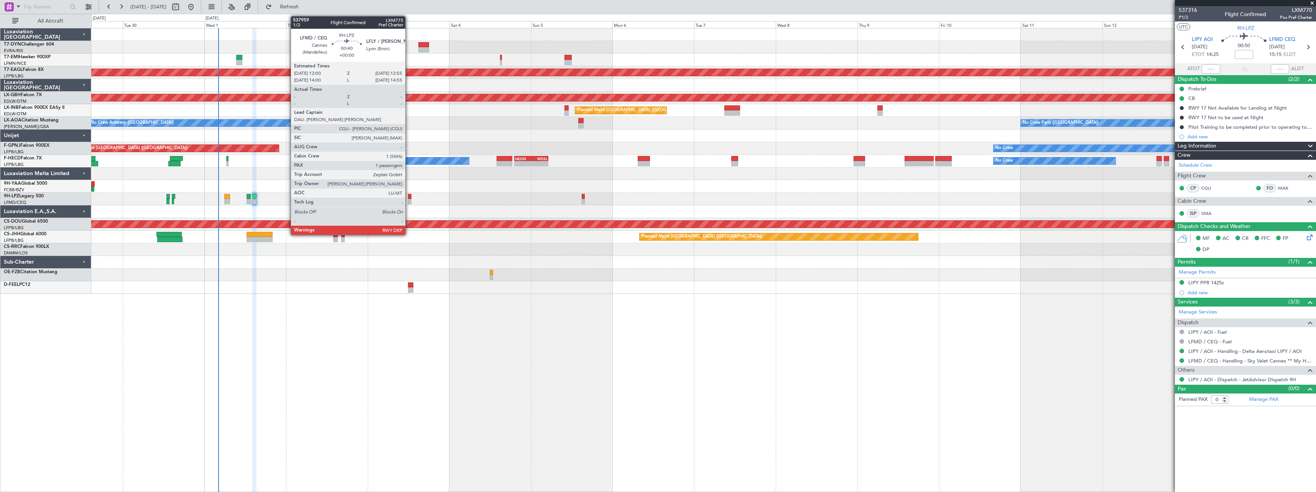
click at [409, 199] on div at bounding box center [409, 196] width 3 height 5
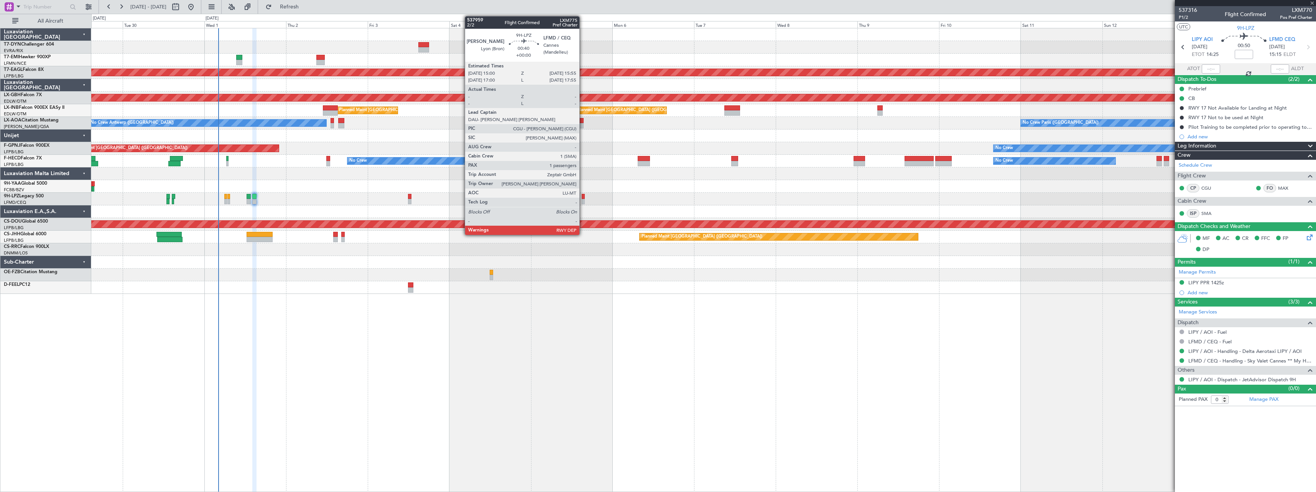
type input "1"
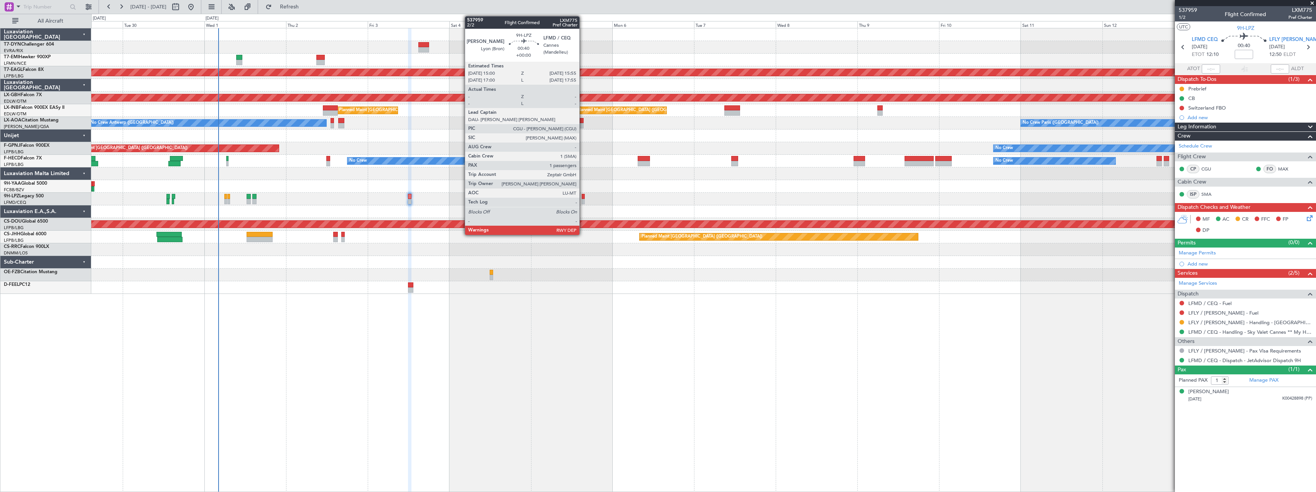
click at [583, 197] on div at bounding box center [583, 196] width 3 height 5
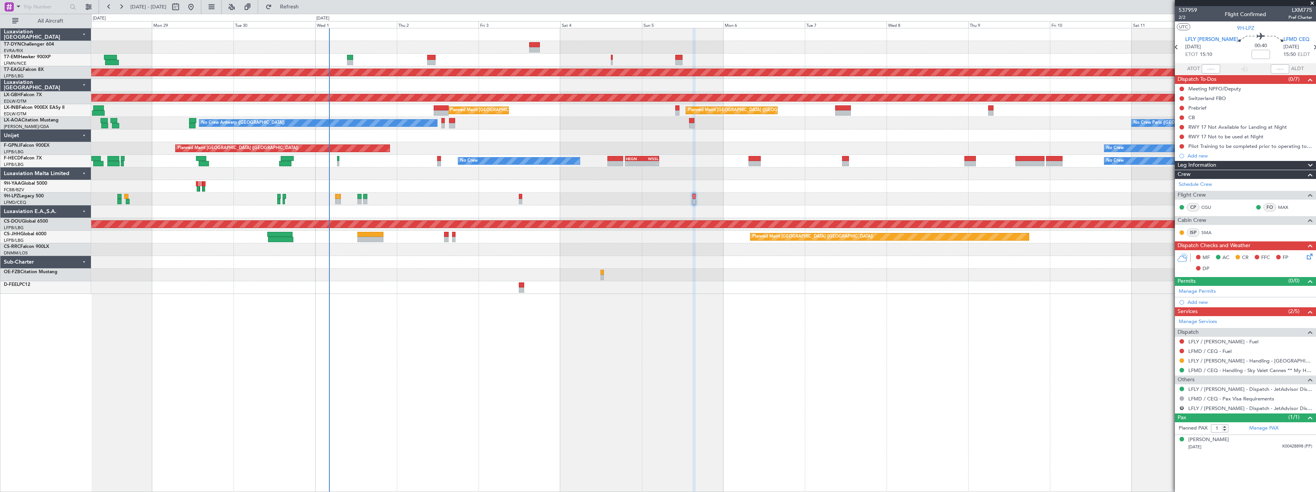
click at [395, 299] on div "No Crew Planned Maint [GEOGRAPHIC_DATA] (Al Maktoum Intl) Planned Maint Nurnber…" at bounding box center [703, 260] width 1225 height 464
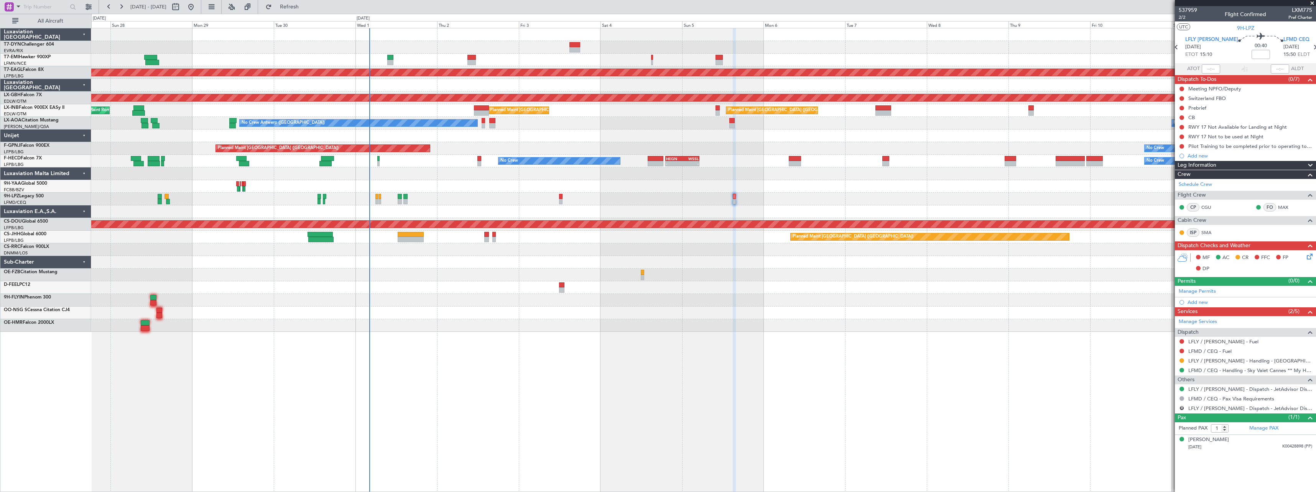
click at [392, 268] on div "No Crew Planned Maint [GEOGRAPHIC_DATA] (Al Maktoum Intl) Planned Maint Nurnber…" at bounding box center [703, 180] width 1225 height 304
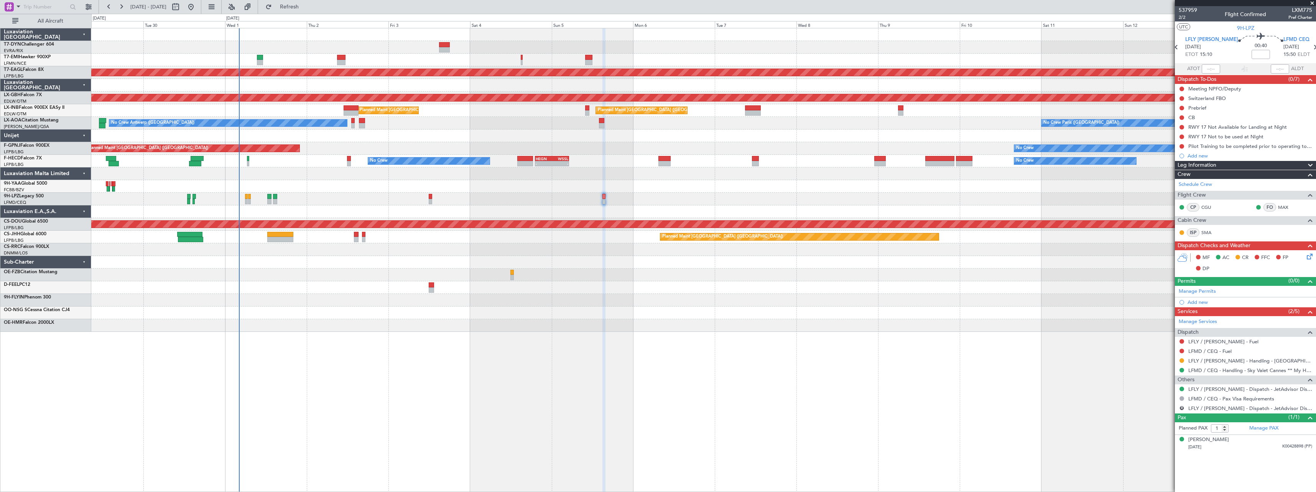
click at [433, 328] on div at bounding box center [703, 325] width 1225 height 13
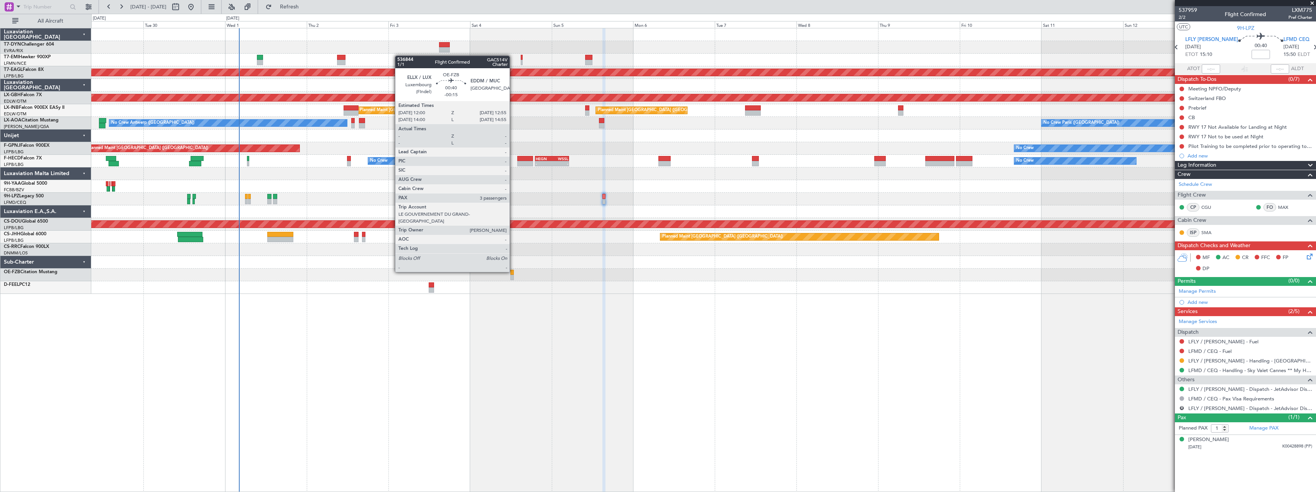
click at [513, 272] on div at bounding box center [511, 272] width 3 height 5
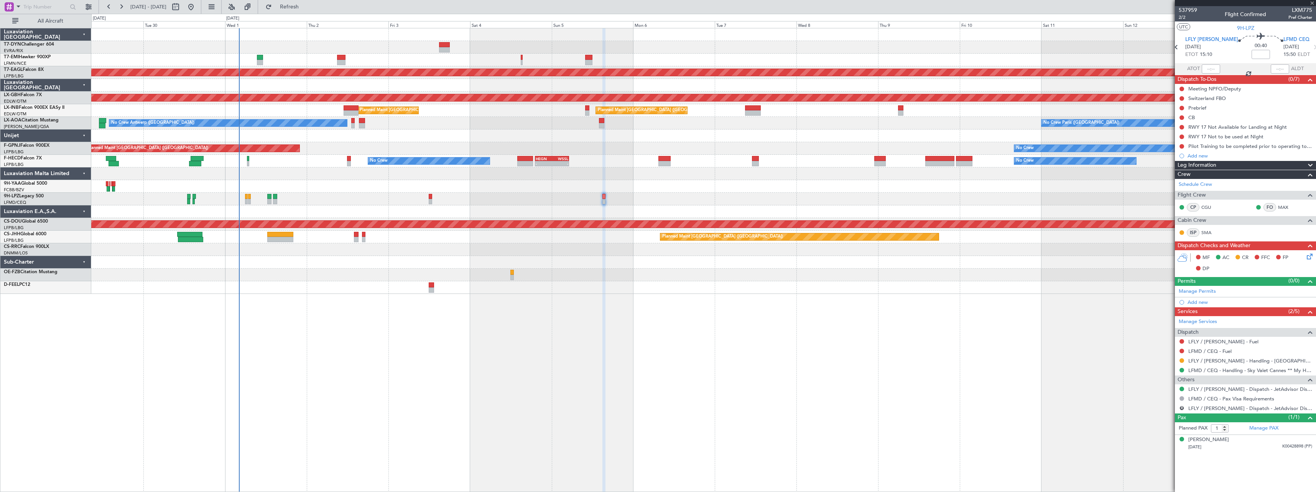
type input "-00:15"
type input "3"
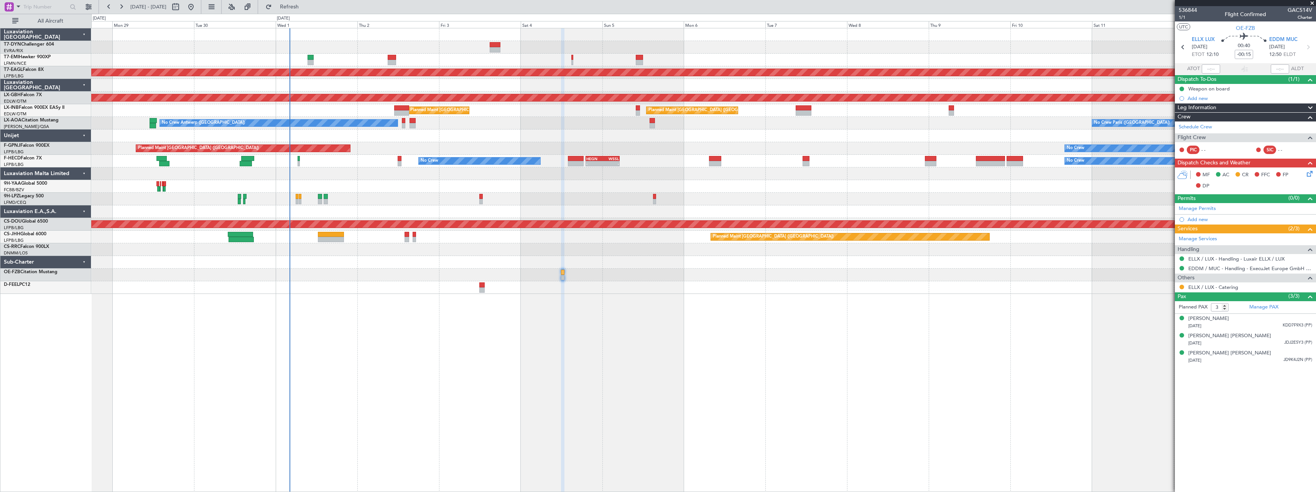
click at [476, 323] on div "No Crew Planned Maint [GEOGRAPHIC_DATA] (Al Maktoum Intl) Planned Maint Nurnber…" at bounding box center [703, 260] width 1225 height 464
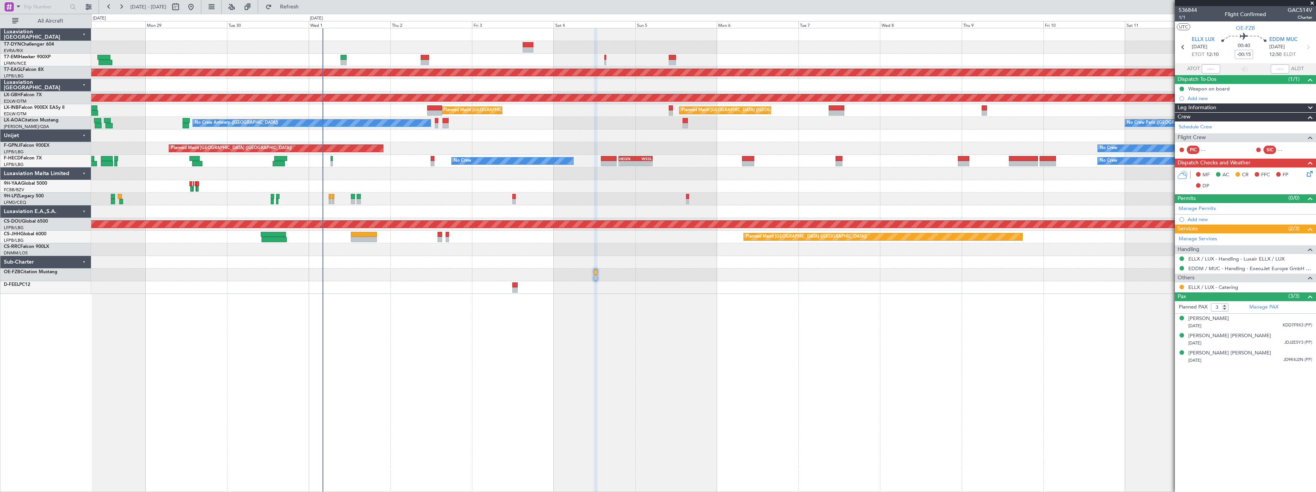
click at [549, 304] on div "No Crew Planned Maint [GEOGRAPHIC_DATA] (Al Maktoum Intl) Planned Maint Nurnber…" at bounding box center [703, 260] width 1225 height 464
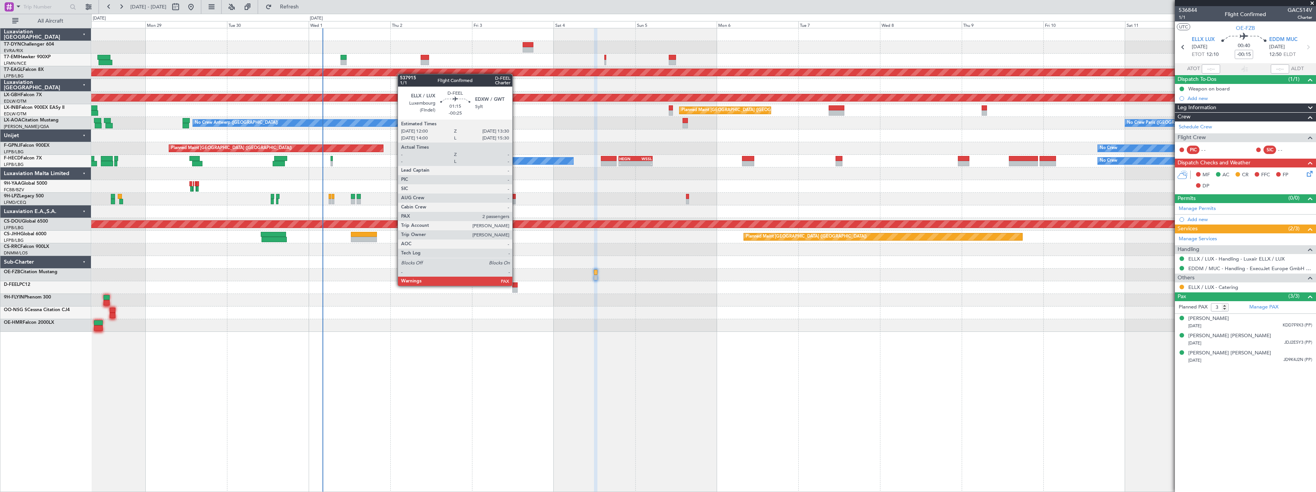
click at [516, 285] on div at bounding box center [514, 285] width 5 height 5
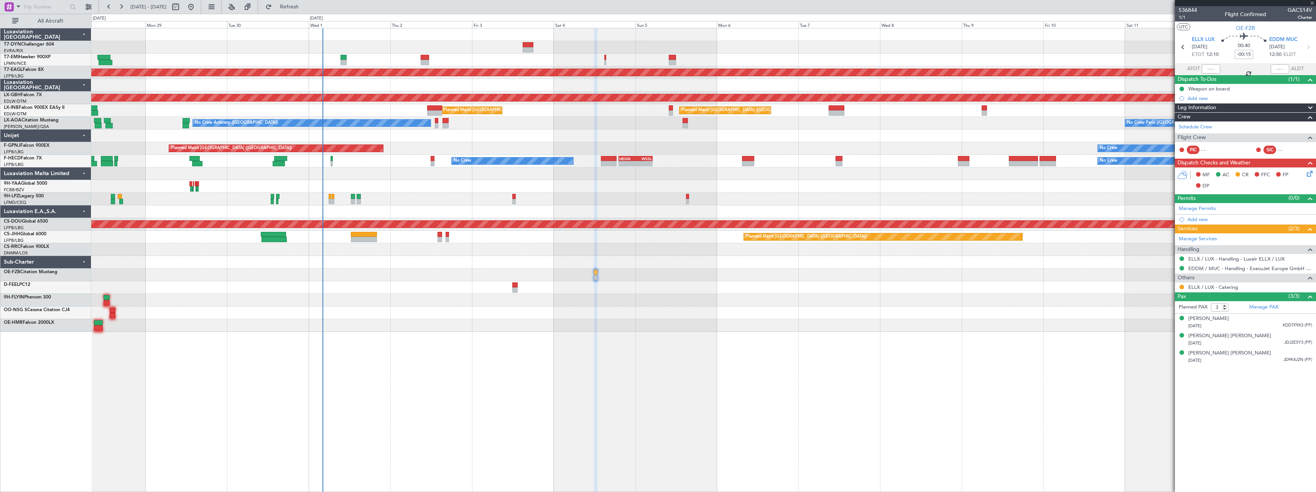
type input "-00:25"
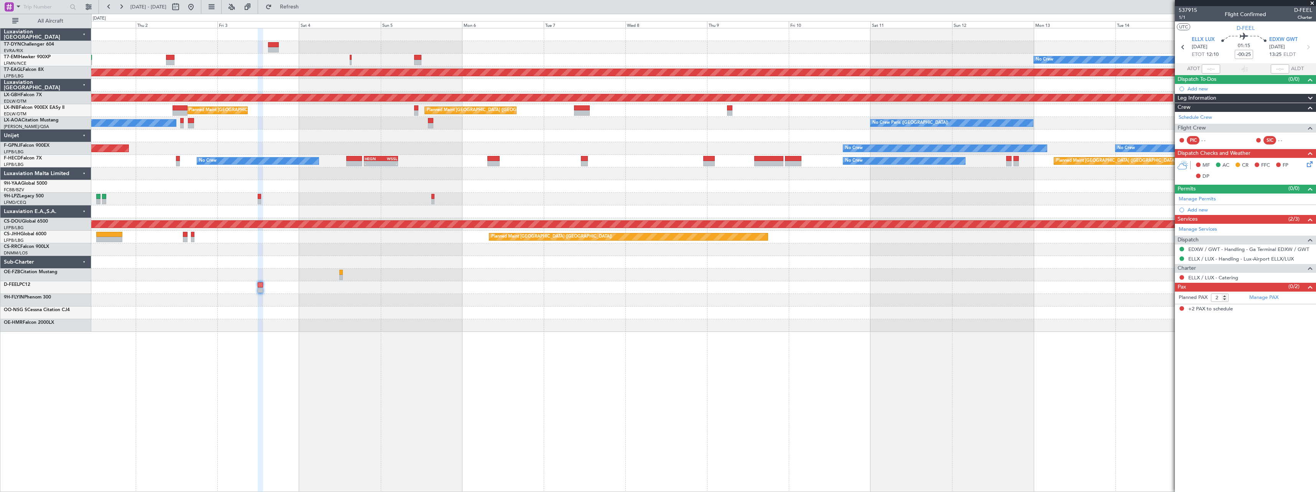
click at [419, 352] on div "No Crew Planned Maint [GEOGRAPHIC_DATA] (Al Maktoum Intl) Planned Maint Nurnber…" at bounding box center [703, 260] width 1225 height 464
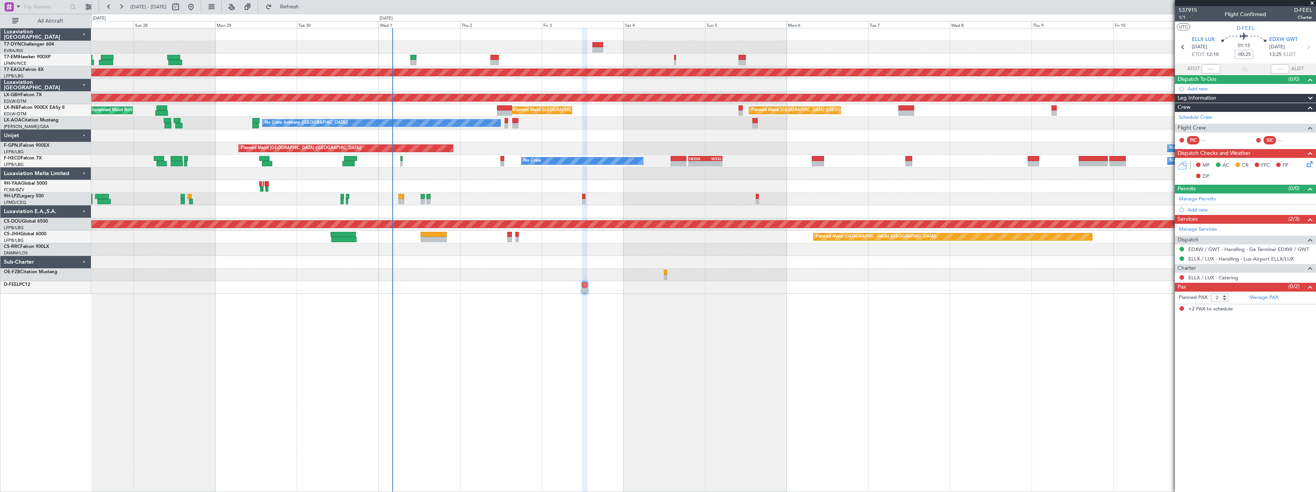
click at [752, 326] on div "No Crew Planned Maint [GEOGRAPHIC_DATA] (Al Maktoum Intl) Planned Maint Nurnber…" at bounding box center [703, 260] width 1225 height 464
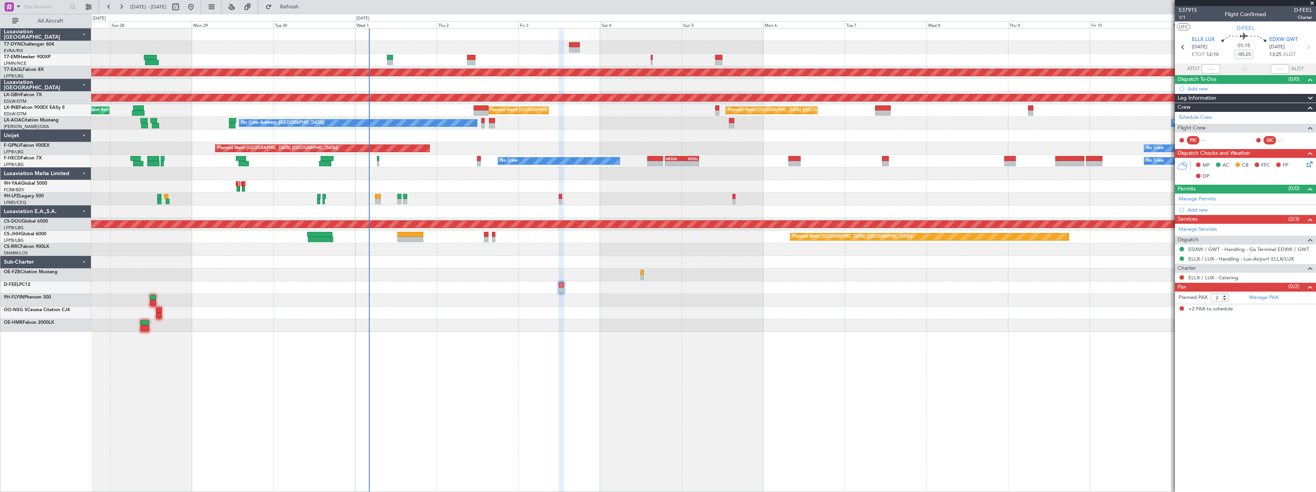
click at [532, 328] on div at bounding box center [703, 325] width 1225 height 13
click at [1314, 2] on span at bounding box center [1313, 3] width 8 height 7
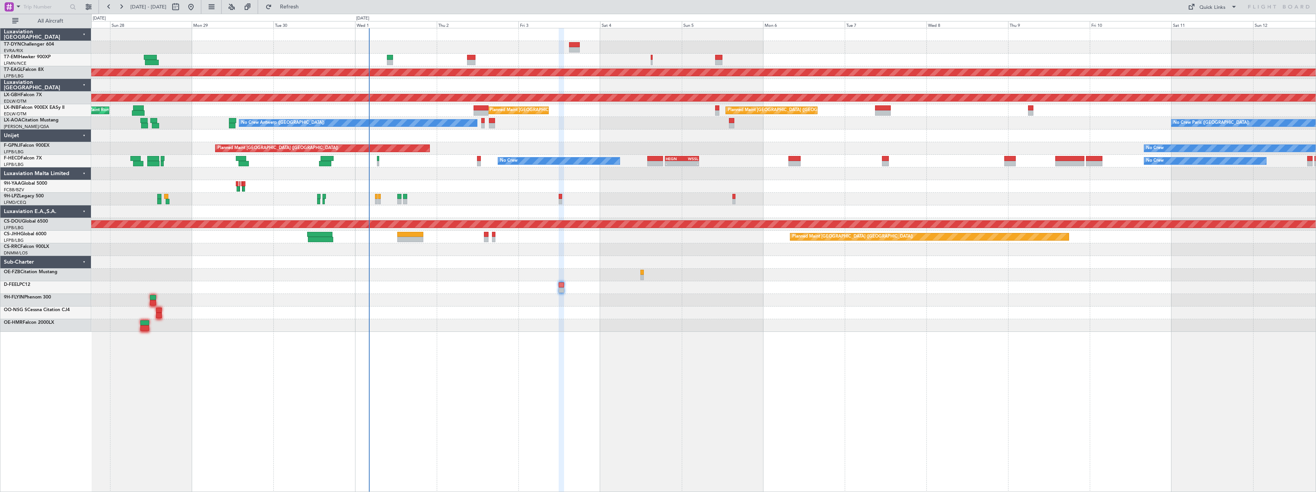
type input "0"
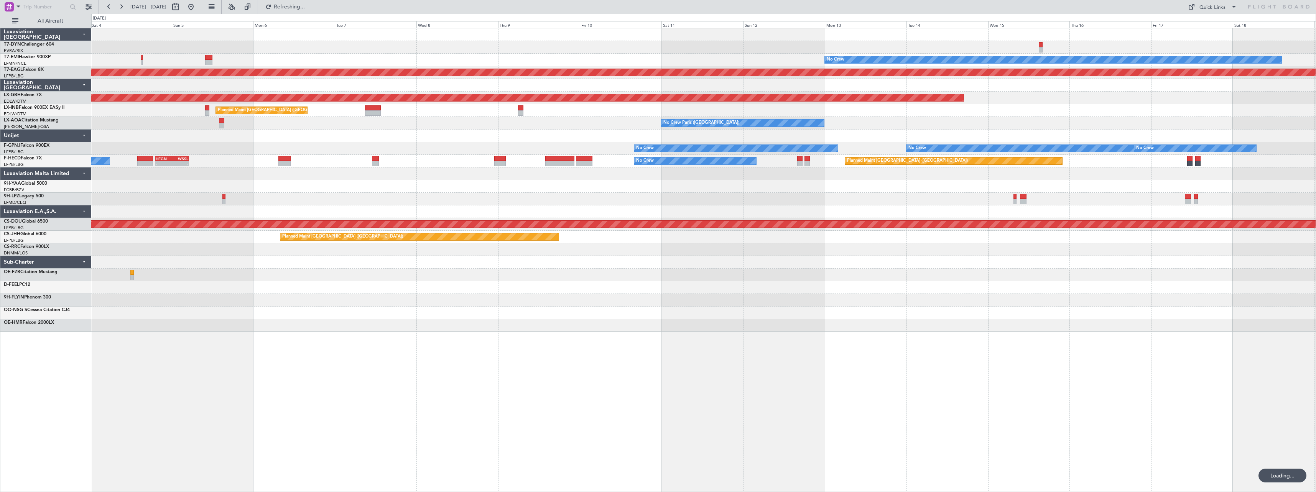
click at [476, 331] on div at bounding box center [703, 325] width 1225 height 13
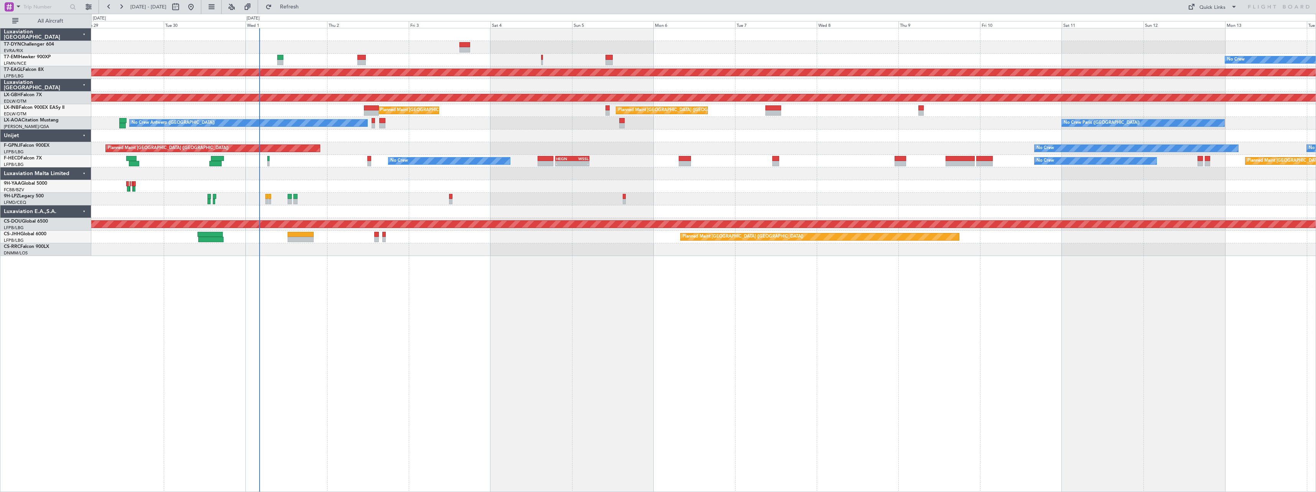
click at [956, 288] on div "No Crew Planned Maint [GEOGRAPHIC_DATA] (Al Maktoum Intl) Planned Maint Nurnber…" at bounding box center [703, 260] width 1225 height 464
